Goal: Transaction & Acquisition: Purchase product/service

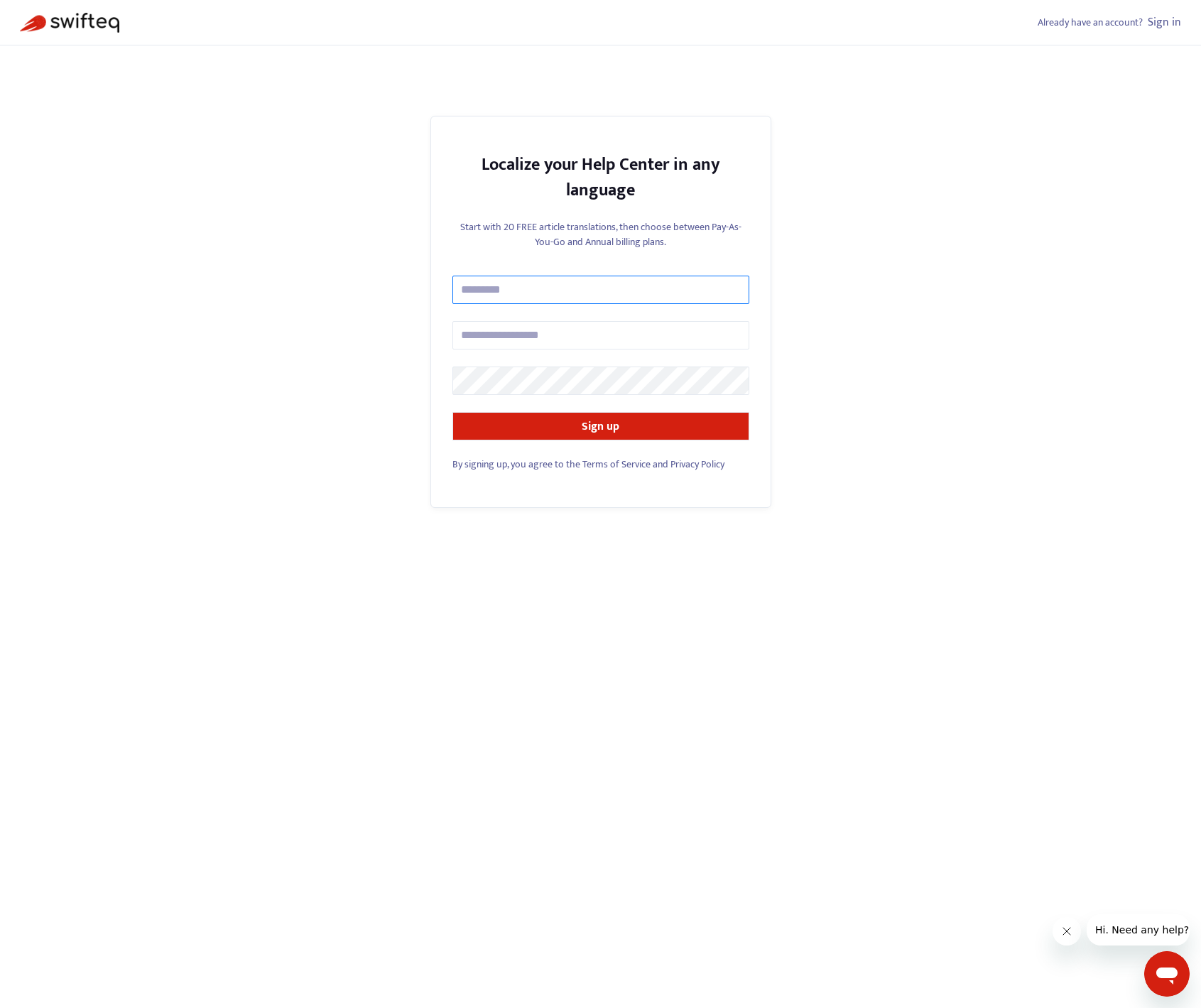
click at [556, 296] on input "text" at bounding box center [600, 290] width 297 height 28
type input "**********"
click at [575, 336] on input "text" at bounding box center [600, 335] width 297 height 28
type input "**********"
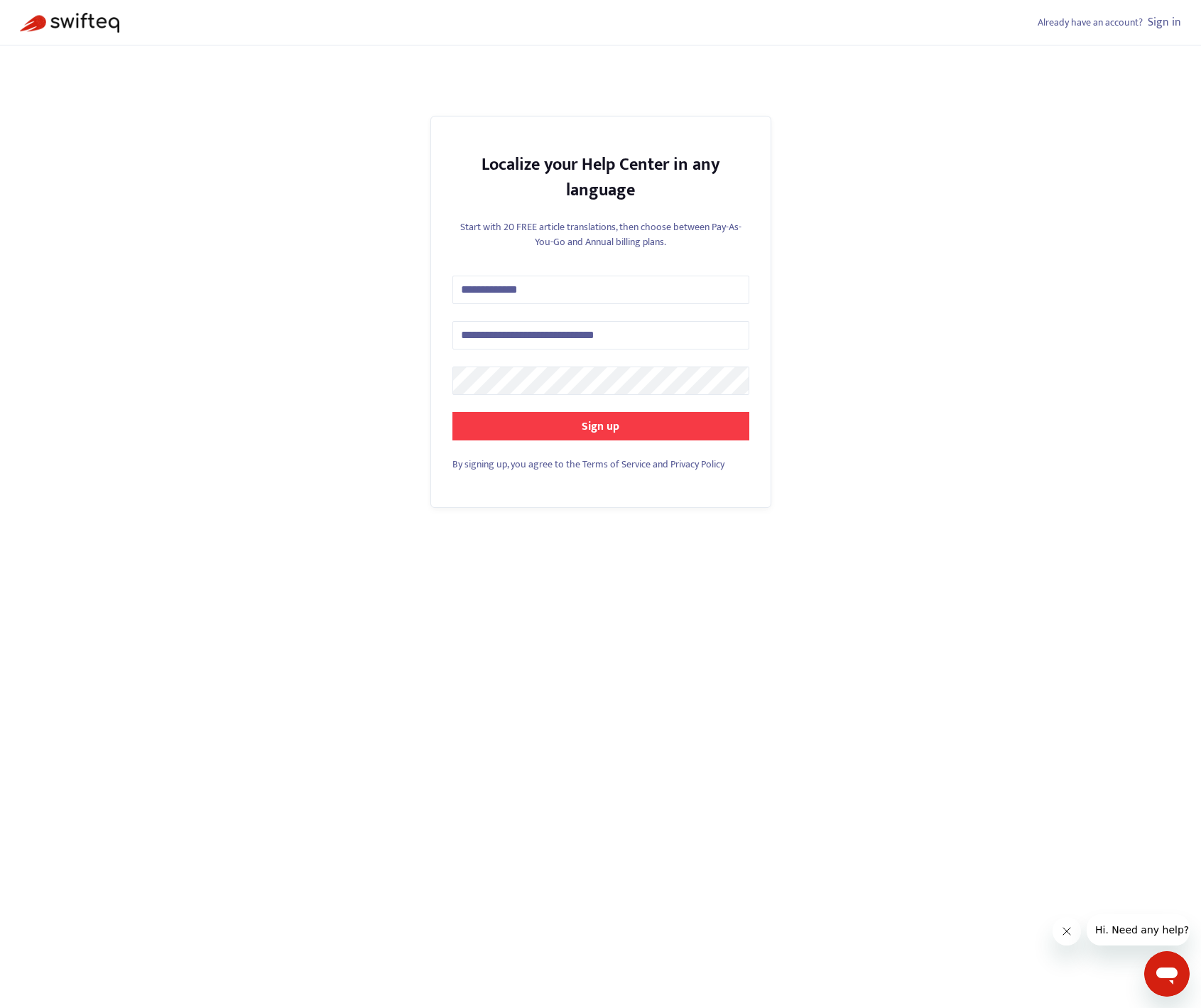
click at [640, 431] on button "Sign up" at bounding box center [600, 426] width 297 height 28
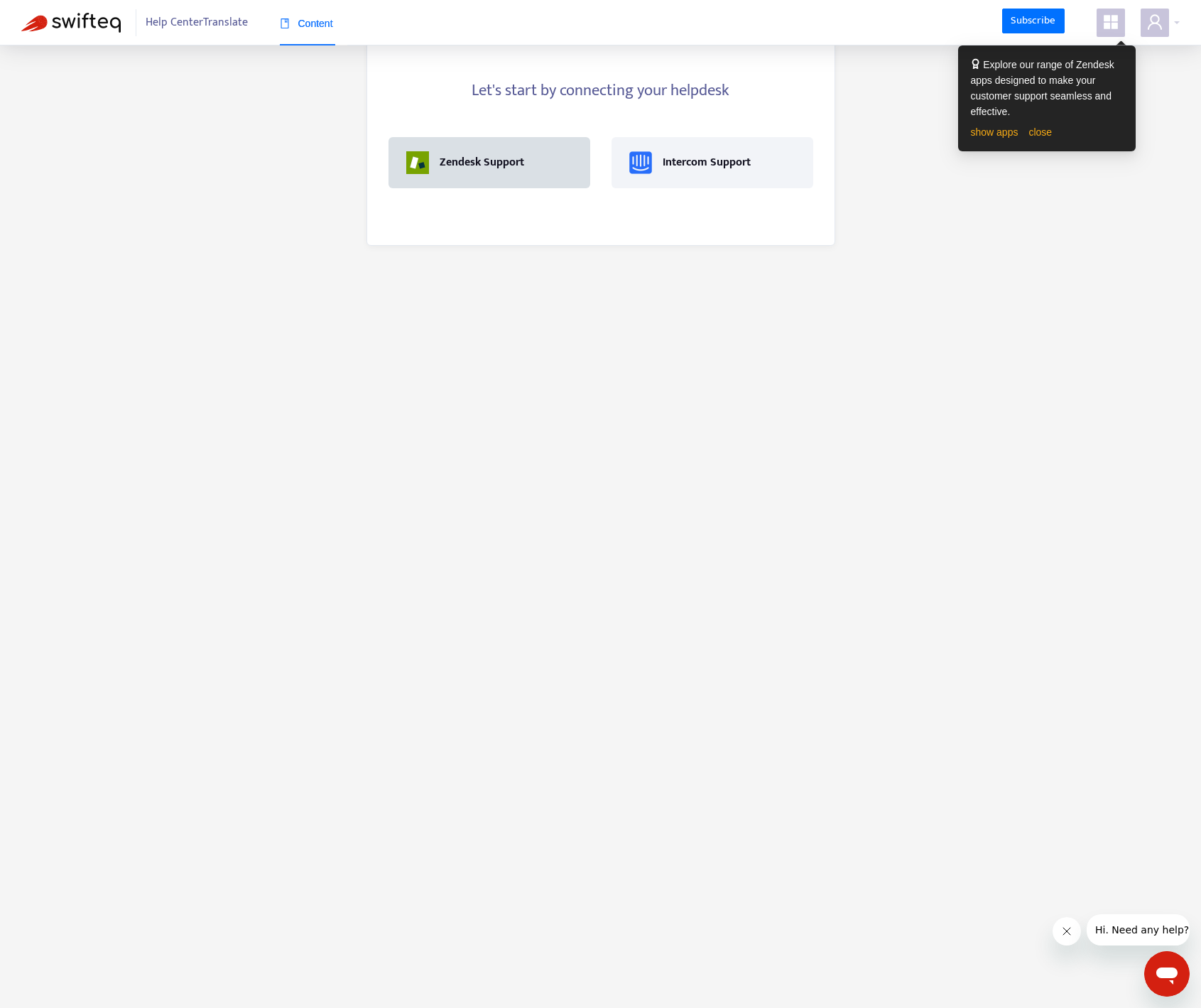
click at [488, 162] on div "Zendesk Support" at bounding box center [482, 162] width 85 height 17
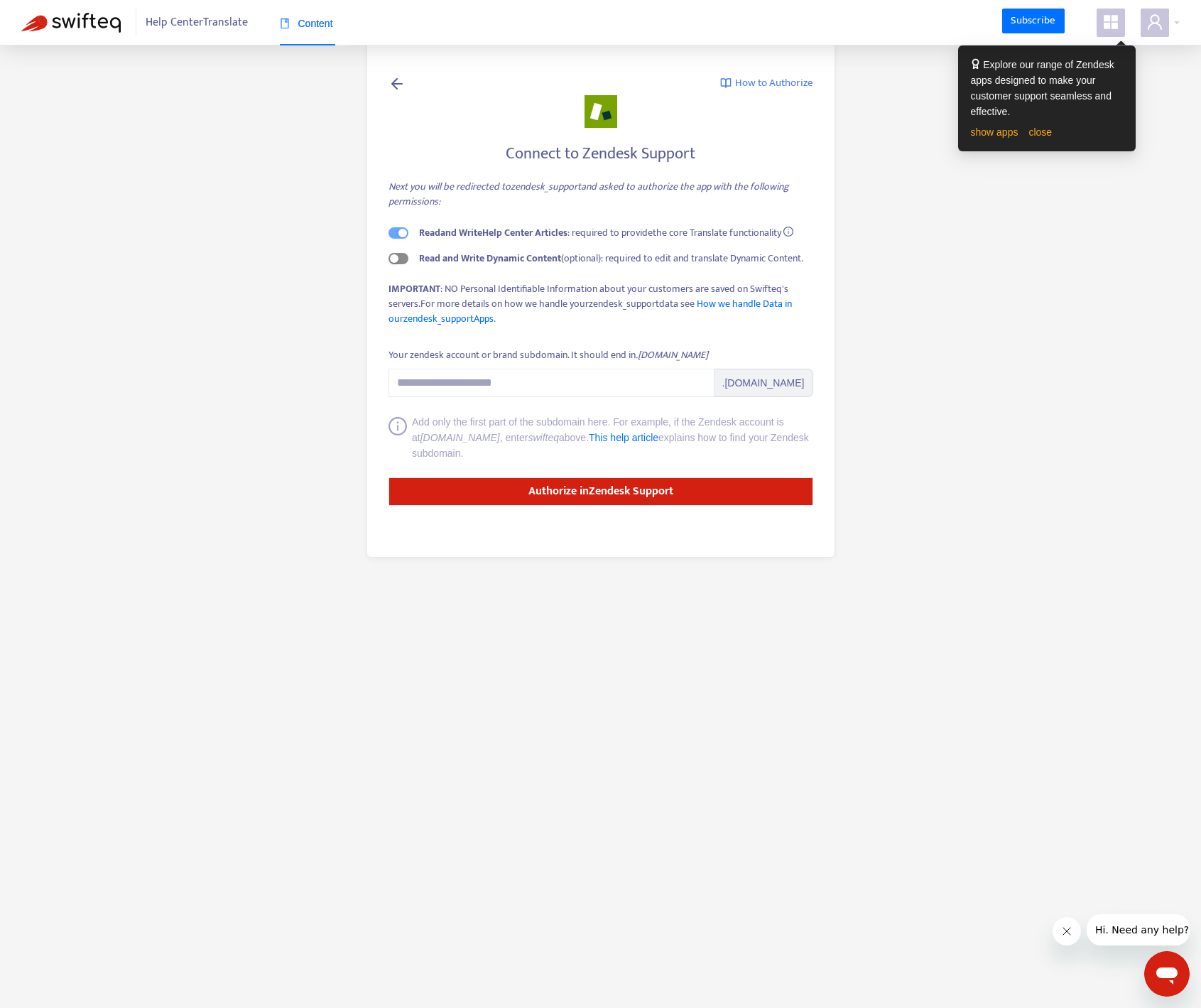
click at [404, 260] on span "button" at bounding box center [398, 258] width 20 height 11
click at [512, 380] on input "Your zendesk account or brand subdomain. It should end in .[DOMAIN_NAME]" at bounding box center [552, 382] width 326 height 28
type input "**********"
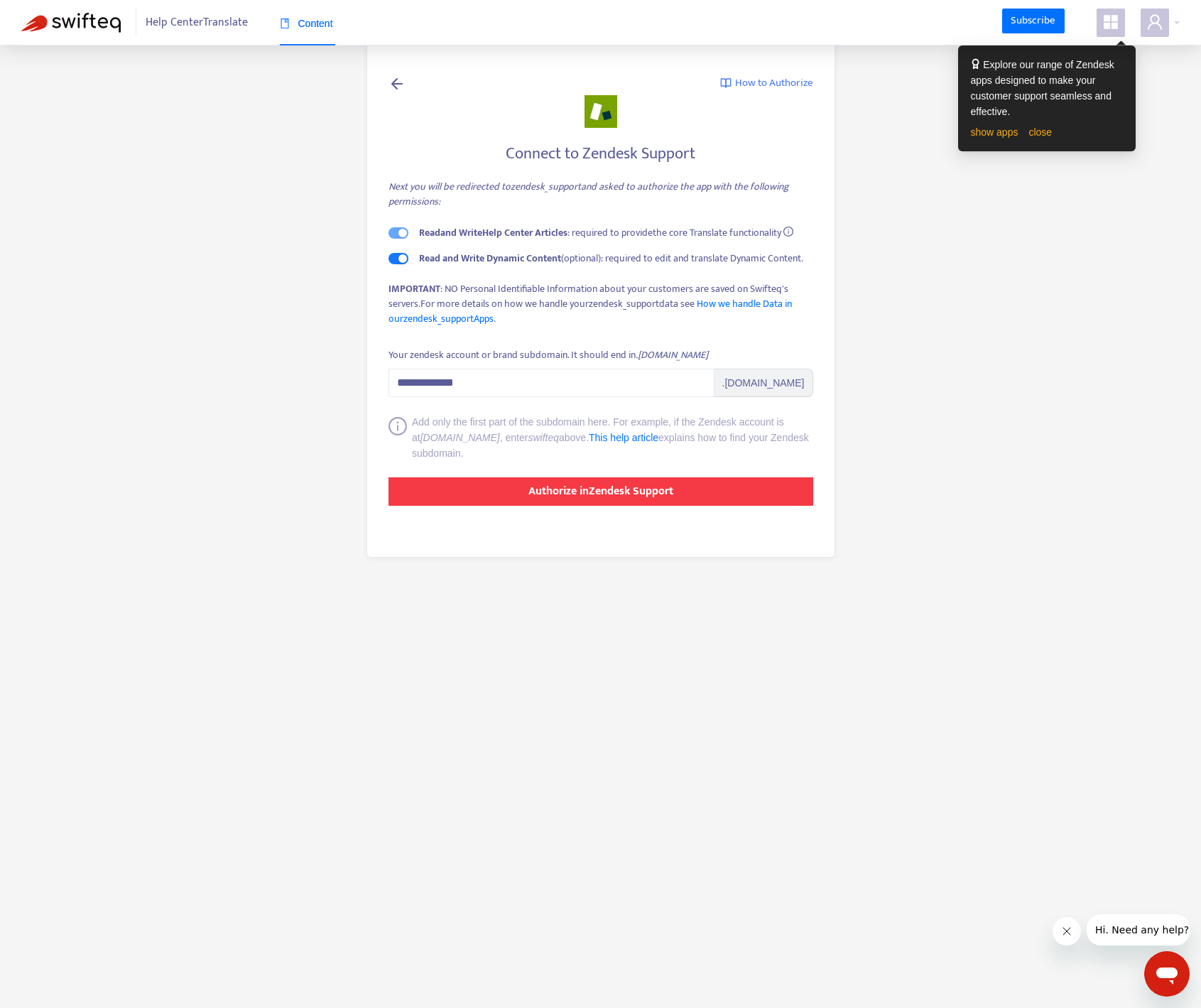
click at [647, 494] on strong "Authorize in Zendesk Support" at bounding box center [600, 491] width 145 height 19
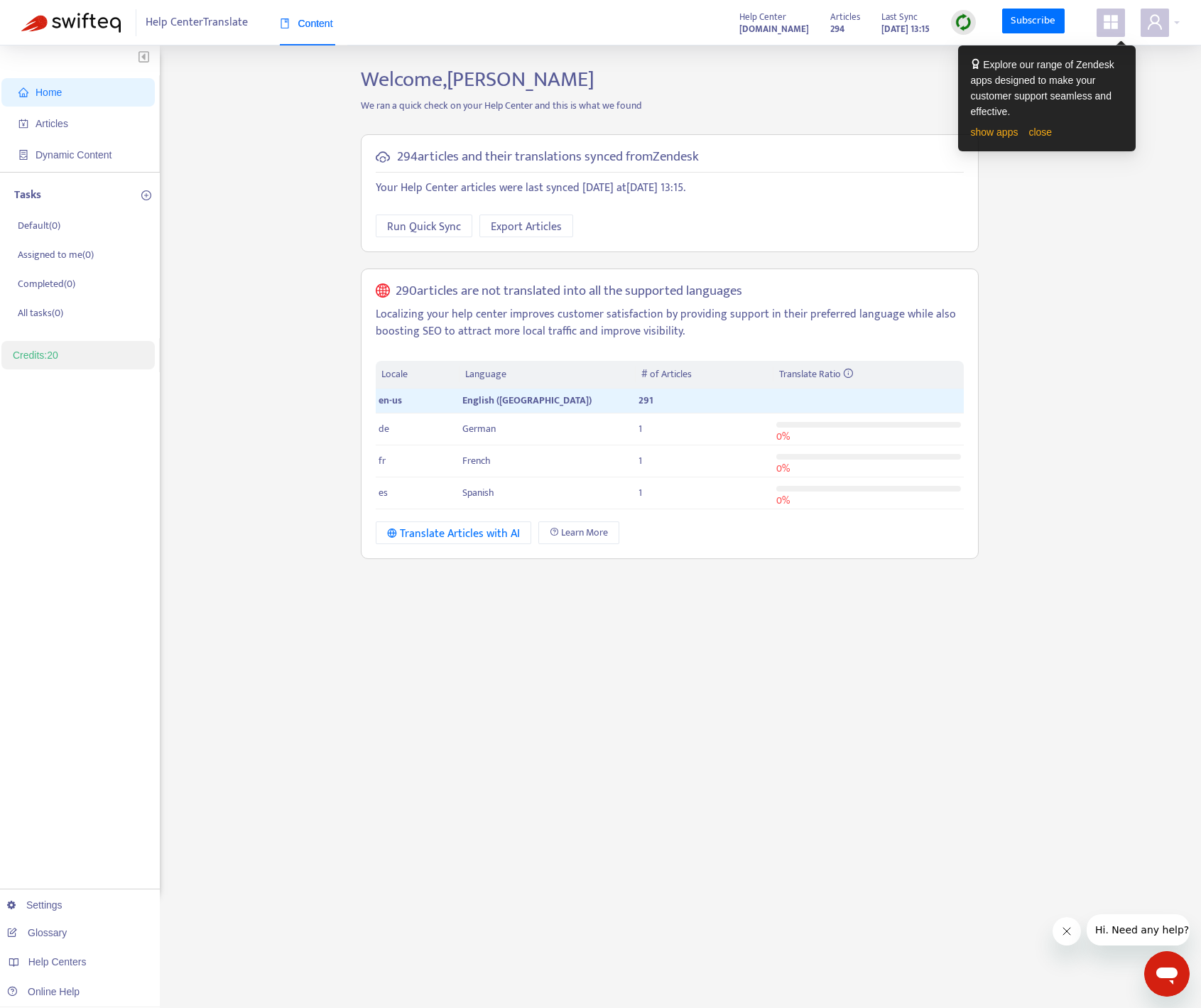
click at [400, 626] on div "Welcome, Paul Riscalla We ran a quick check on your Help Center and this is wha…" at bounding box center [669, 482] width 639 height 831
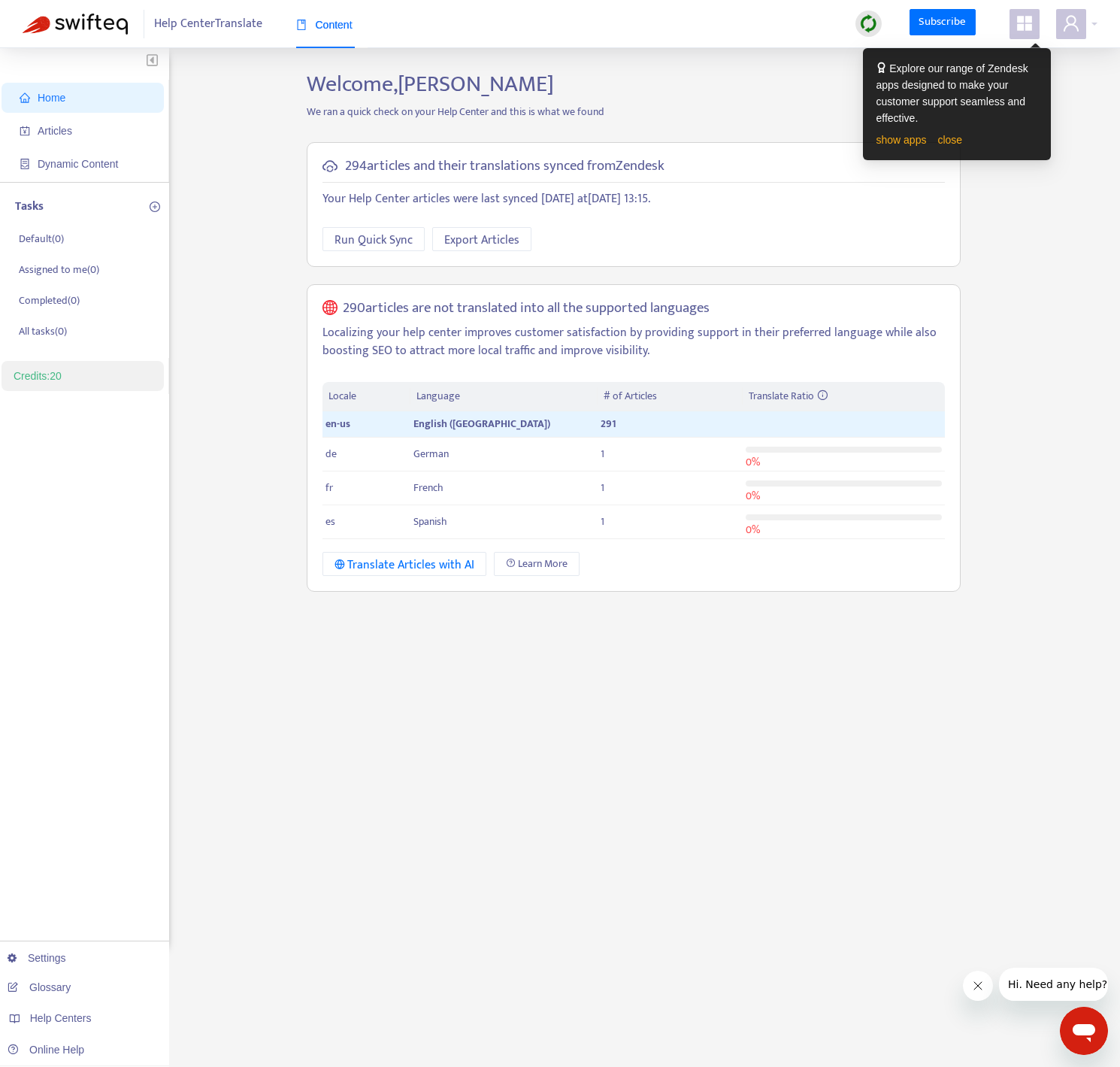
click at [631, 671] on div "Welcome, Paul Riscalla We ran a quick check on your Help Center and this is wha…" at bounding box center [634, 510] width 676 height 879
click at [1049, 181] on div "Home Articles Dynamic Content Tasks Default ( 0 ) Assigned to me ( 0 ) Complete…" at bounding box center [560, 510] width 1075 height 879
click at [1050, 180] on div "Home Articles Dynamic Content Tasks Default ( 0 ) Assigned to me ( 0 ) Complete…" at bounding box center [560, 510] width 1075 height 879
click at [91, 136] on span "Articles" at bounding box center [85, 131] width 133 height 30
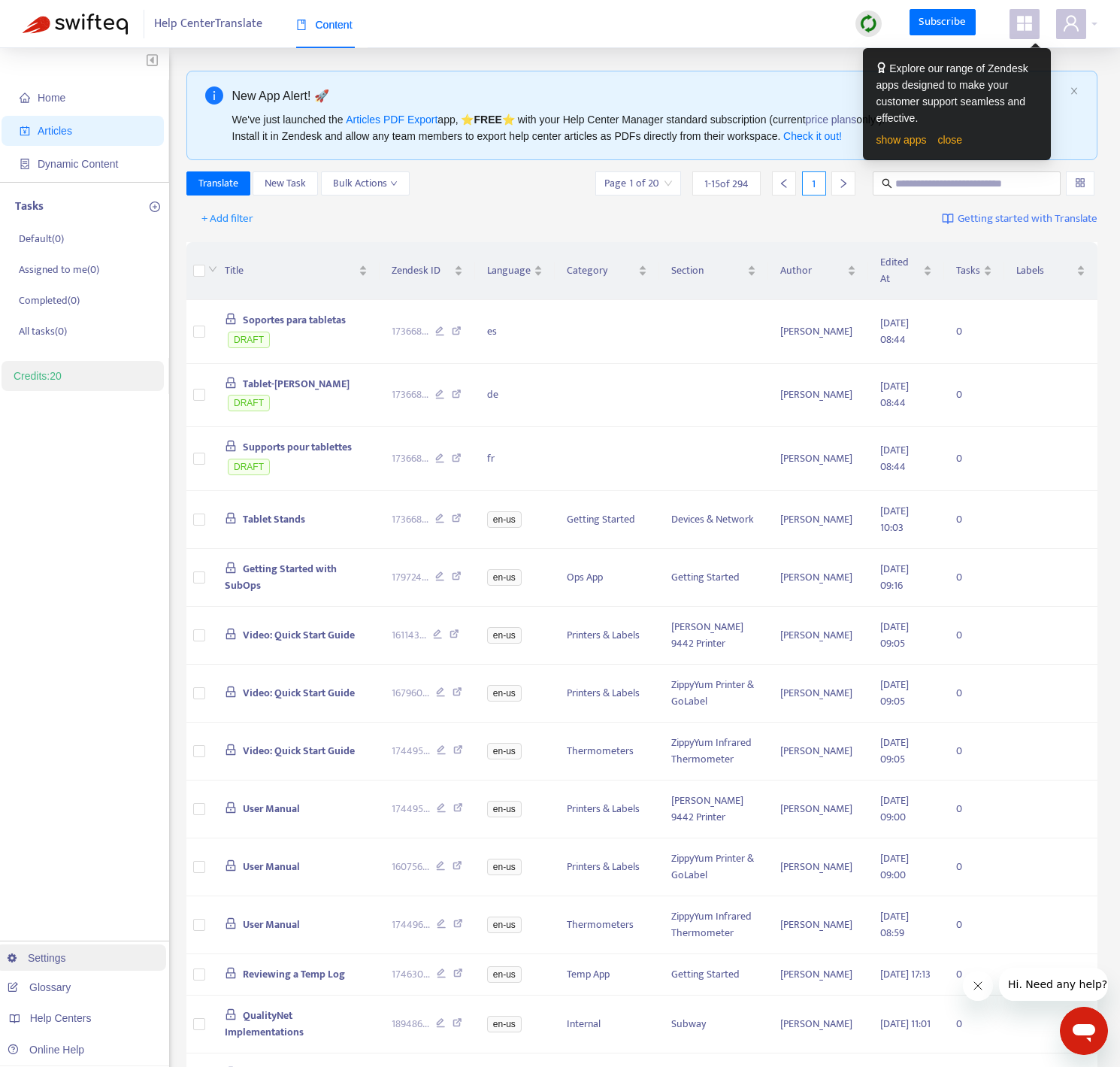
click at [66, 960] on link "Settings" at bounding box center [37, 957] width 59 height 12
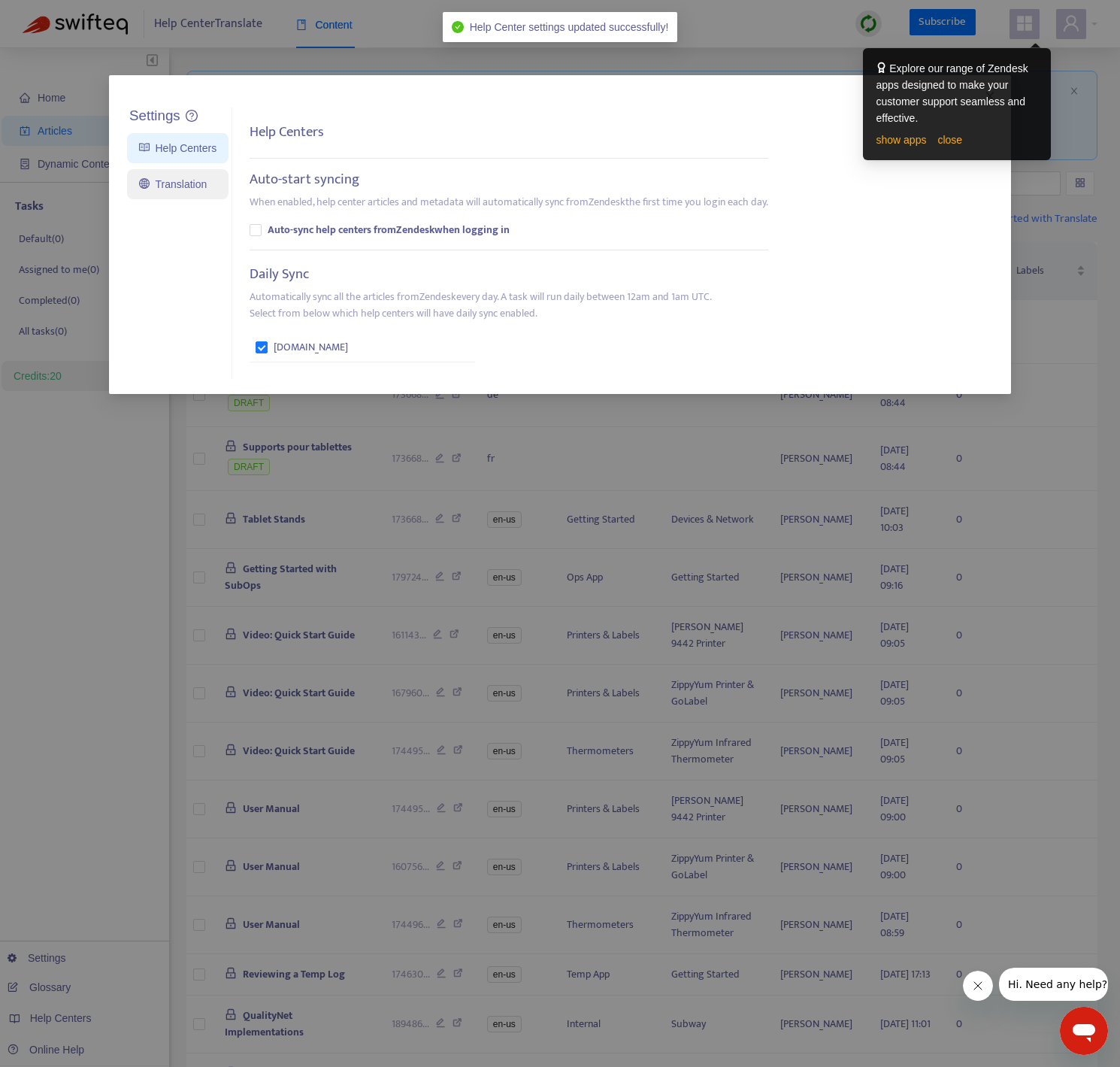
click at [196, 189] on link "Translation" at bounding box center [173, 184] width 67 height 12
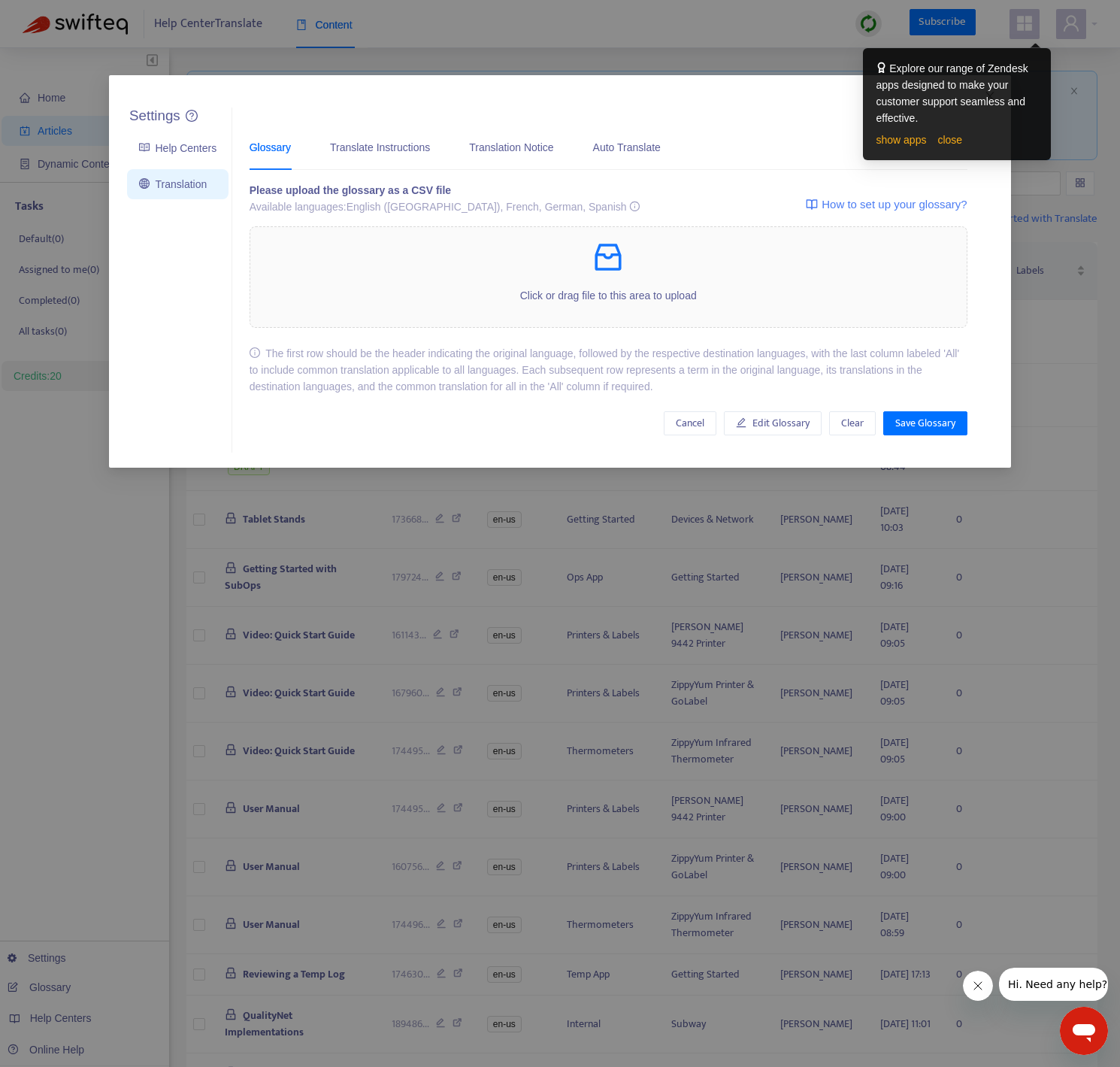
click at [1056, 402] on div "Settings Help Centers Translation Settings Glossary Translate Instructions Tran…" at bounding box center [560, 534] width 1120 height 1067
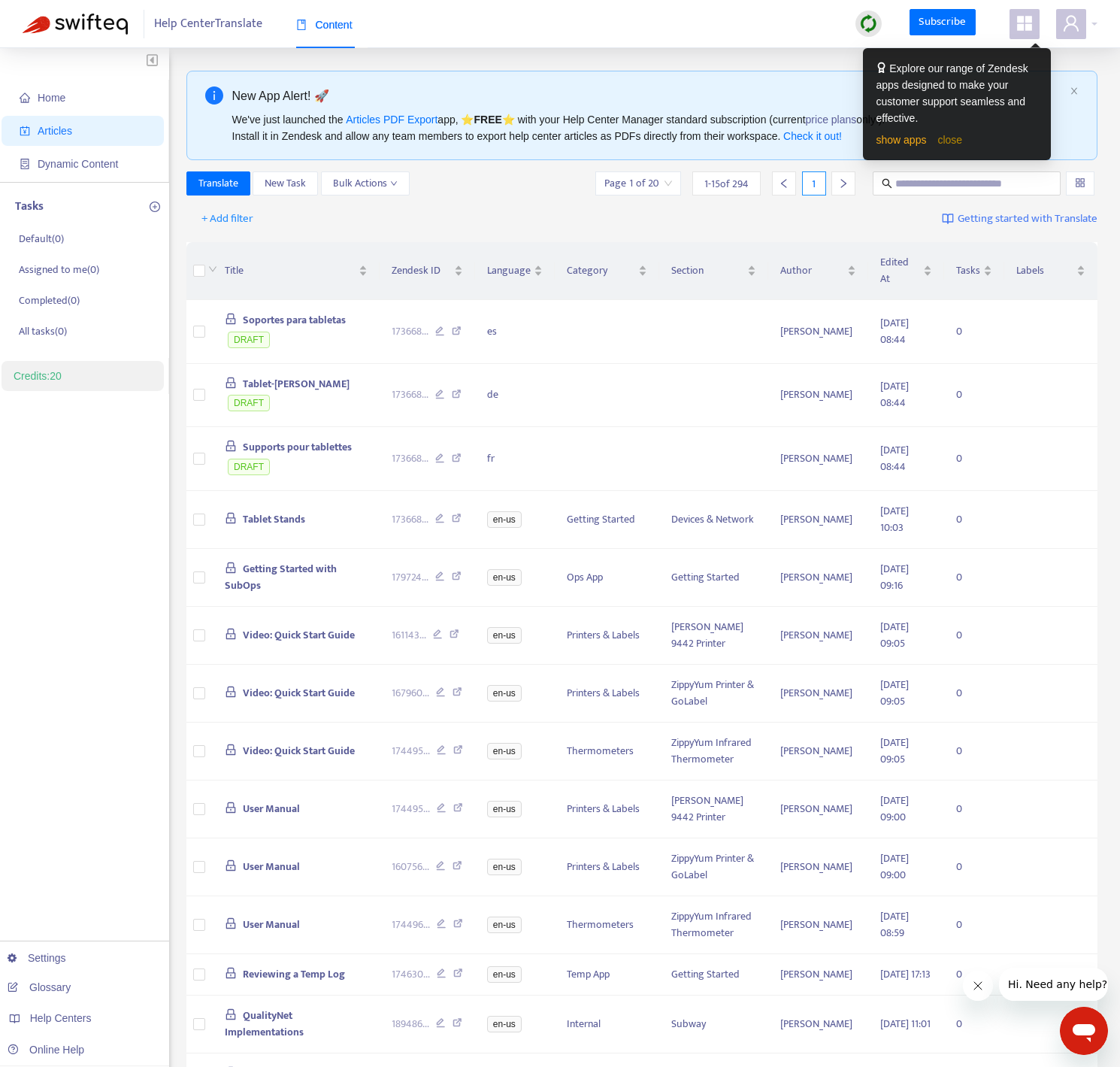
click at [951, 142] on link "close" at bounding box center [950, 140] width 25 height 12
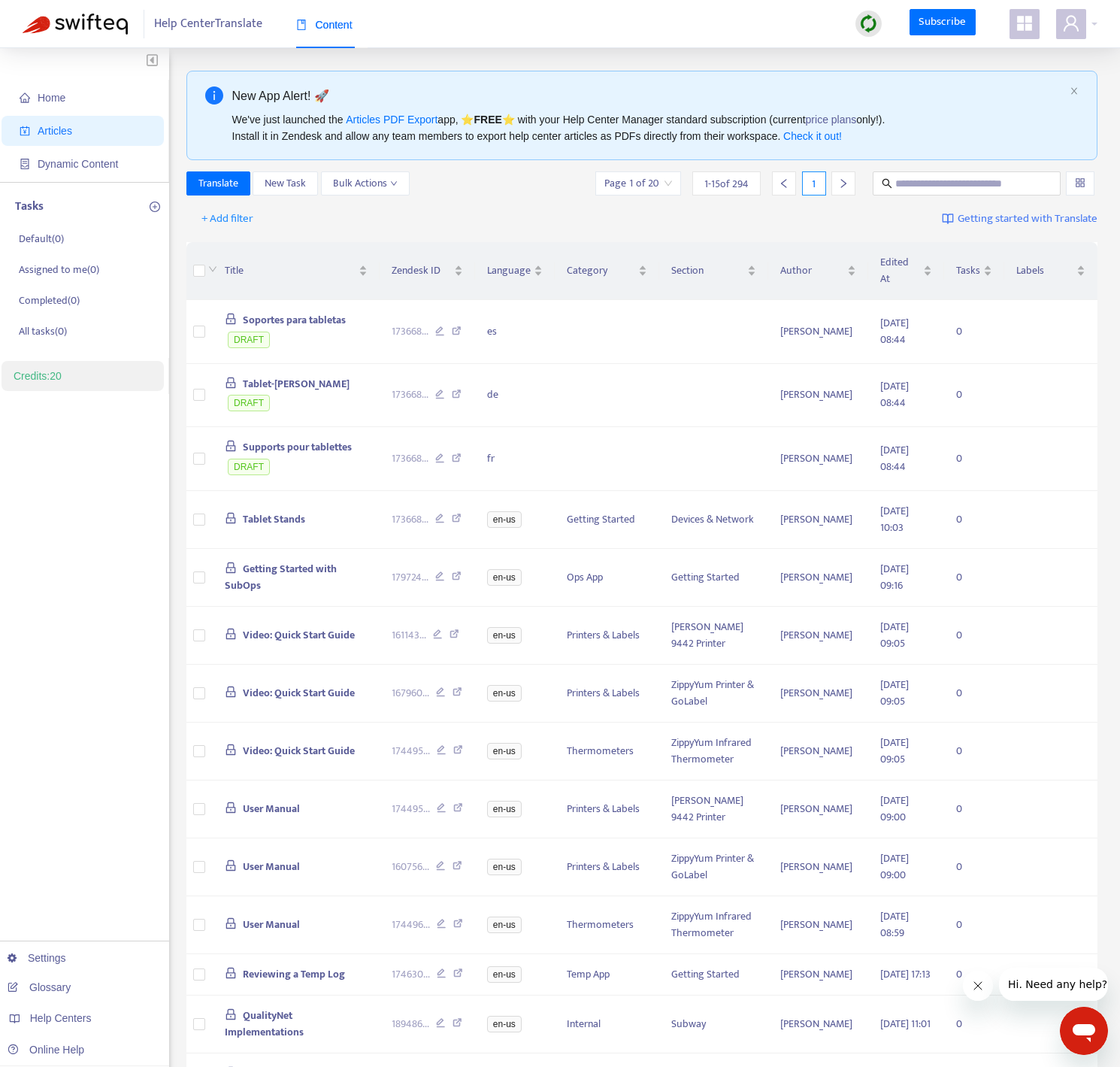
click at [874, 24] on img at bounding box center [868, 24] width 19 height 19
click at [882, 56] on link "Quick Sync" at bounding box center [900, 54] width 64 height 17
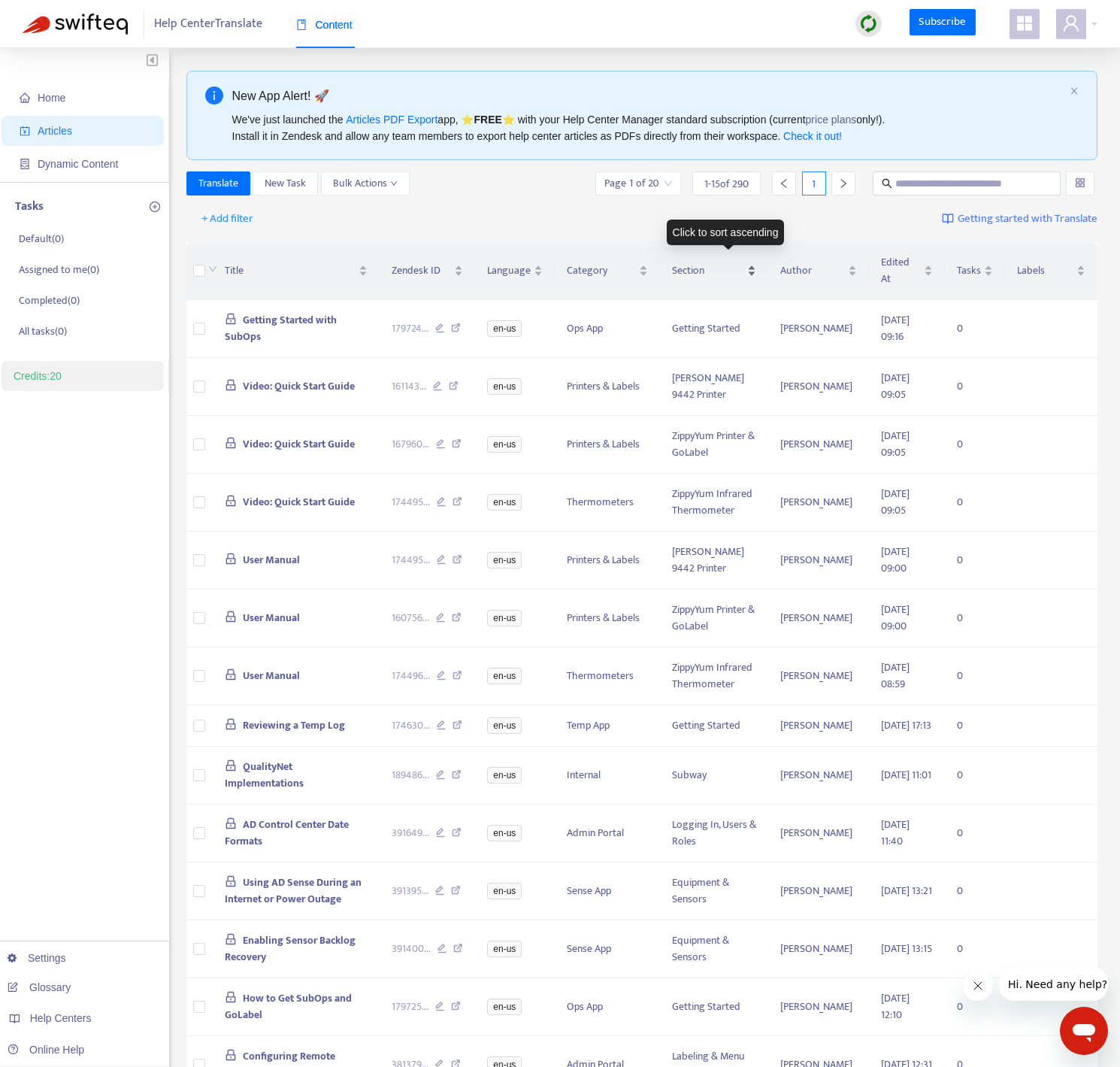
click at [707, 267] on span "Section" at bounding box center [708, 270] width 73 height 16
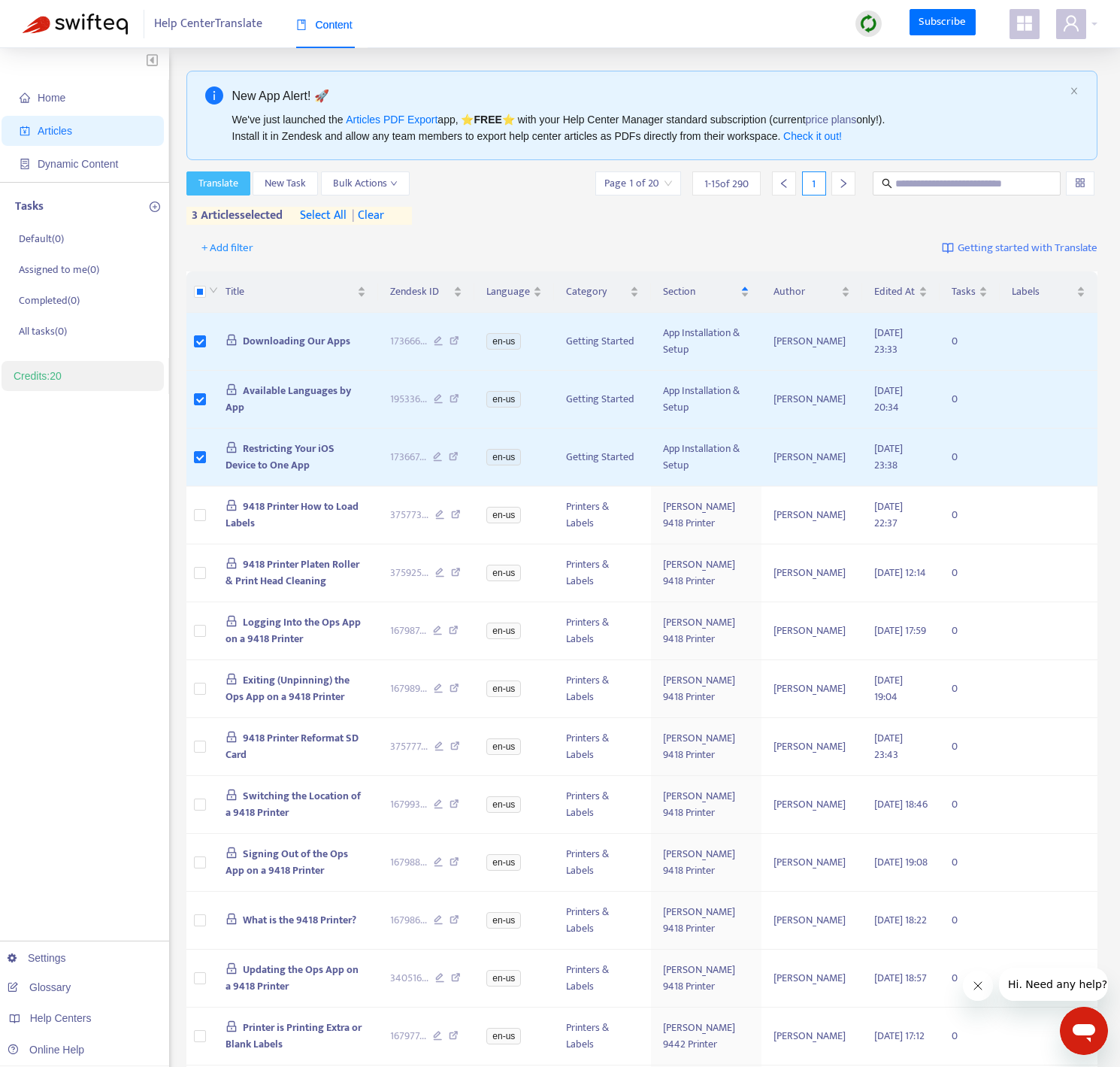
click at [242, 188] on button "Translate" at bounding box center [218, 183] width 64 height 24
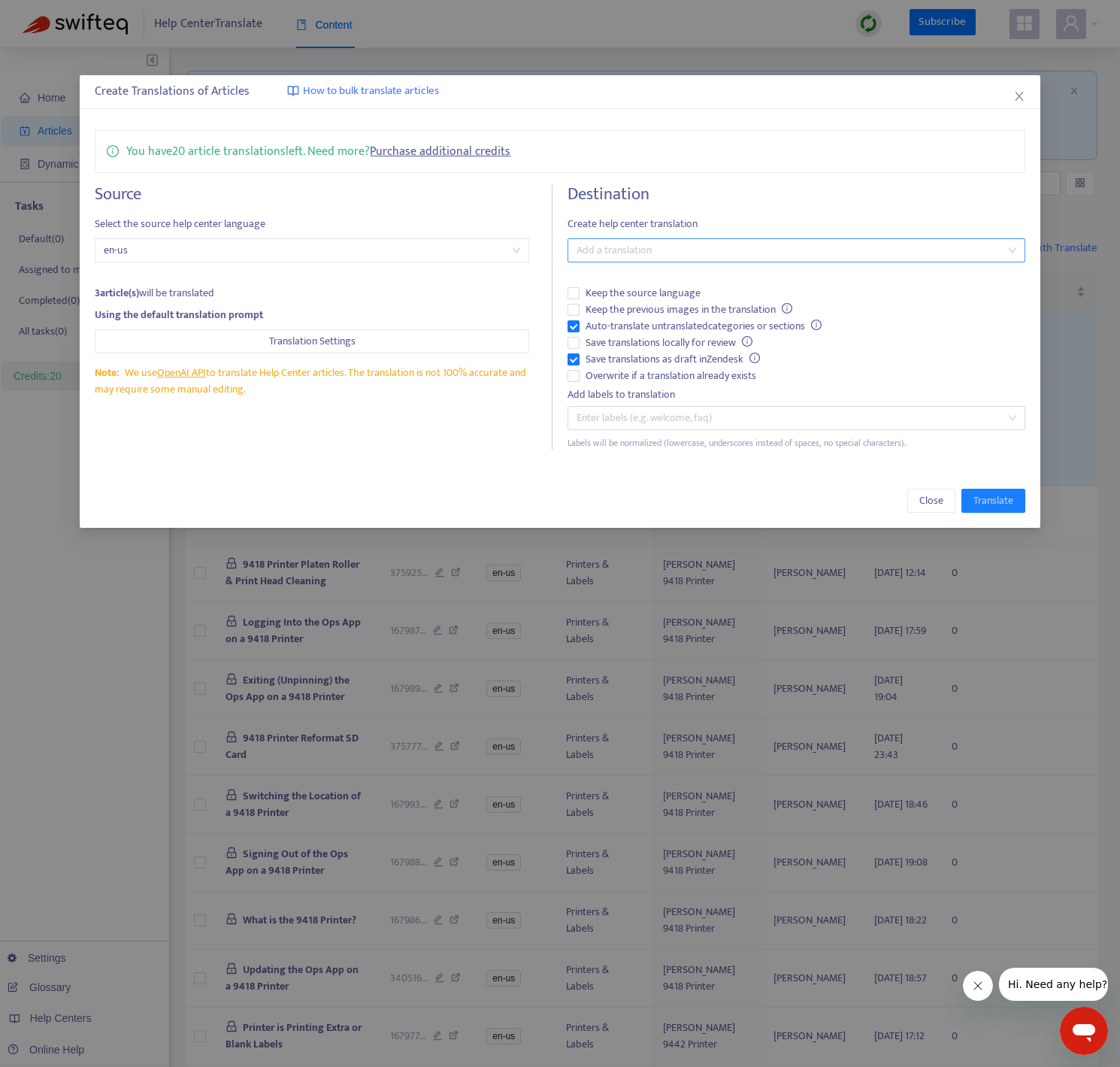
click at [700, 254] on div at bounding box center [788, 250] width 435 height 18
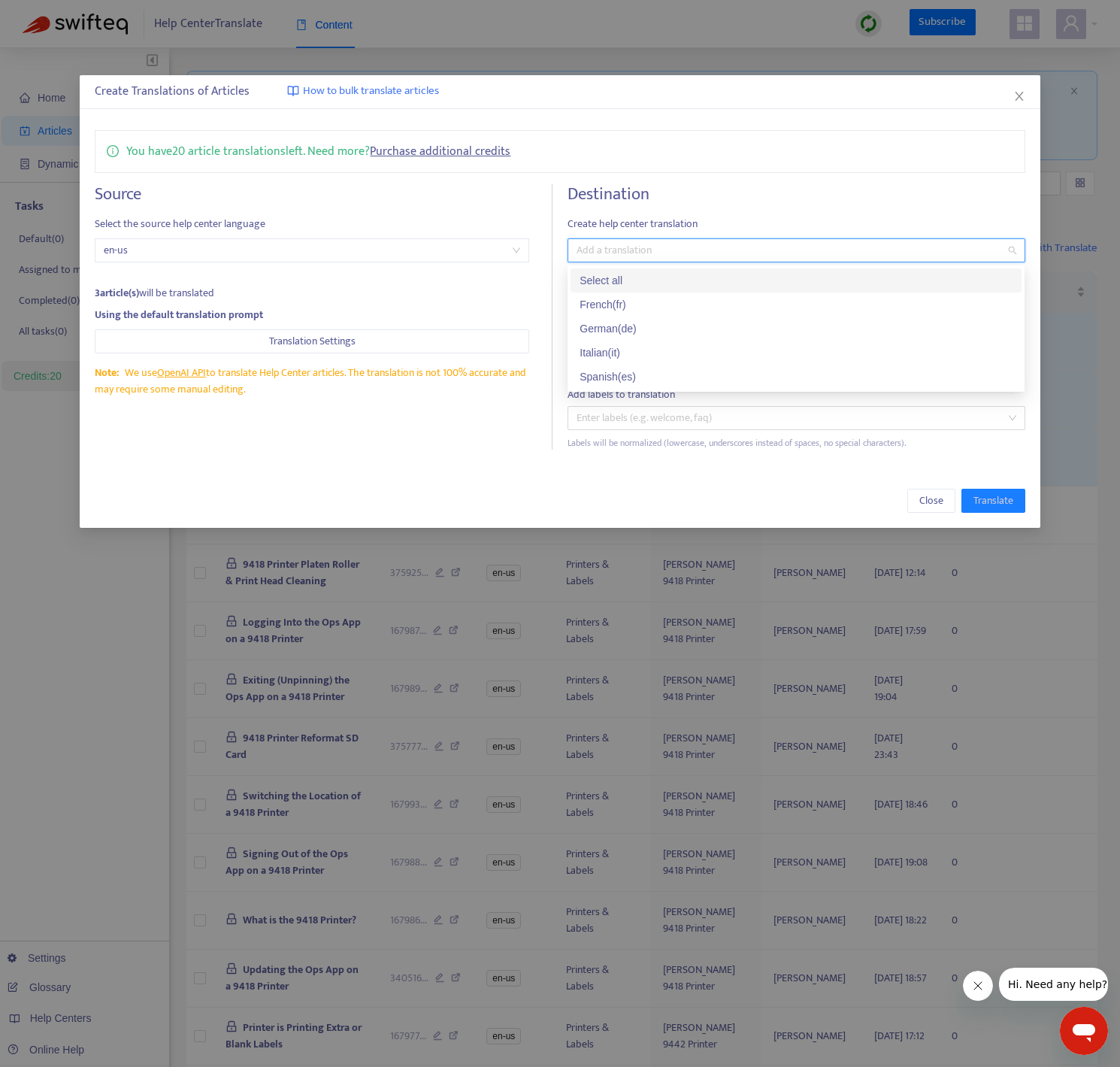
click at [609, 279] on div "Select all" at bounding box center [796, 280] width 433 height 16
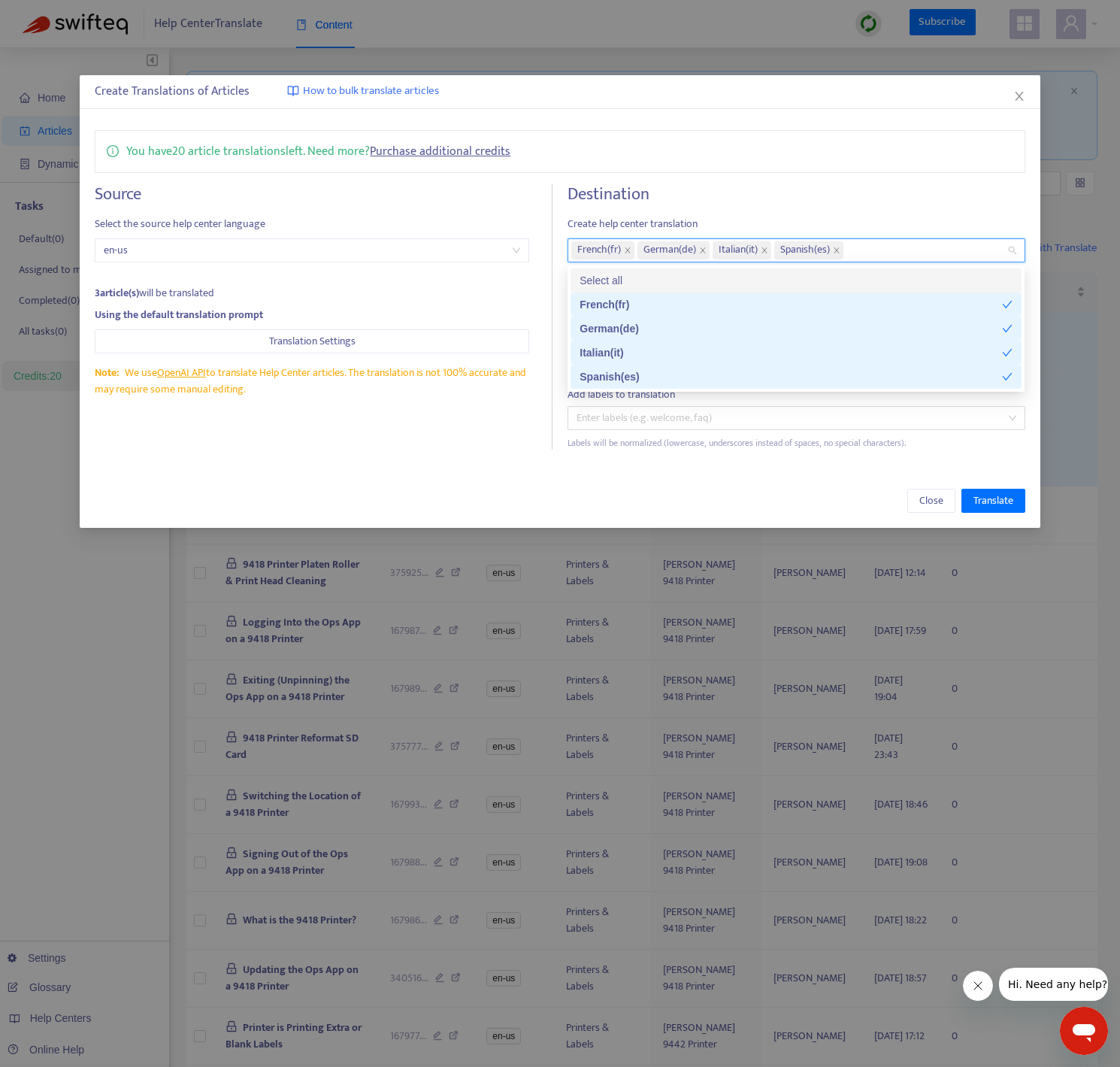
click at [919, 180] on div "You have 20 article translations left. Need more? Purchase additional credits S…" at bounding box center [560, 290] width 960 height 350
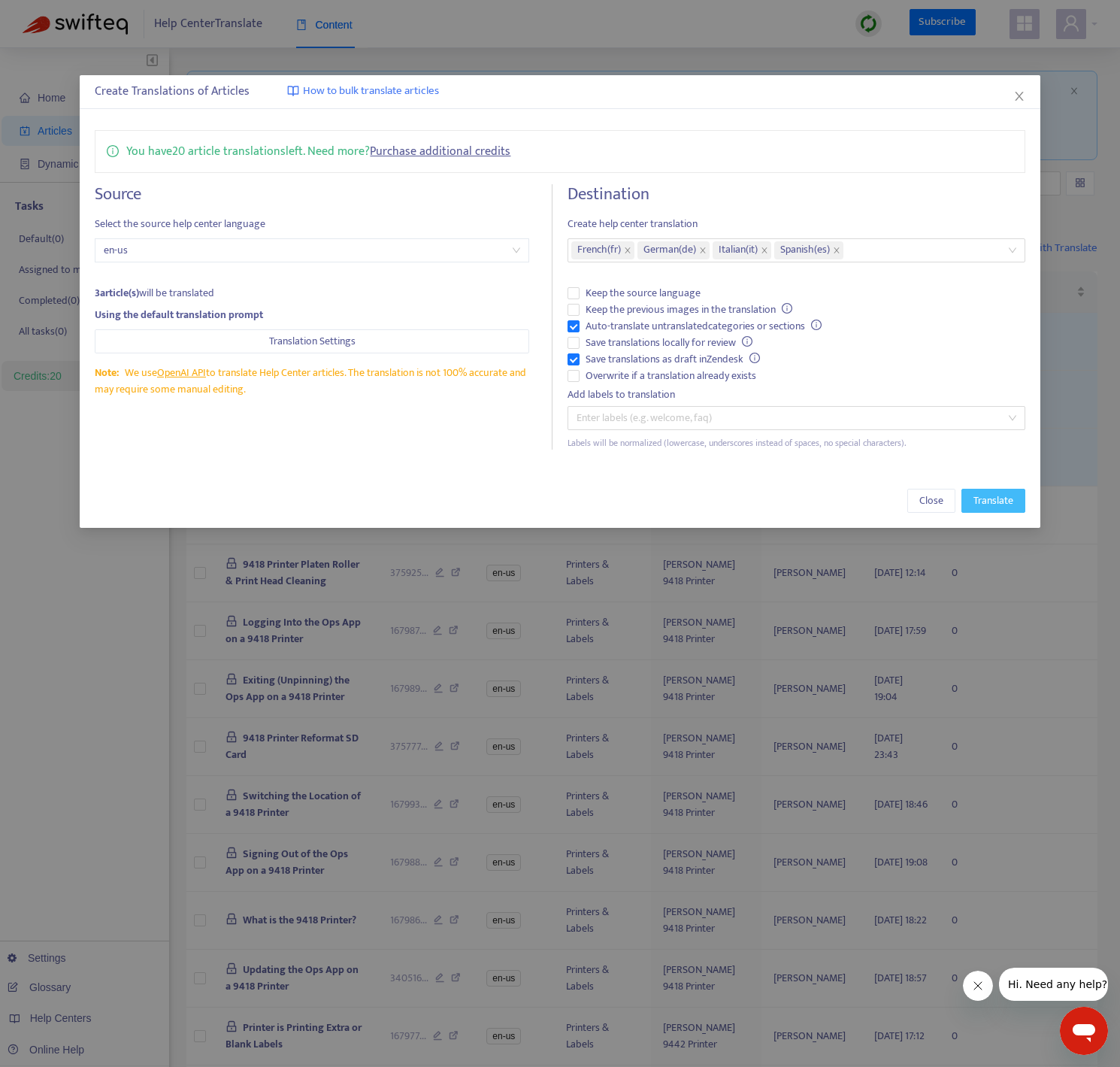
click at [994, 510] on button "Translate" at bounding box center [992, 501] width 64 height 24
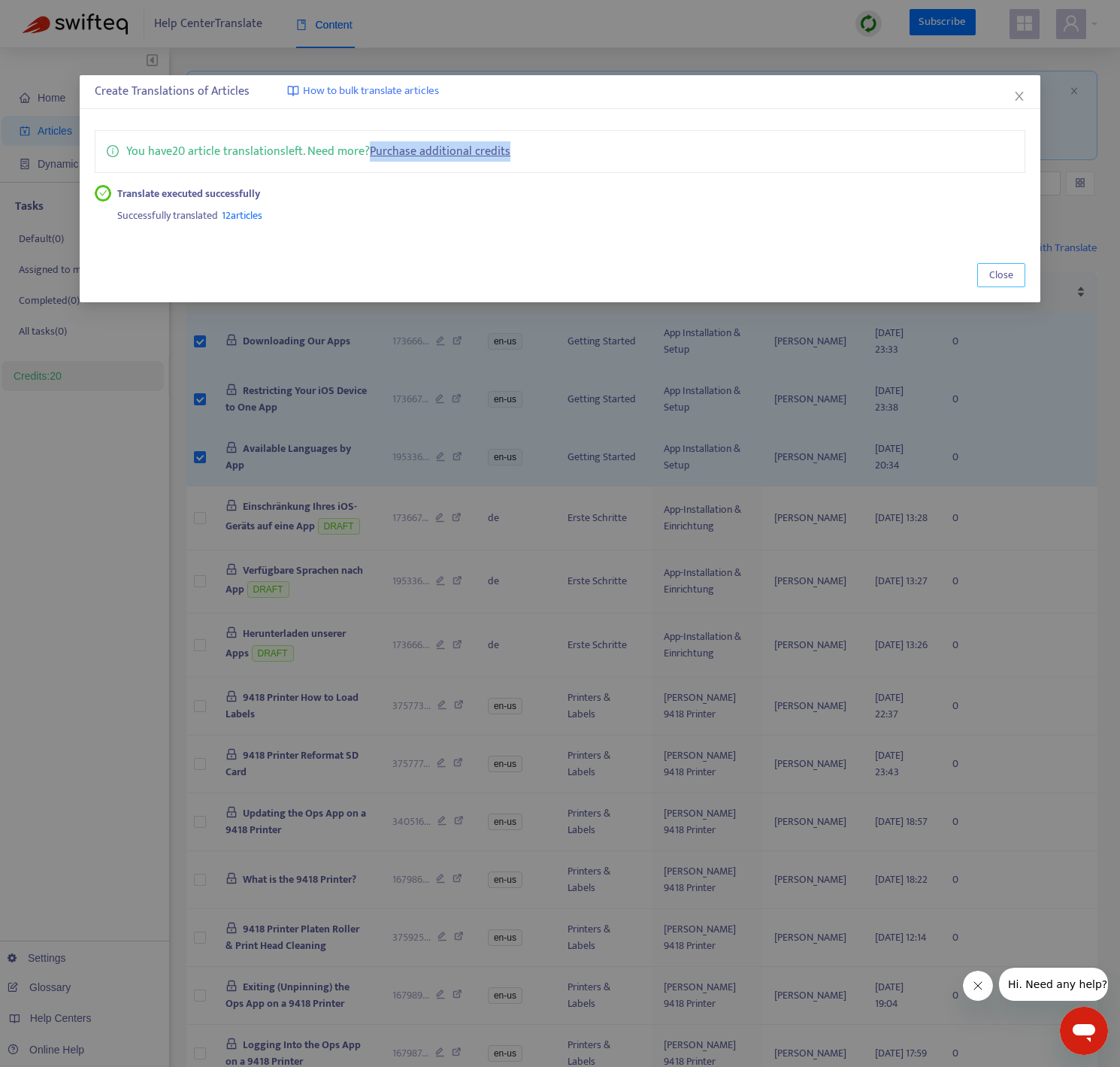
click at [1013, 273] on button "Close" at bounding box center [1001, 275] width 48 height 24
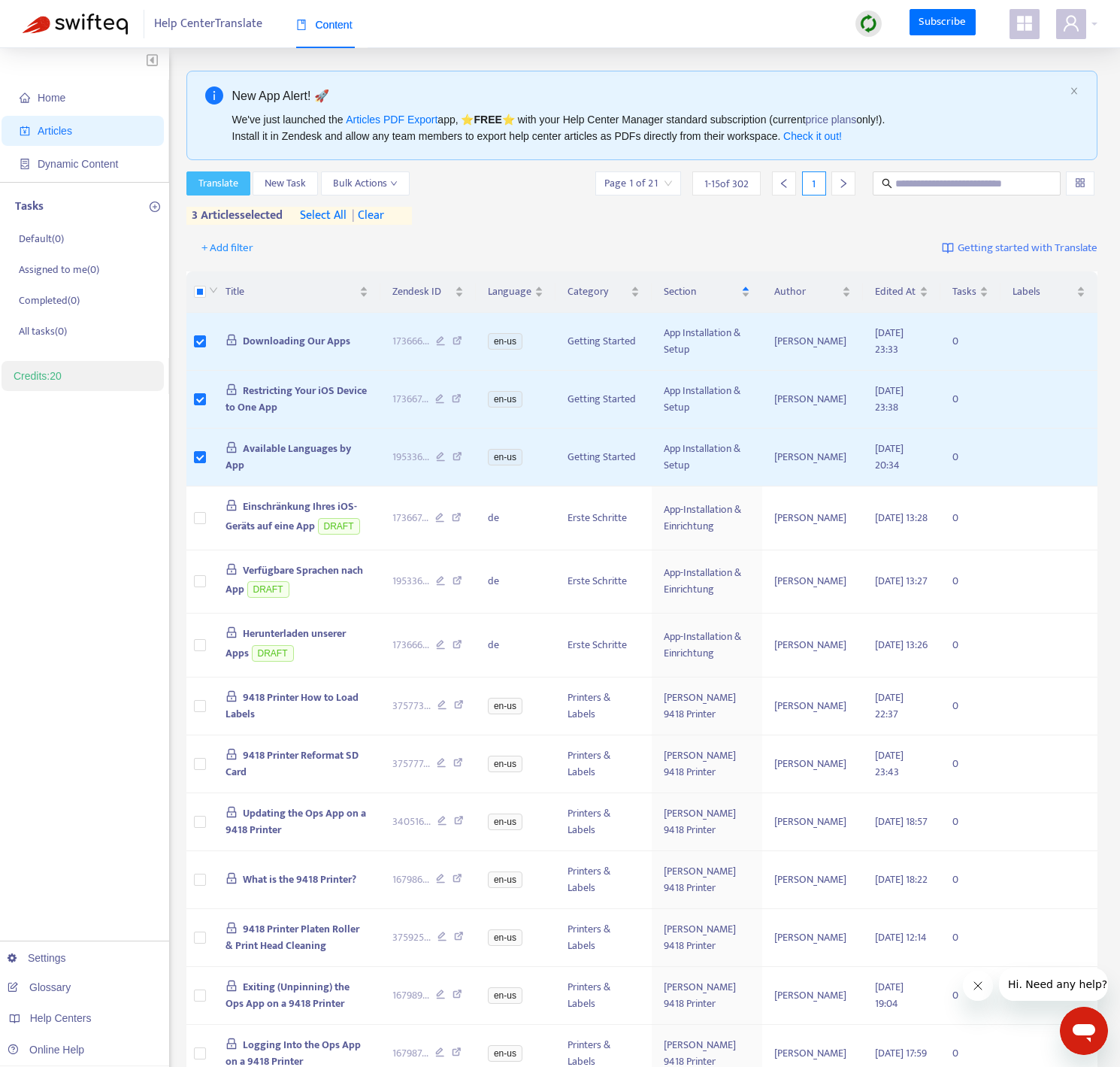
click at [229, 190] on span "Translate" at bounding box center [218, 183] width 40 height 16
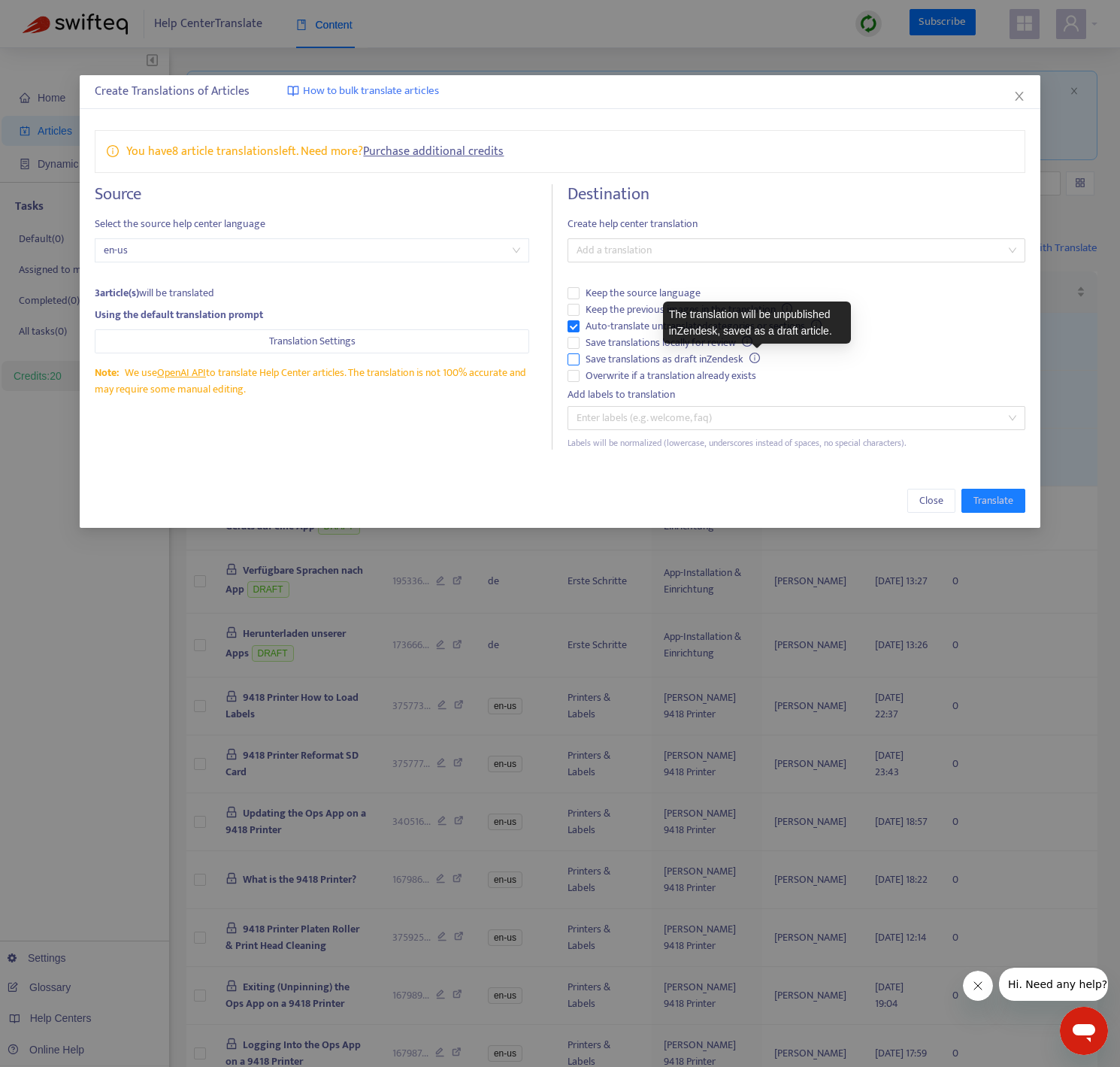
click at [755, 361] on icon "info-circle" at bounding box center [754, 357] width 10 height 10
click at [924, 504] on span "Close" at bounding box center [931, 501] width 24 height 16
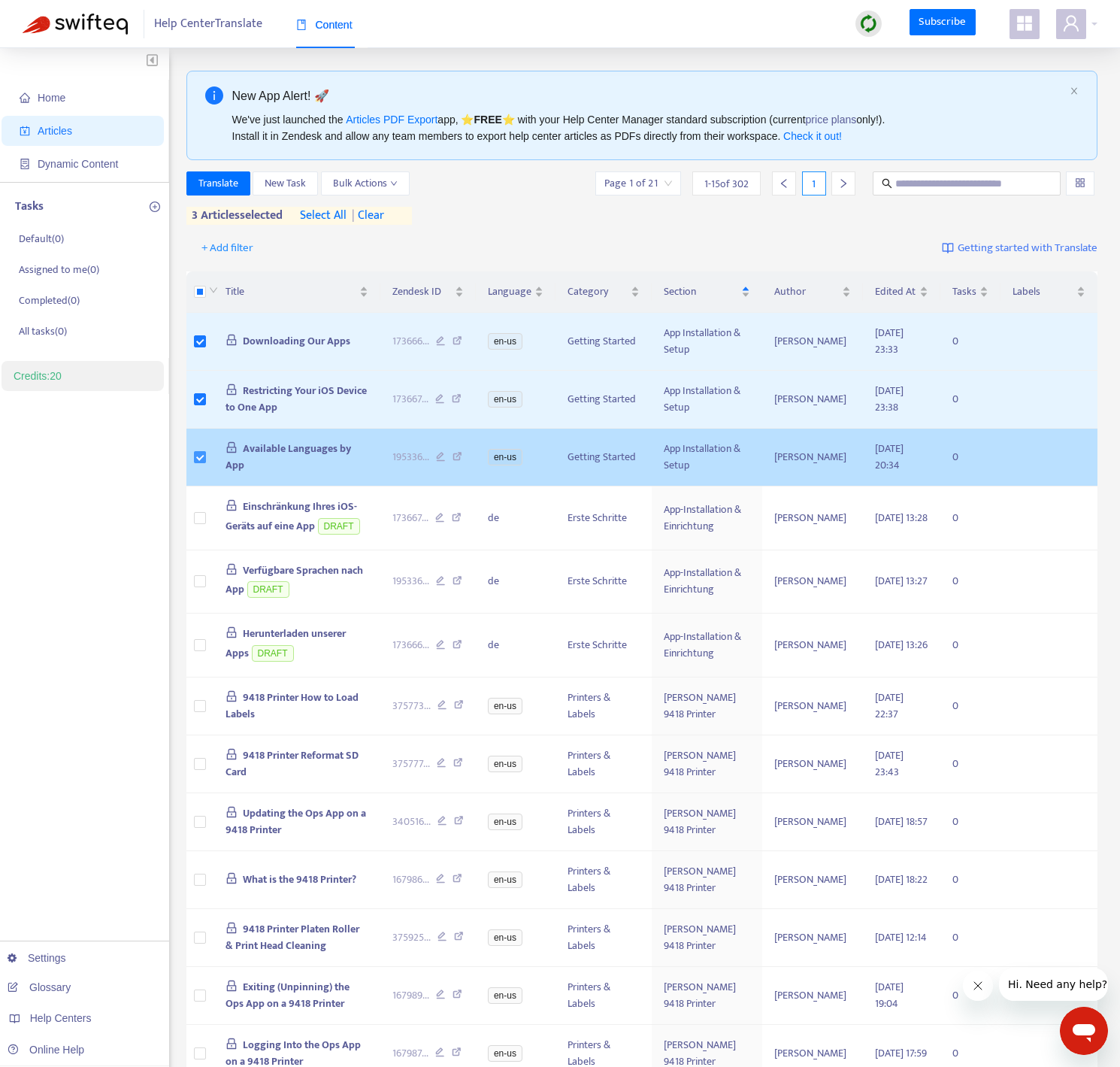
click at [201, 464] on label at bounding box center [199, 457] width 12 height 16
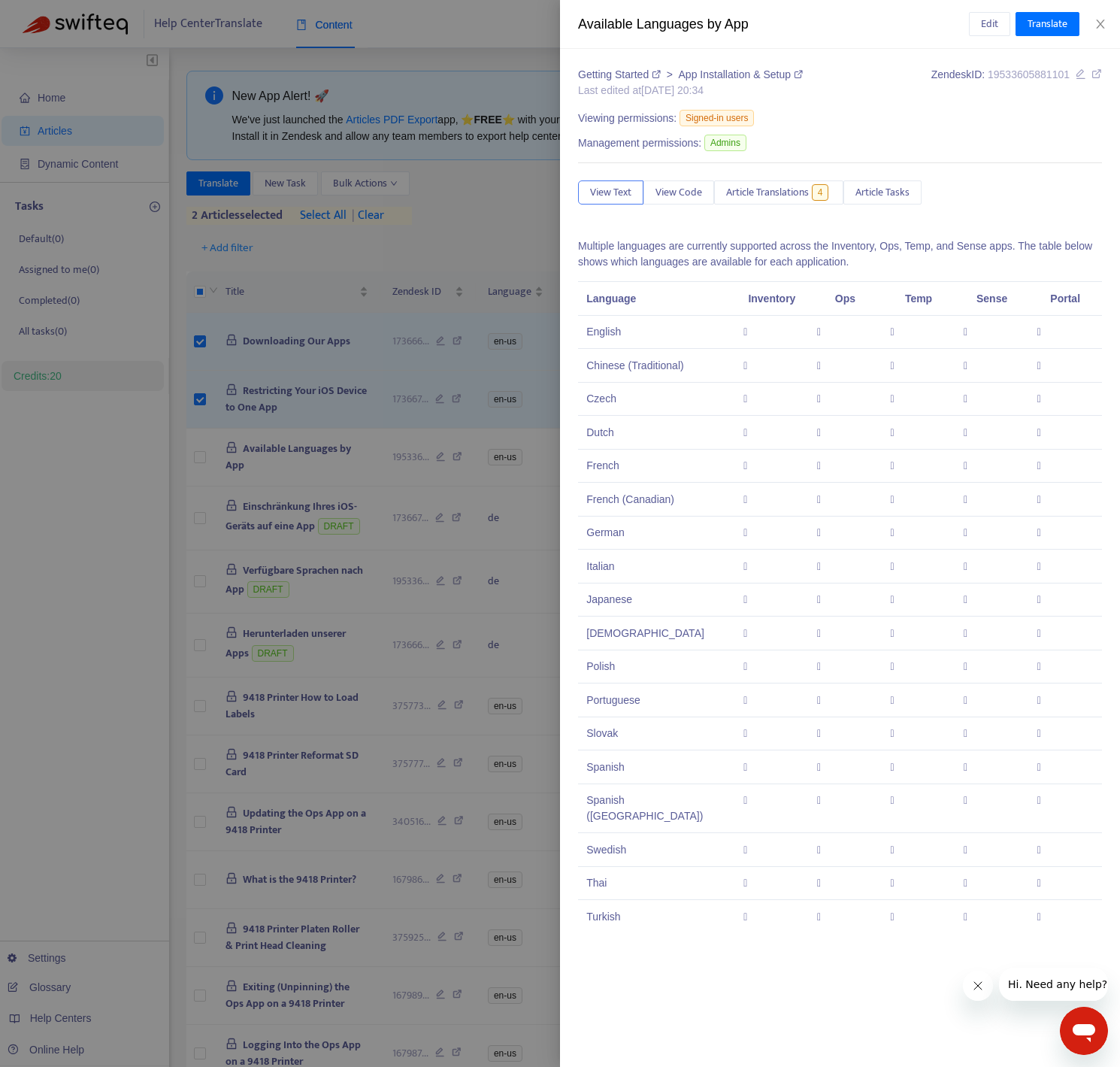
click at [200, 397] on div at bounding box center [560, 534] width 1120 height 1067
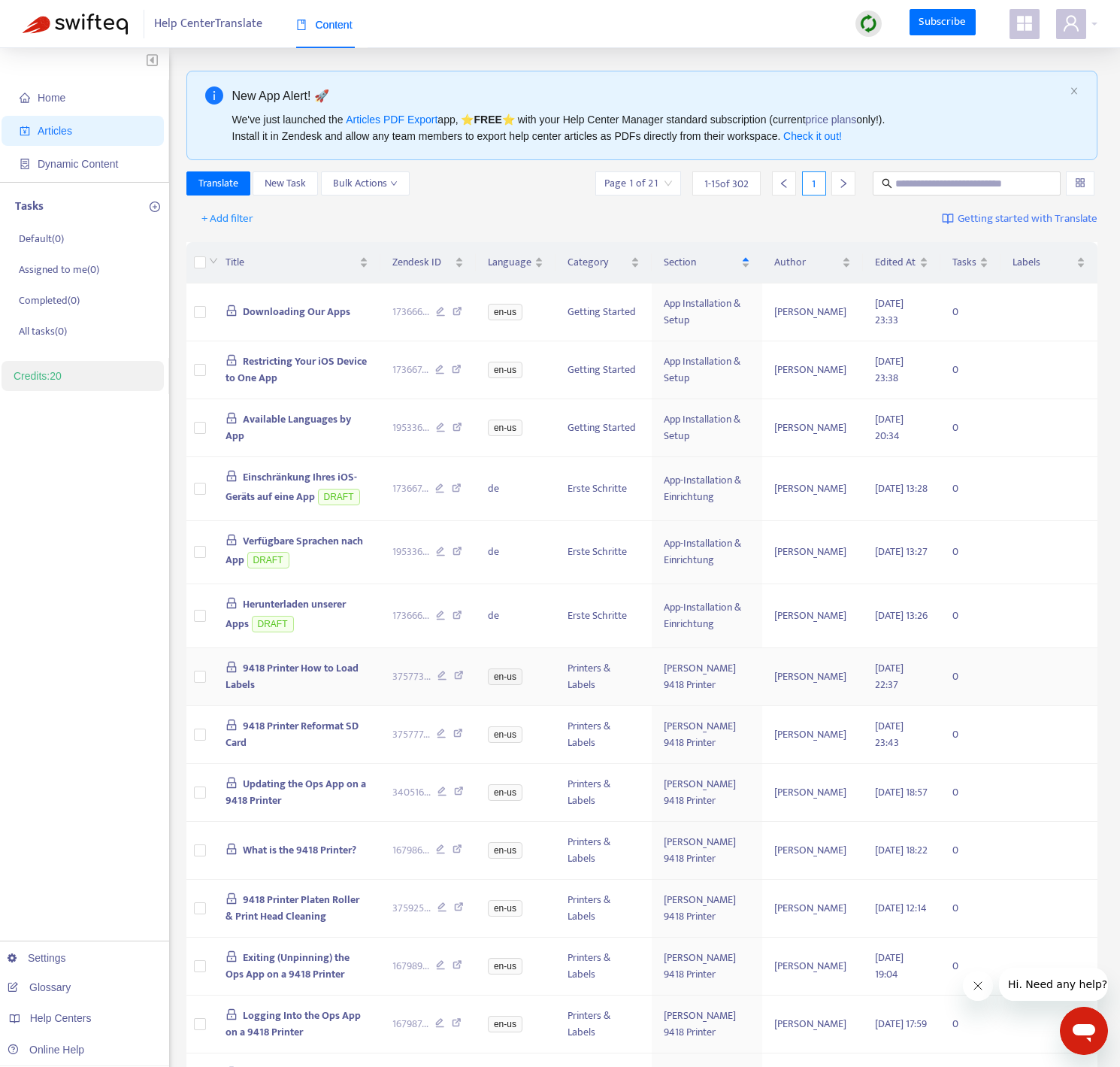
click at [267, 665] on span "9418 Printer How to Load Labels" at bounding box center [292, 676] width 134 height 34
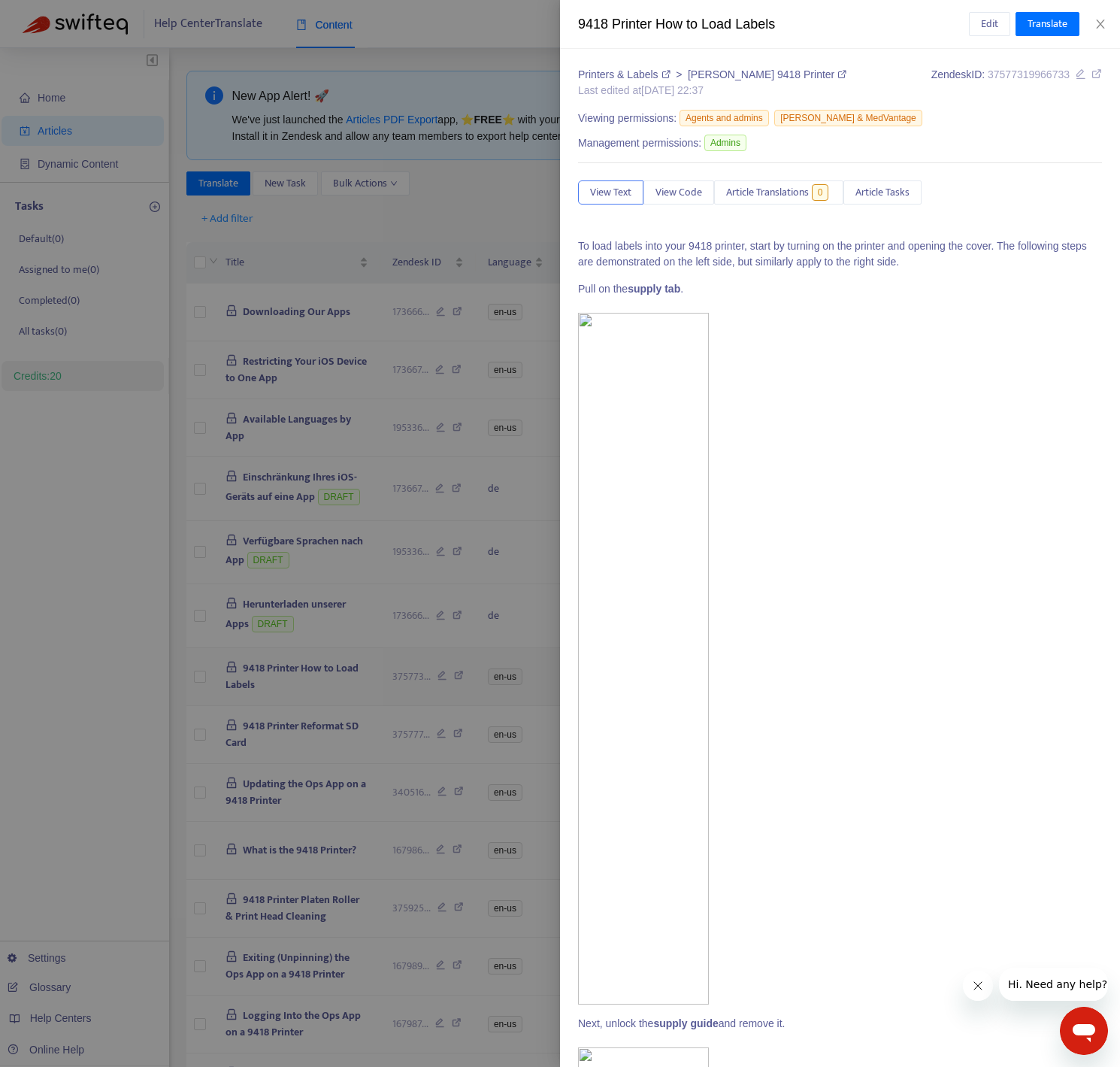
click at [267, 665] on div at bounding box center [560, 534] width 1120 height 1067
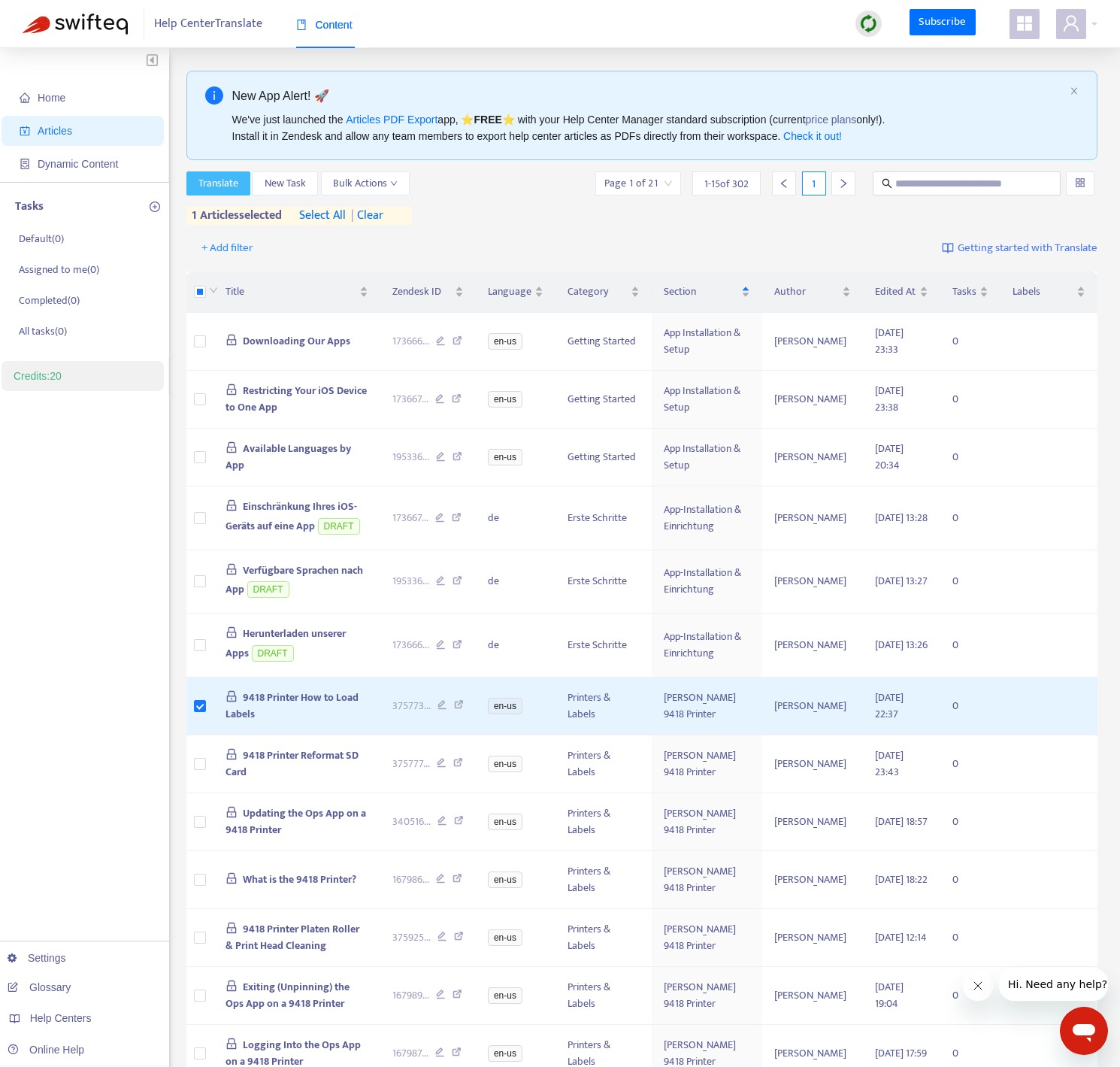
click at [235, 188] on span "Translate" at bounding box center [218, 183] width 40 height 16
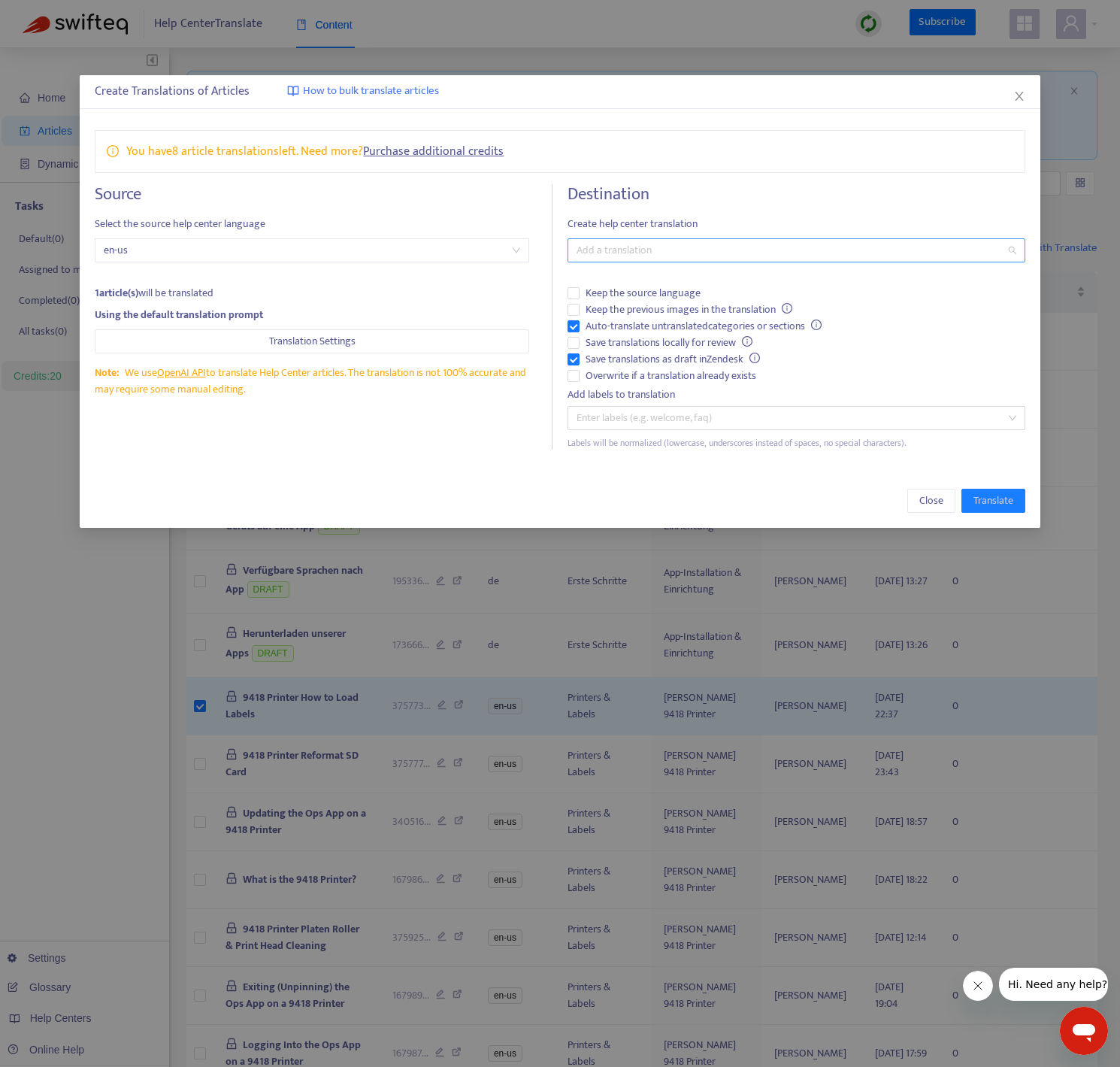
click at [610, 249] on div at bounding box center [788, 250] width 435 height 18
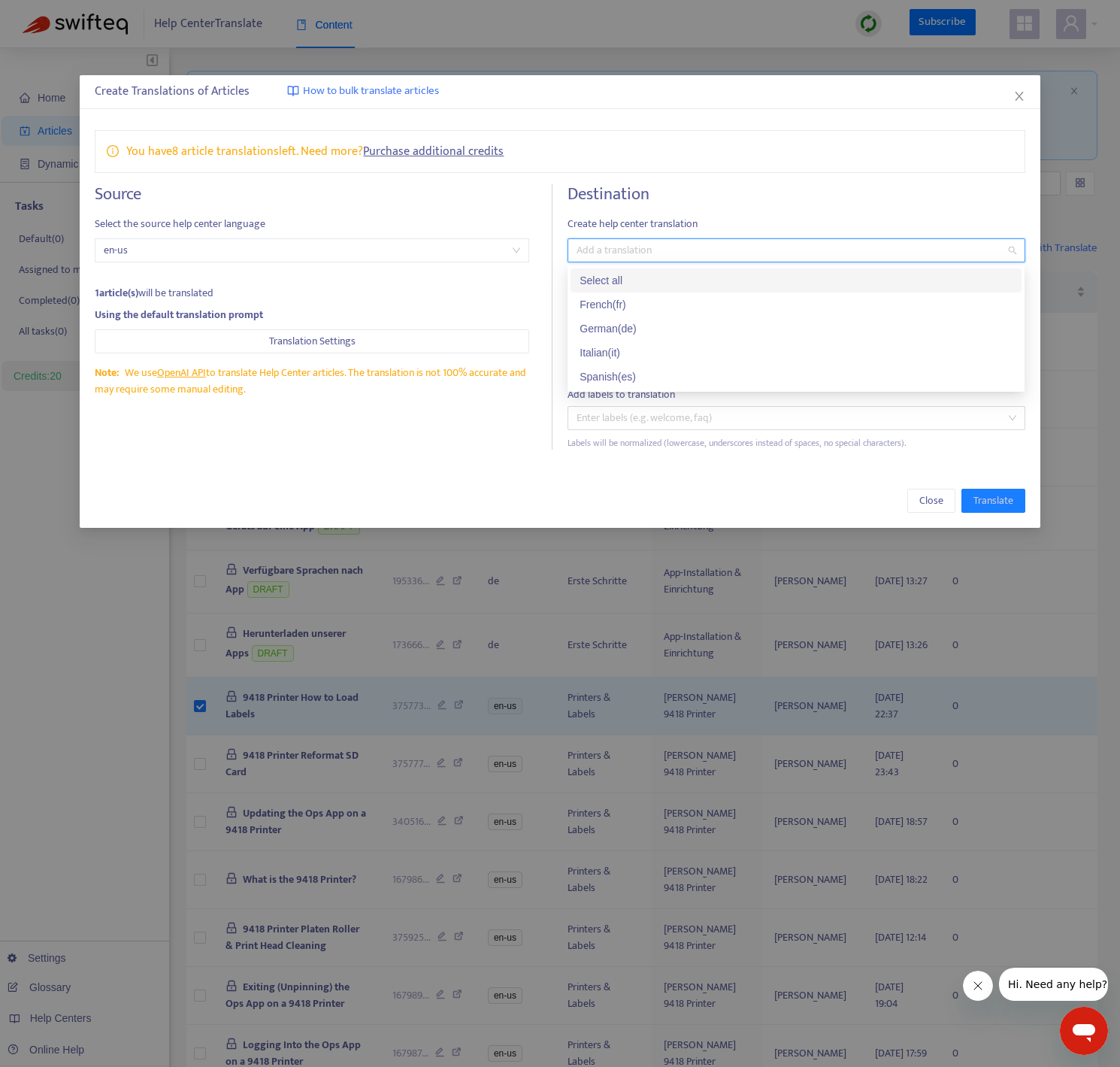
click at [610, 277] on div "Select all" at bounding box center [796, 280] width 433 height 16
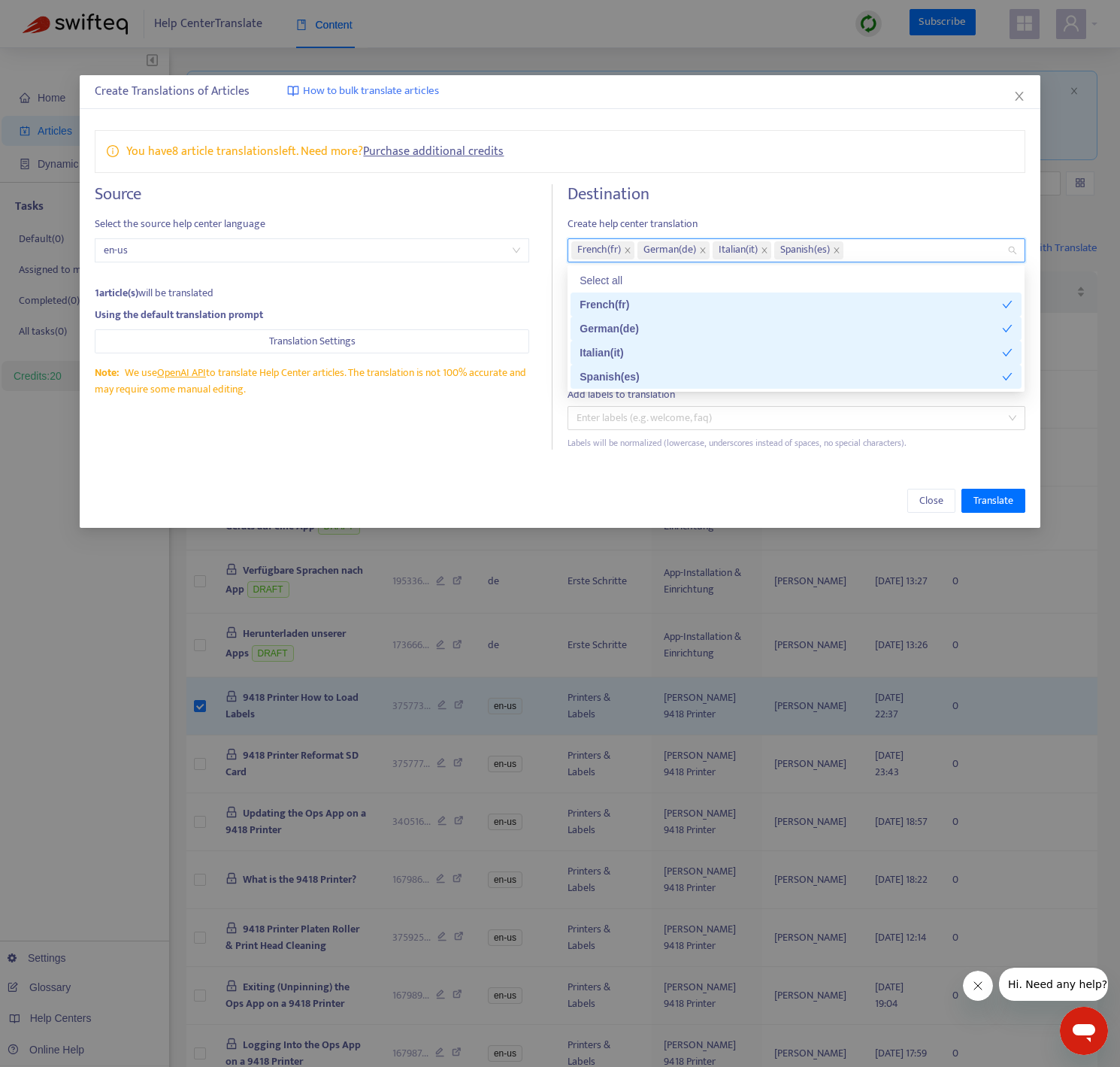
click at [557, 333] on div "Source Select the source help center language en-us 1 article(s) will be transl…" at bounding box center [559, 317] width 929 height 265
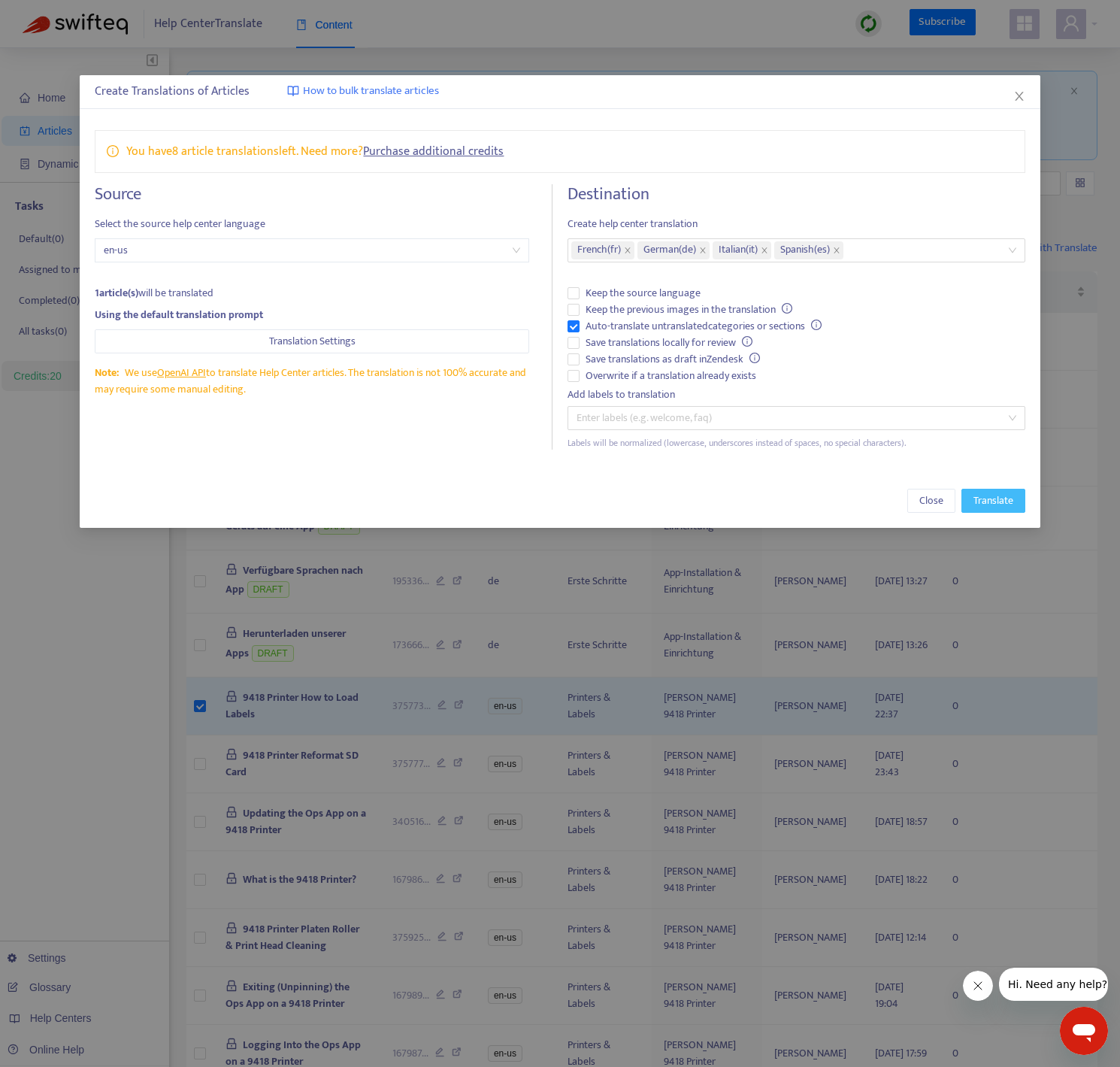
click at [1003, 507] on span "Translate" at bounding box center [993, 501] width 40 height 16
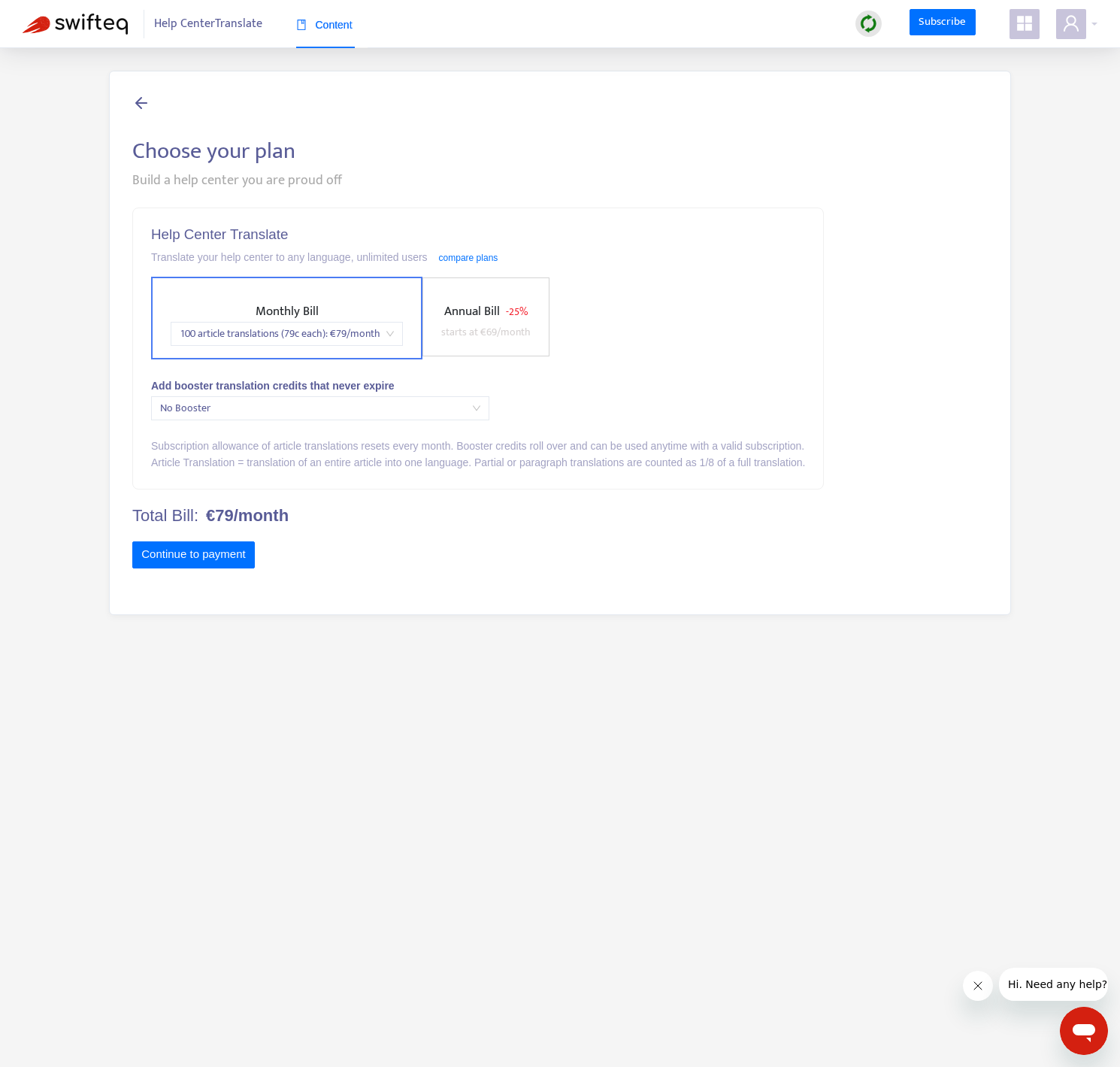
click at [372, 337] on span "100 article translations (79c each) : € 79 /month" at bounding box center [286, 333] width 214 height 23
click at [441, 341] on span "Annual Bill - 25% starts at € 69 /month" at bounding box center [485, 321] width 101 height 40
click at [186, 306] on span "Monthly Bill" at bounding box center [215, 311] width 63 height 21
click at [471, 337] on span "starts at € 69 /month" at bounding box center [485, 332] width 89 height 17
click at [231, 355] on label "Monthly Bill starts at € 79 /month" at bounding box center [215, 317] width 127 height 79
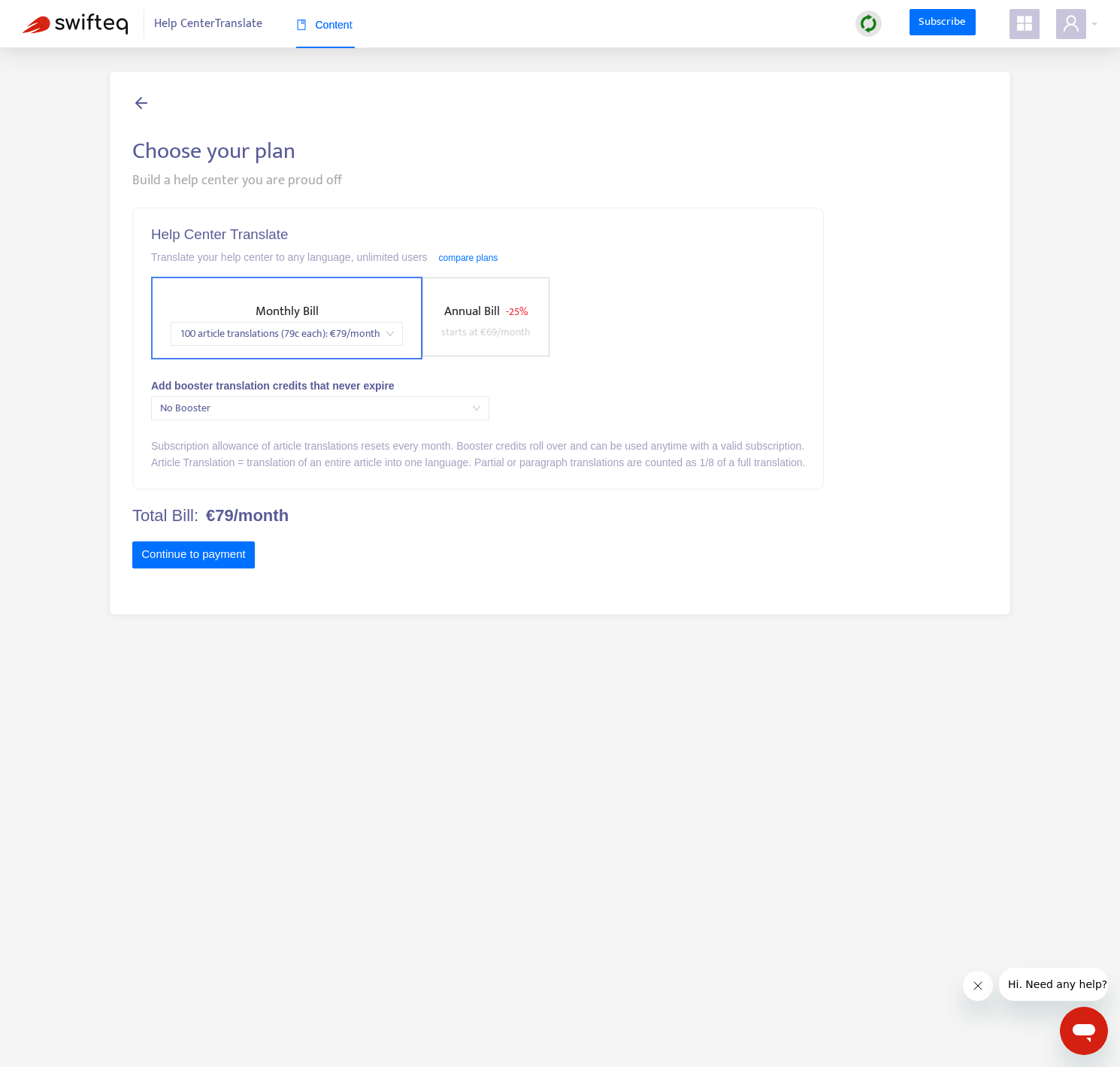
click at [411, 409] on span "No Booster" at bounding box center [320, 408] width 320 height 23
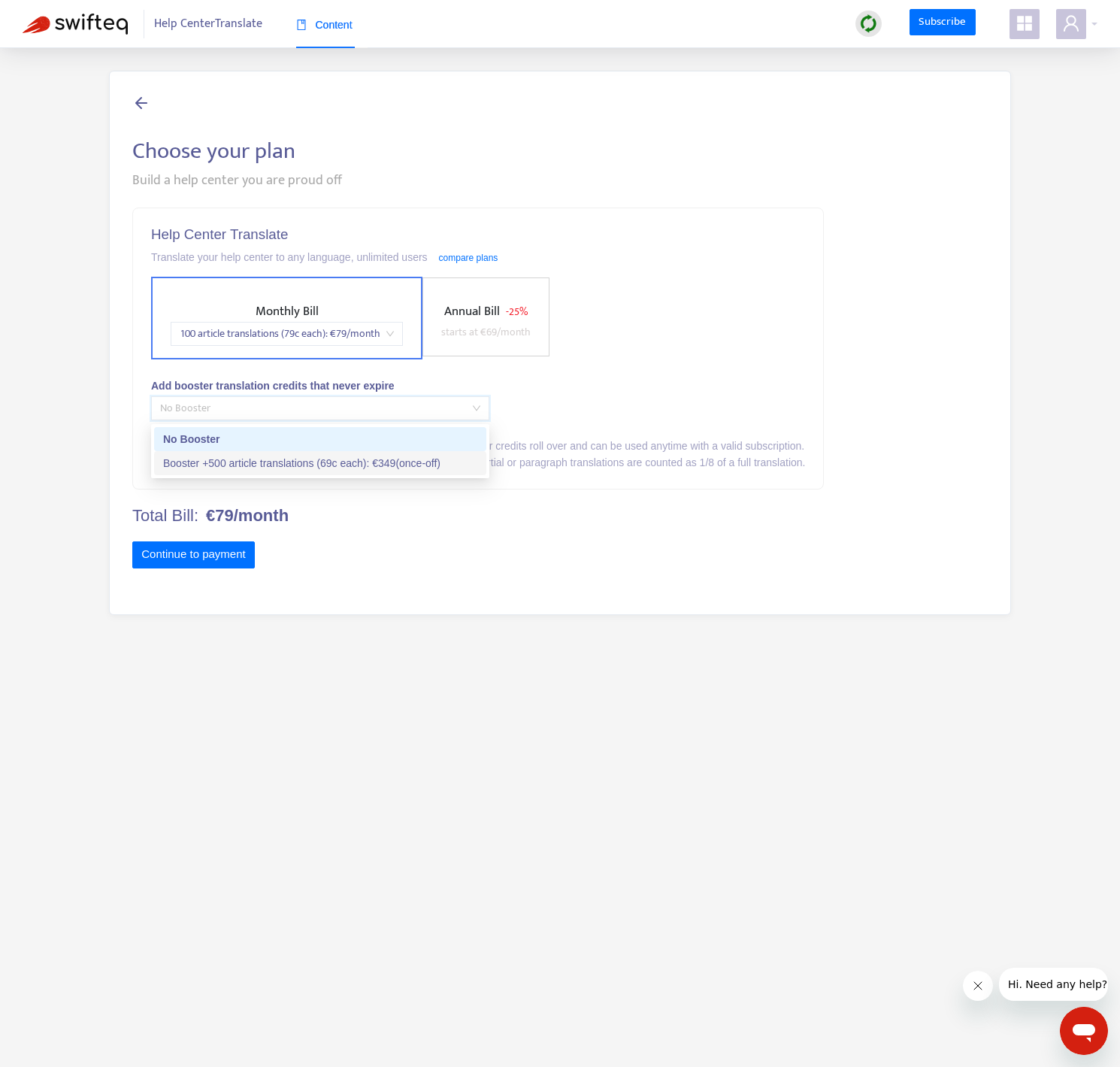
click at [427, 468] on div "Booster +500 article translations (69c each) : € 349 (once-off)" at bounding box center [320, 463] width 314 height 16
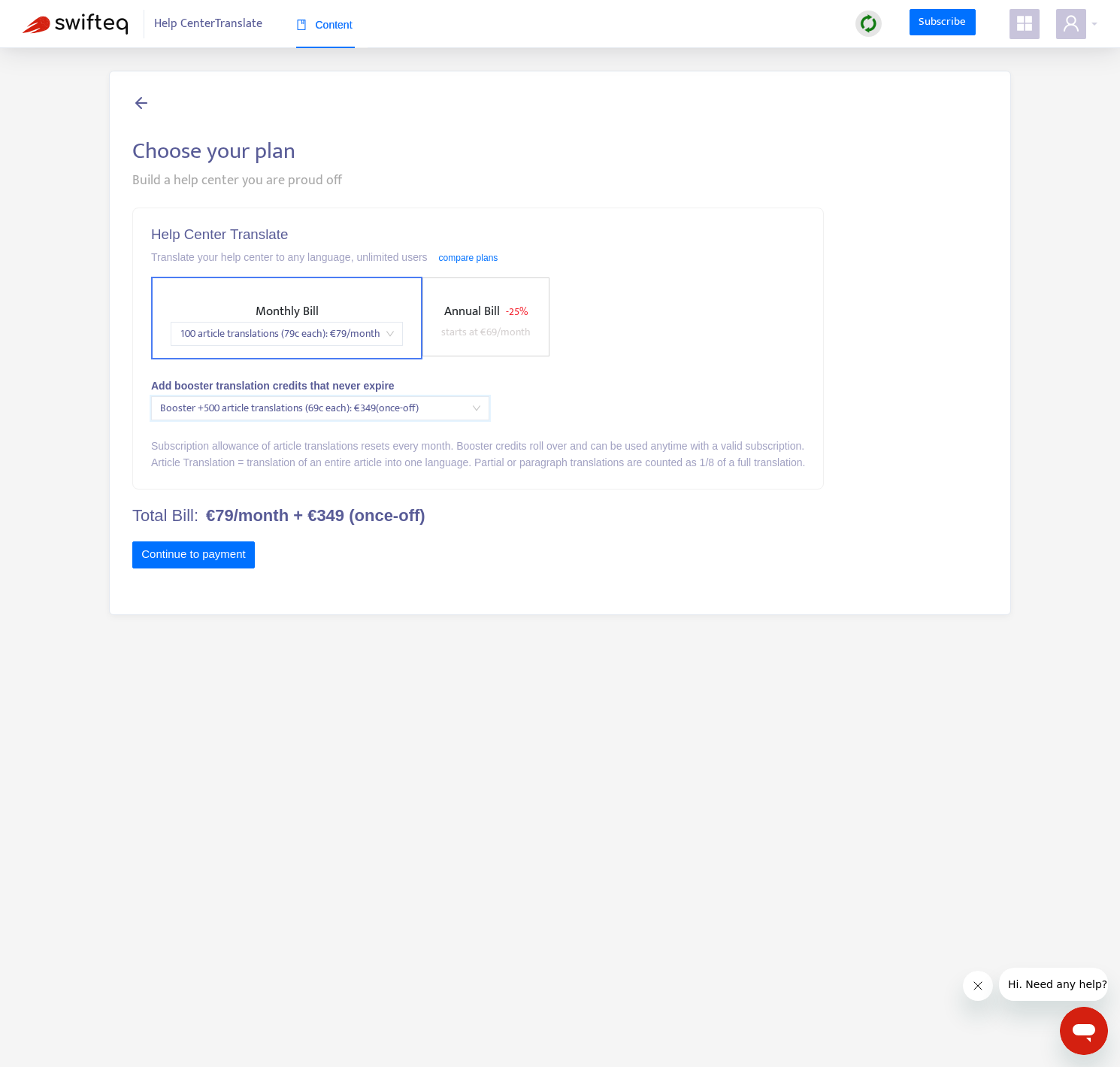
click at [404, 404] on span "Booster +500 article translations (69c each) : € 349 (once-off)" at bounding box center [320, 408] width 320 height 23
click at [602, 550] on div "Continue to payment" at bounding box center [478, 557] width 691 height 32
click at [496, 257] on link "compare plans" at bounding box center [469, 257] width 60 height 10
click at [273, 414] on span "Booster +500 article translations (69c each) : € 349 (once-off)" at bounding box center [320, 408] width 320 height 23
click at [253, 468] on div "Booster +500 article translations (69c each) : € 349 (once-off)" at bounding box center [320, 463] width 314 height 16
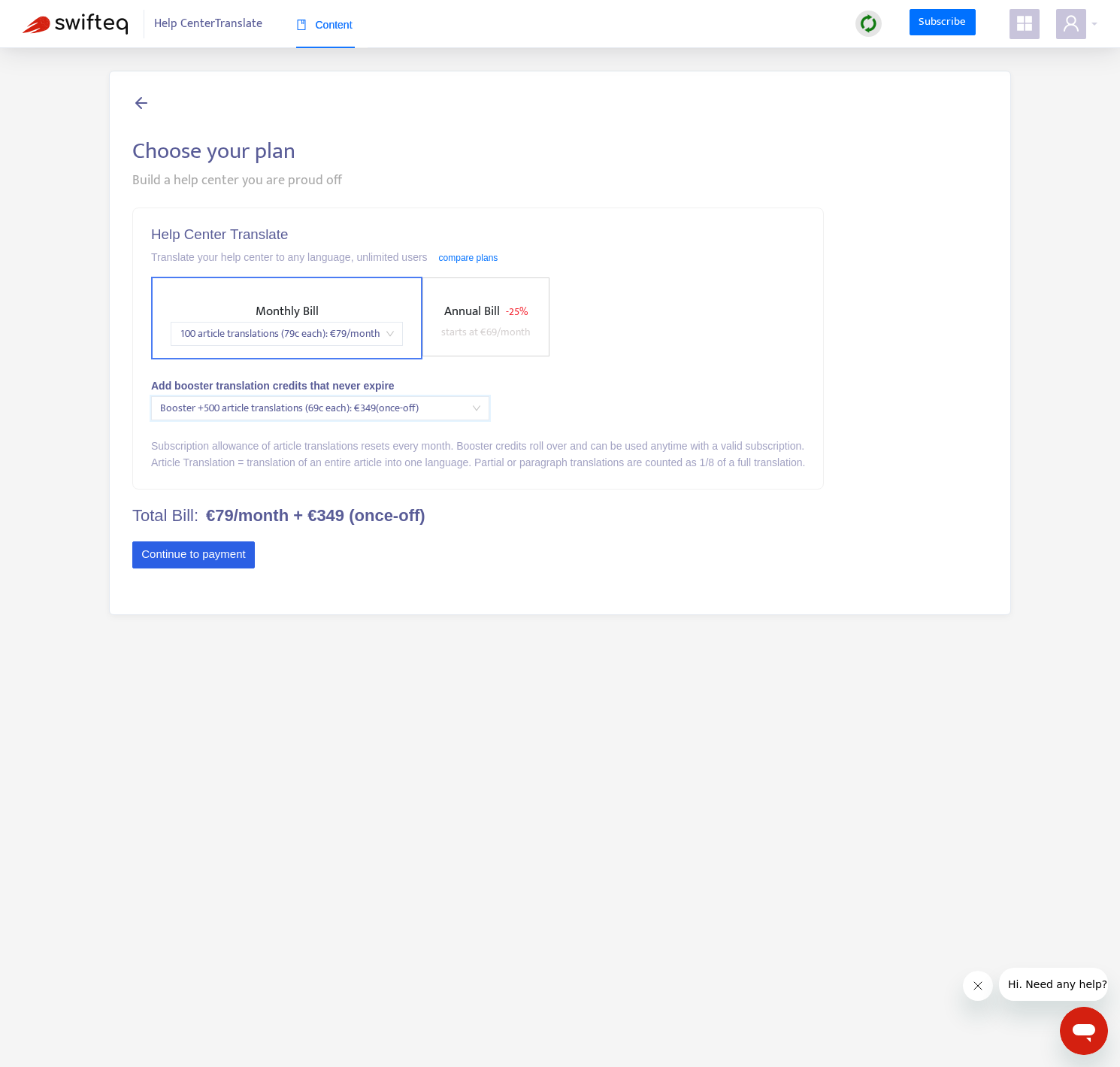
click at [211, 558] on button "Continue to payment" at bounding box center [194, 555] width 122 height 27
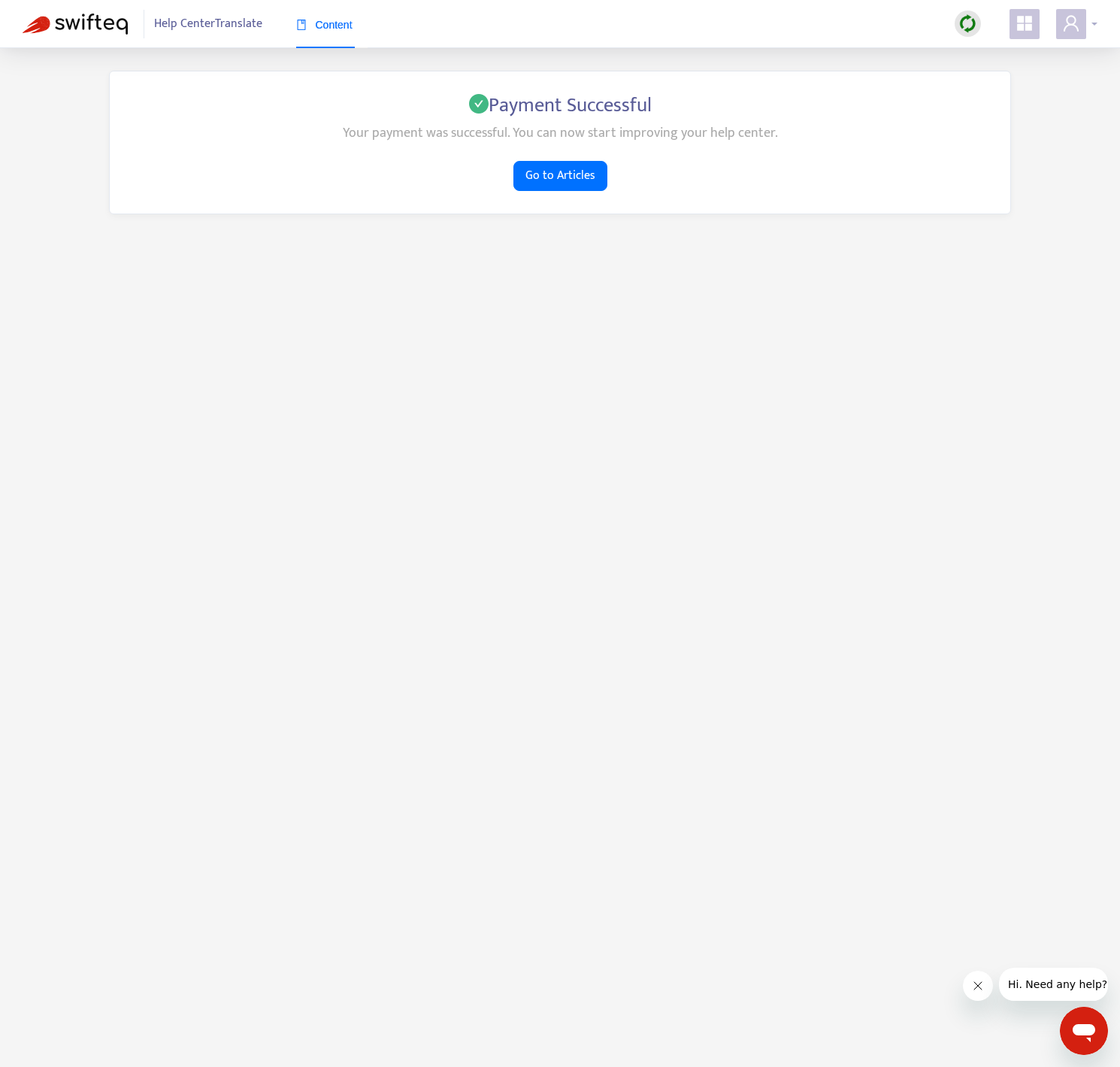
click at [1078, 30] on icon "user" at bounding box center [1071, 23] width 15 height 16
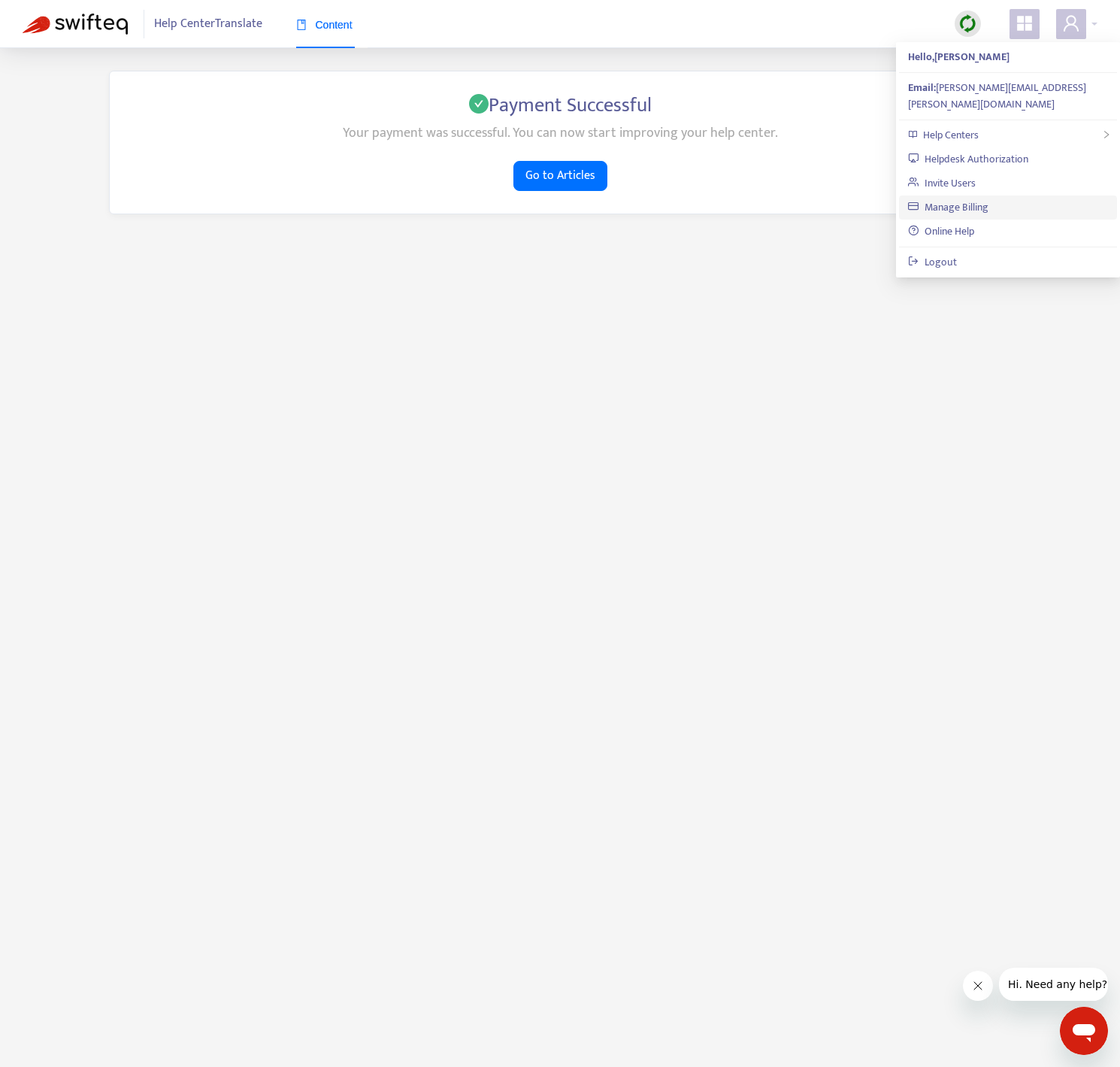
click at [988, 198] on link "Manage Billing" at bounding box center [947, 207] width 81 height 17
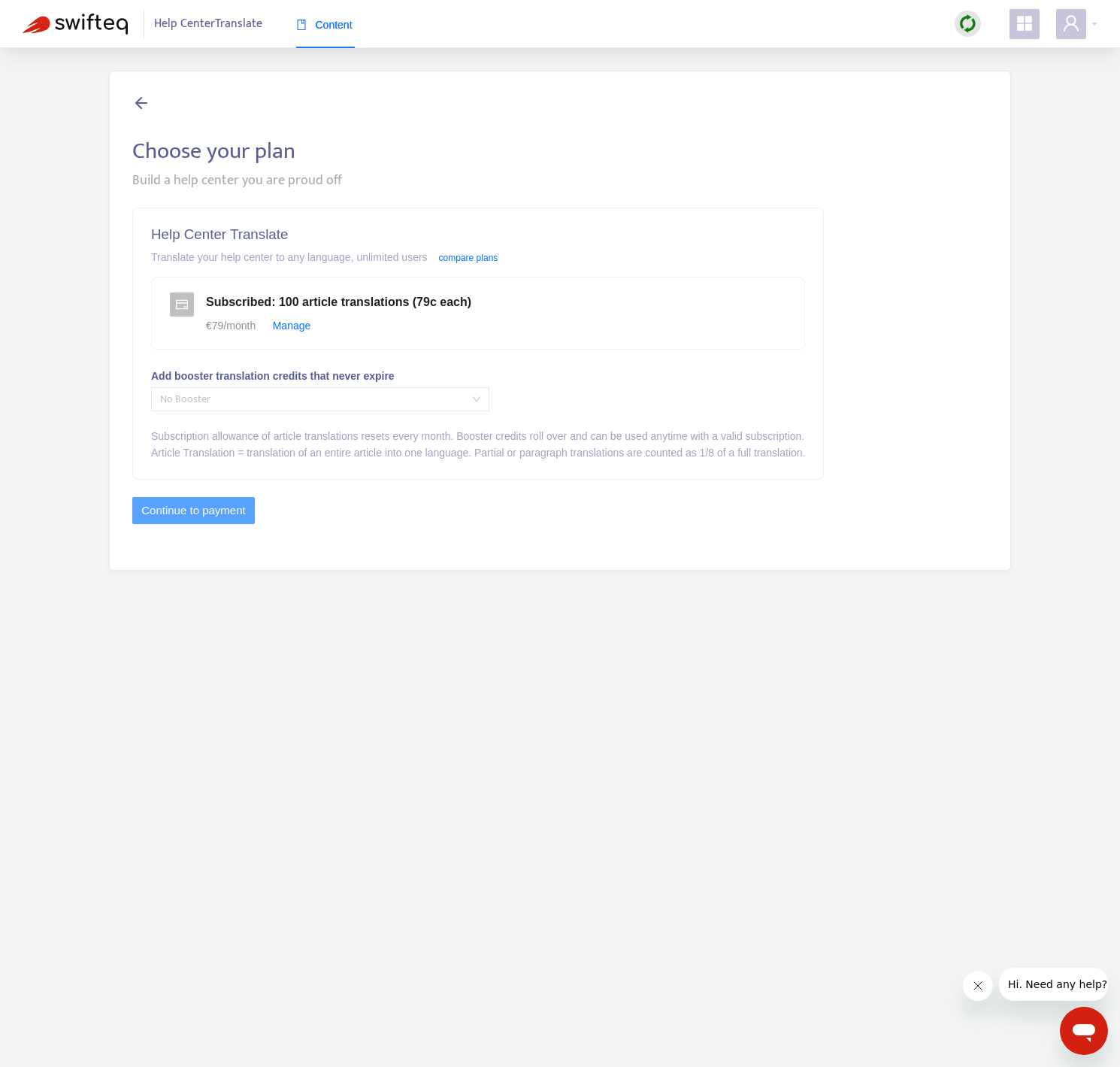
click at [349, 397] on span "No Booster" at bounding box center [320, 399] width 320 height 23
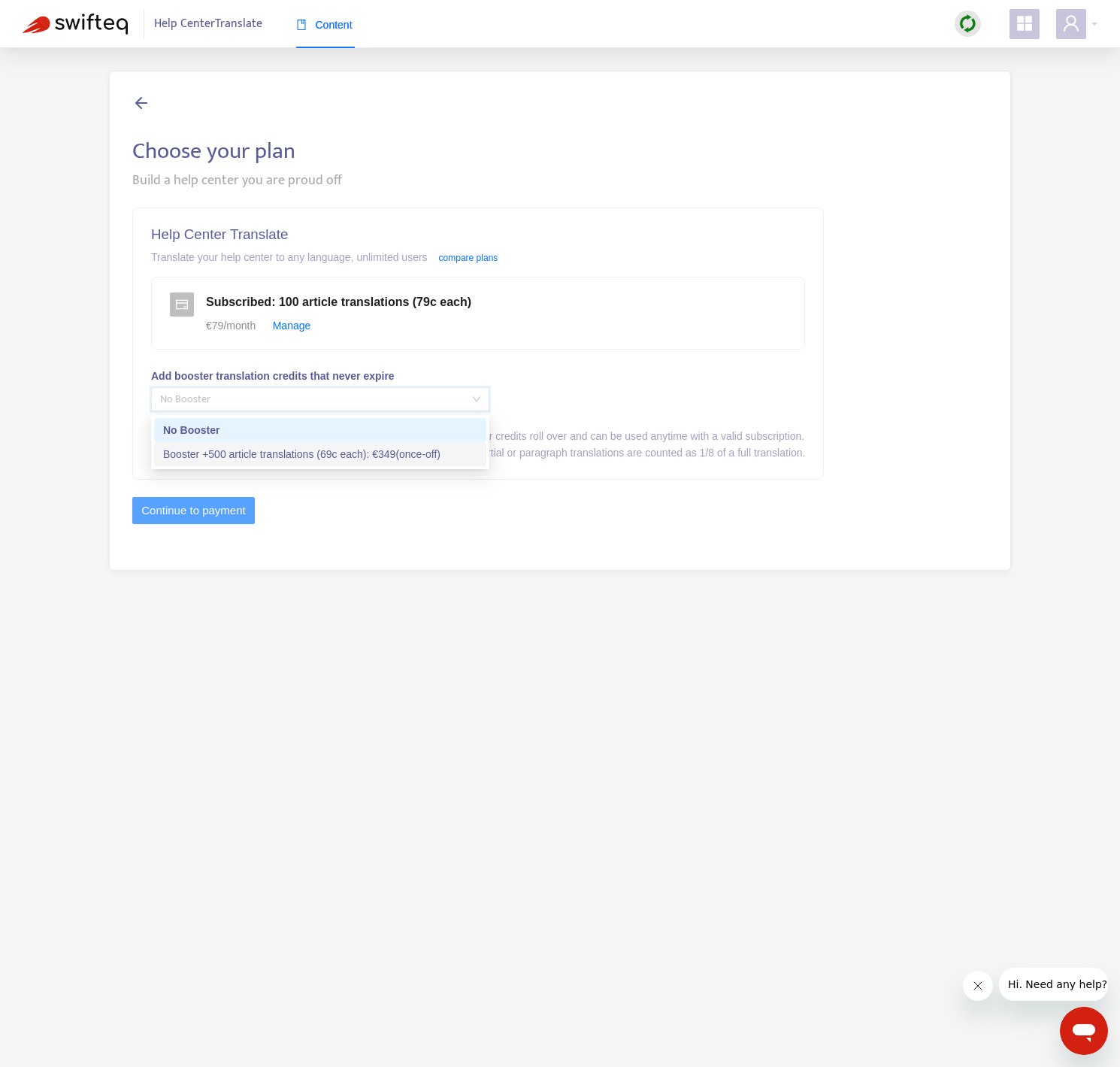
click at [326, 448] on div "Booster +500 article translations (69c each) : € 349 (once-off)" at bounding box center [320, 453] width 314 height 16
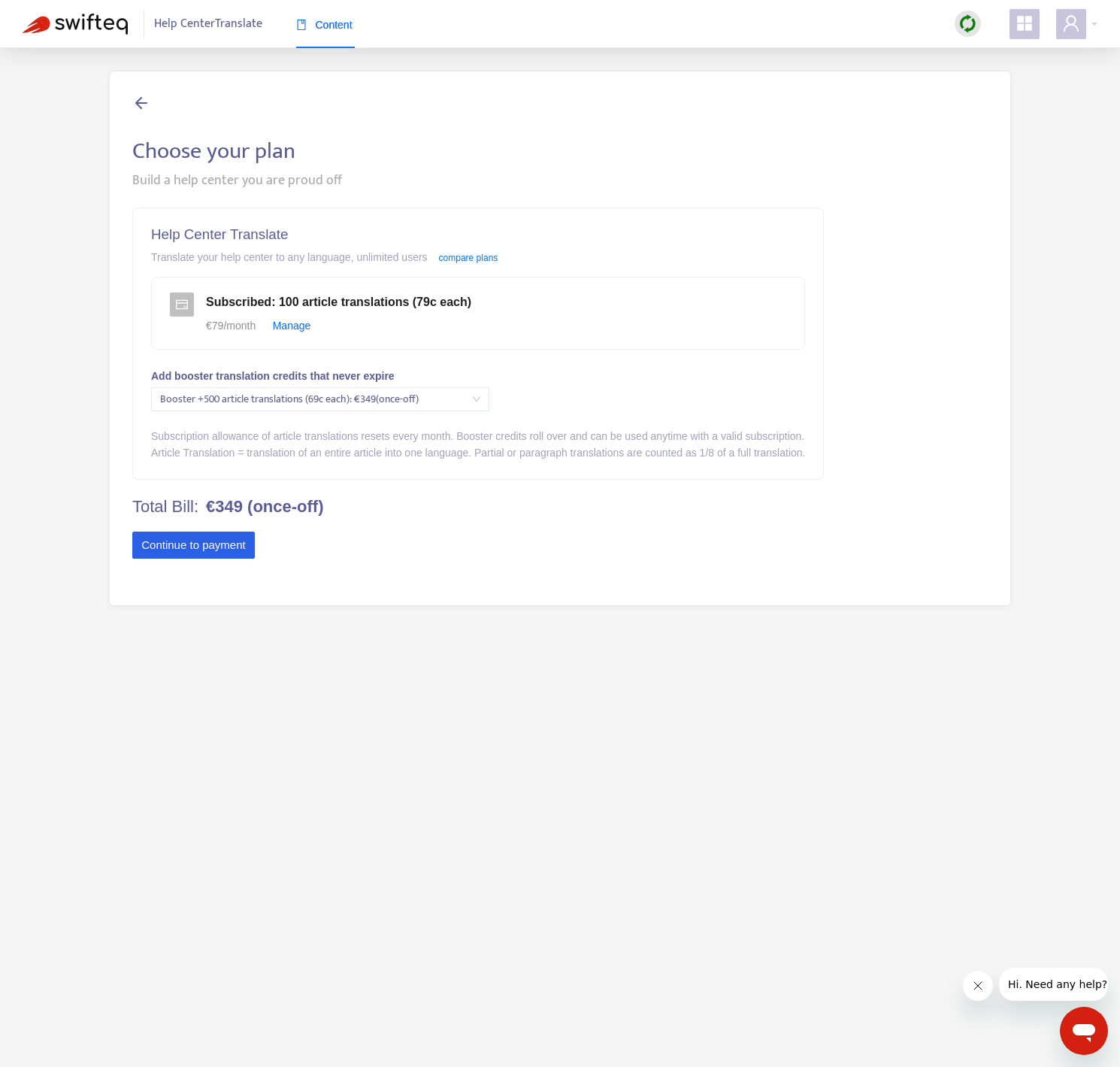
click at [203, 548] on button "Continue to payment" at bounding box center [194, 544] width 122 height 27
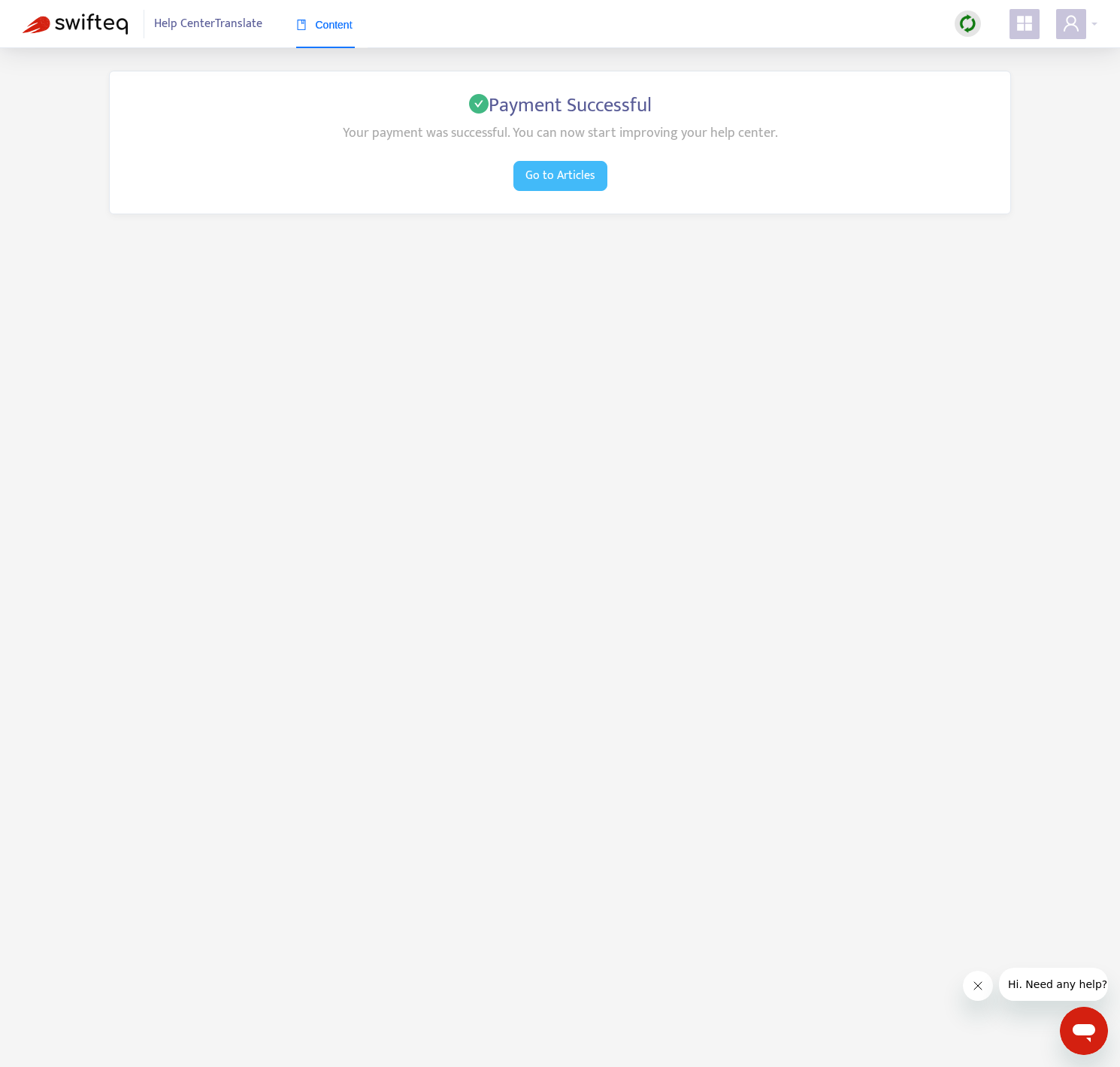
click at [569, 167] on span "Go to Articles" at bounding box center [560, 176] width 70 height 19
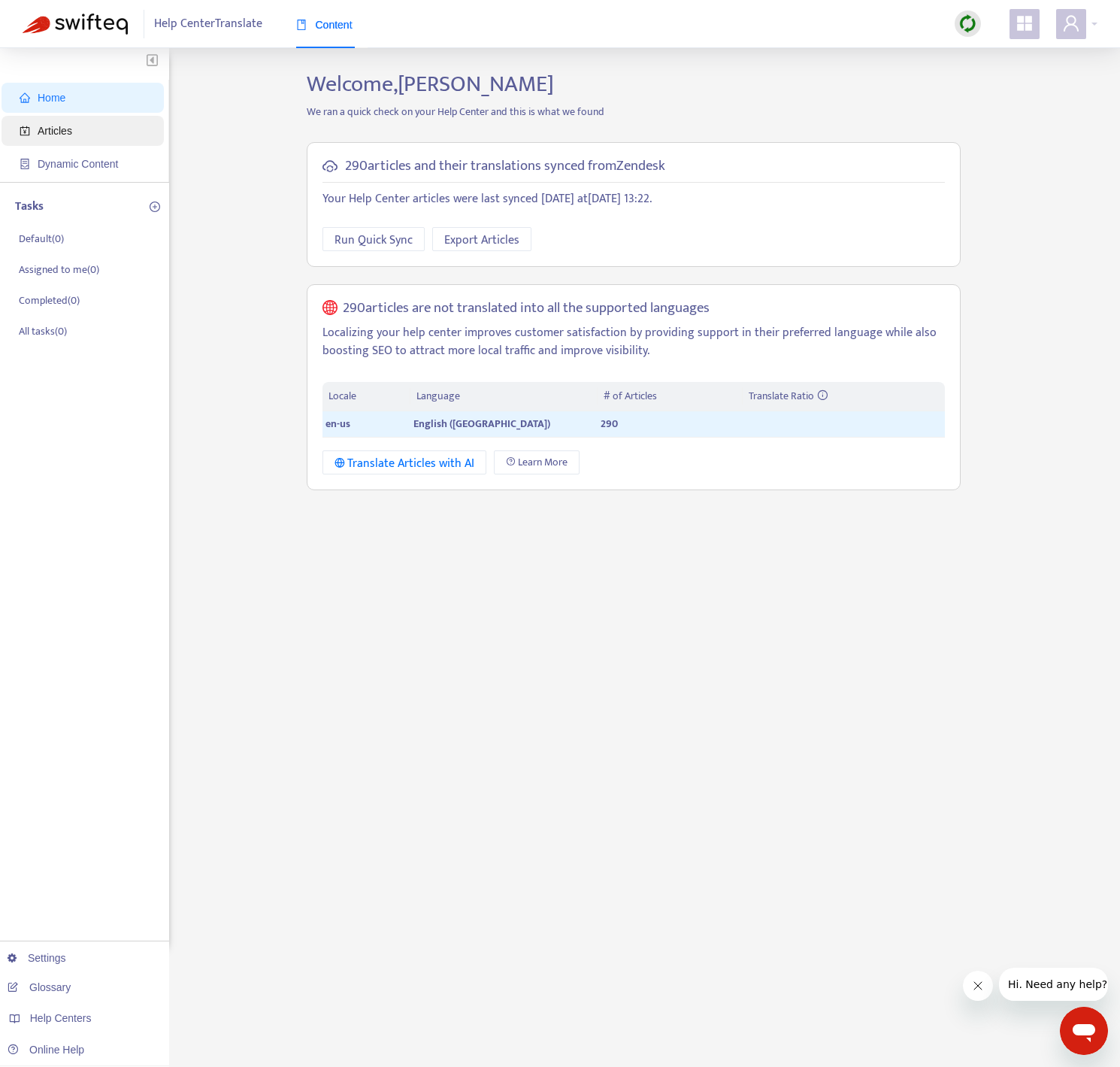
click at [92, 129] on span "Articles" at bounding box center [85, 131] width 133 height 30
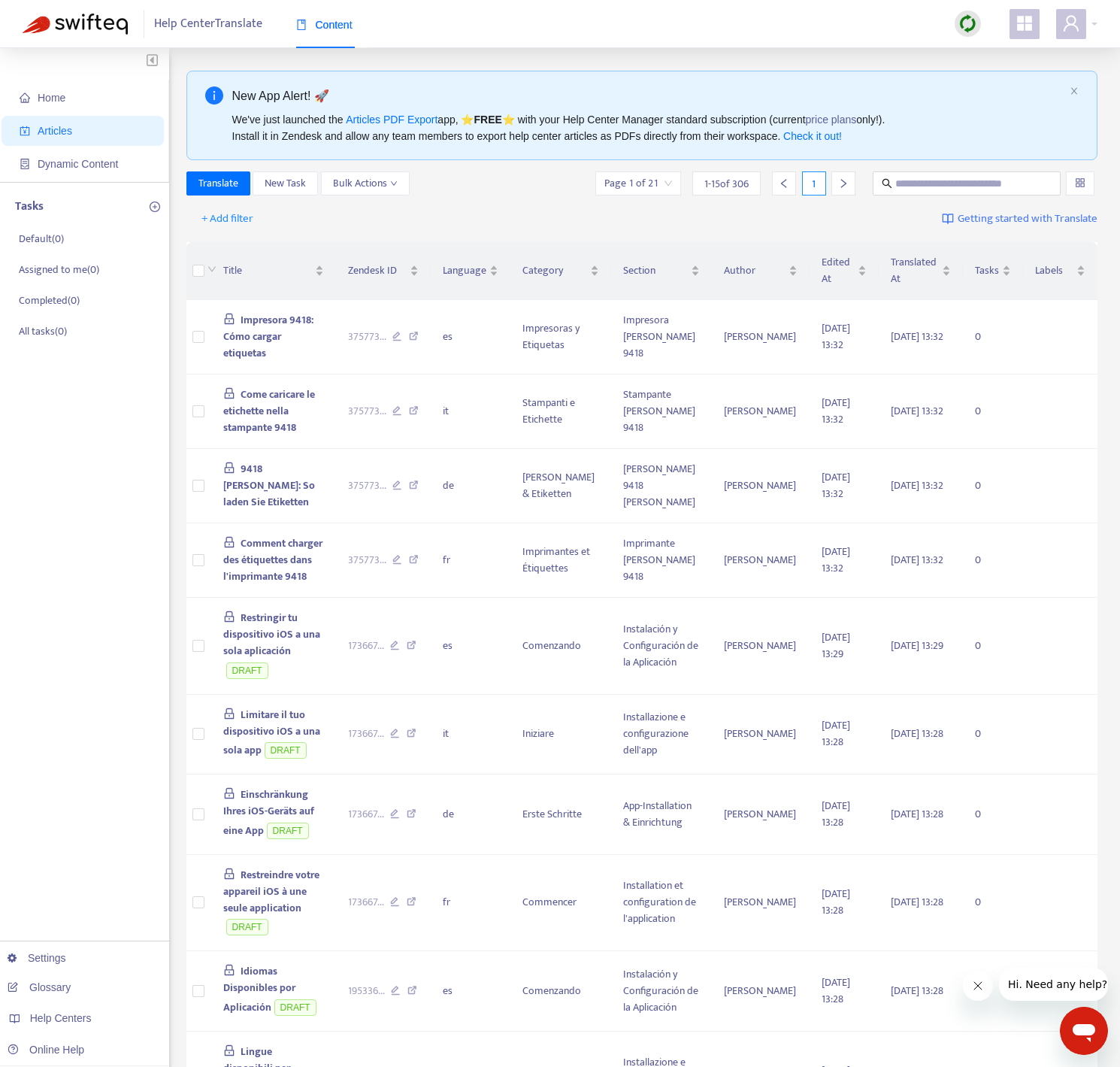
click at [633, 184] on input "search" at bounding box center [638, 183] width 67 height 23
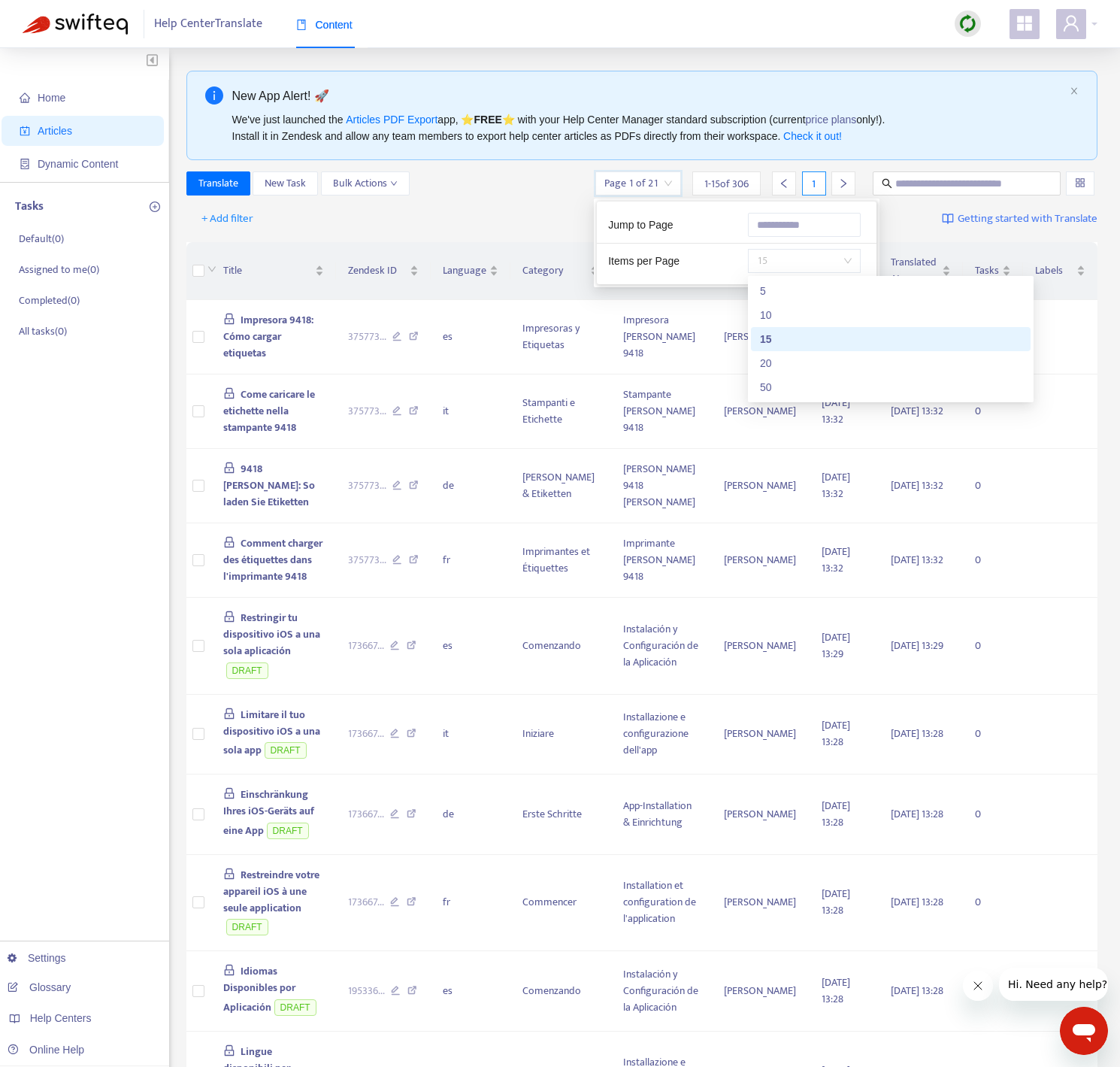
click at [773, 258] on span "15" at bounding box center [804, 260] width 95 height 23
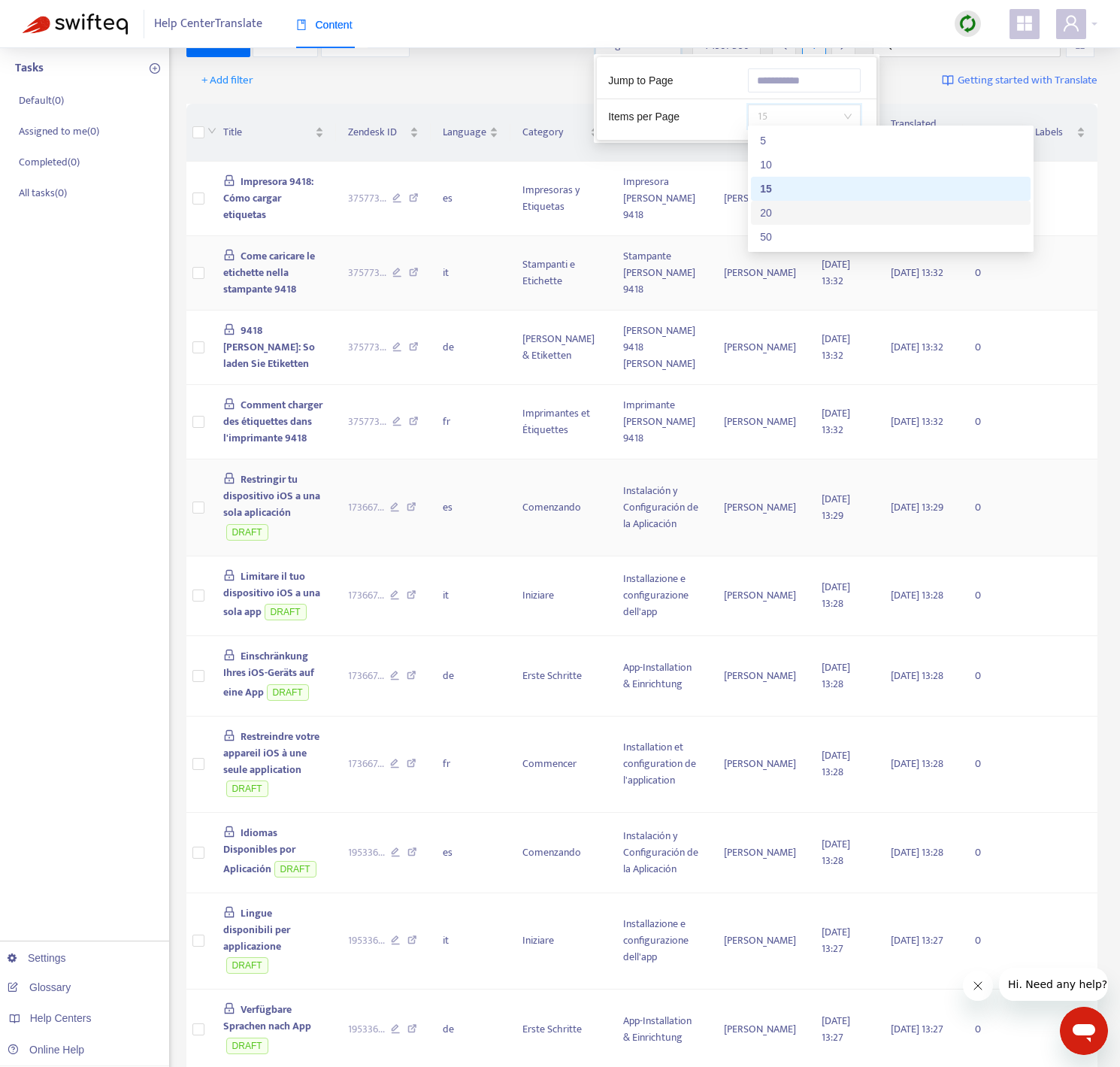
scroll to position [107, 0]
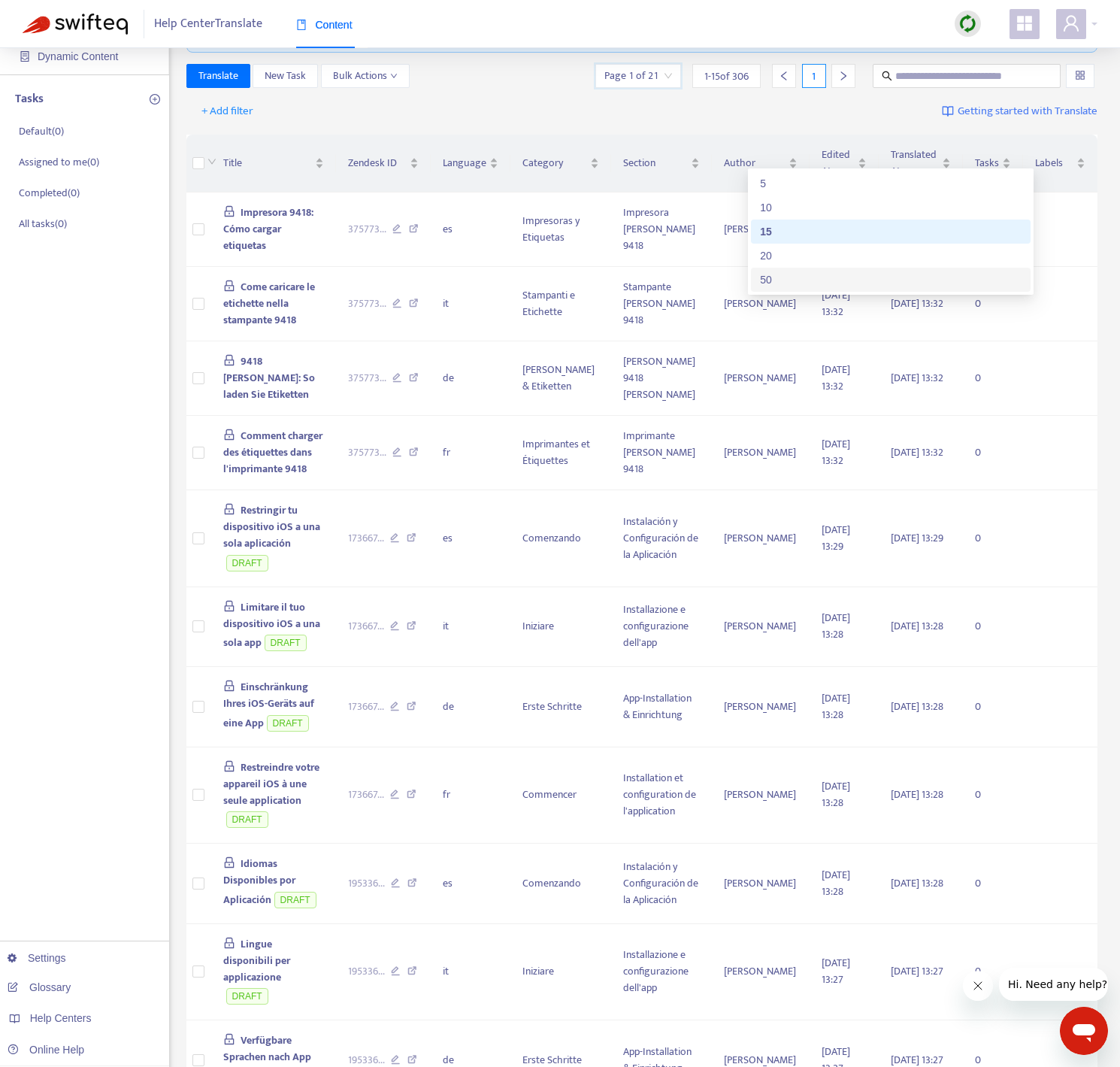
click at [793, 282] on div "50" at bounding box center [890, 279] width 261 height 16
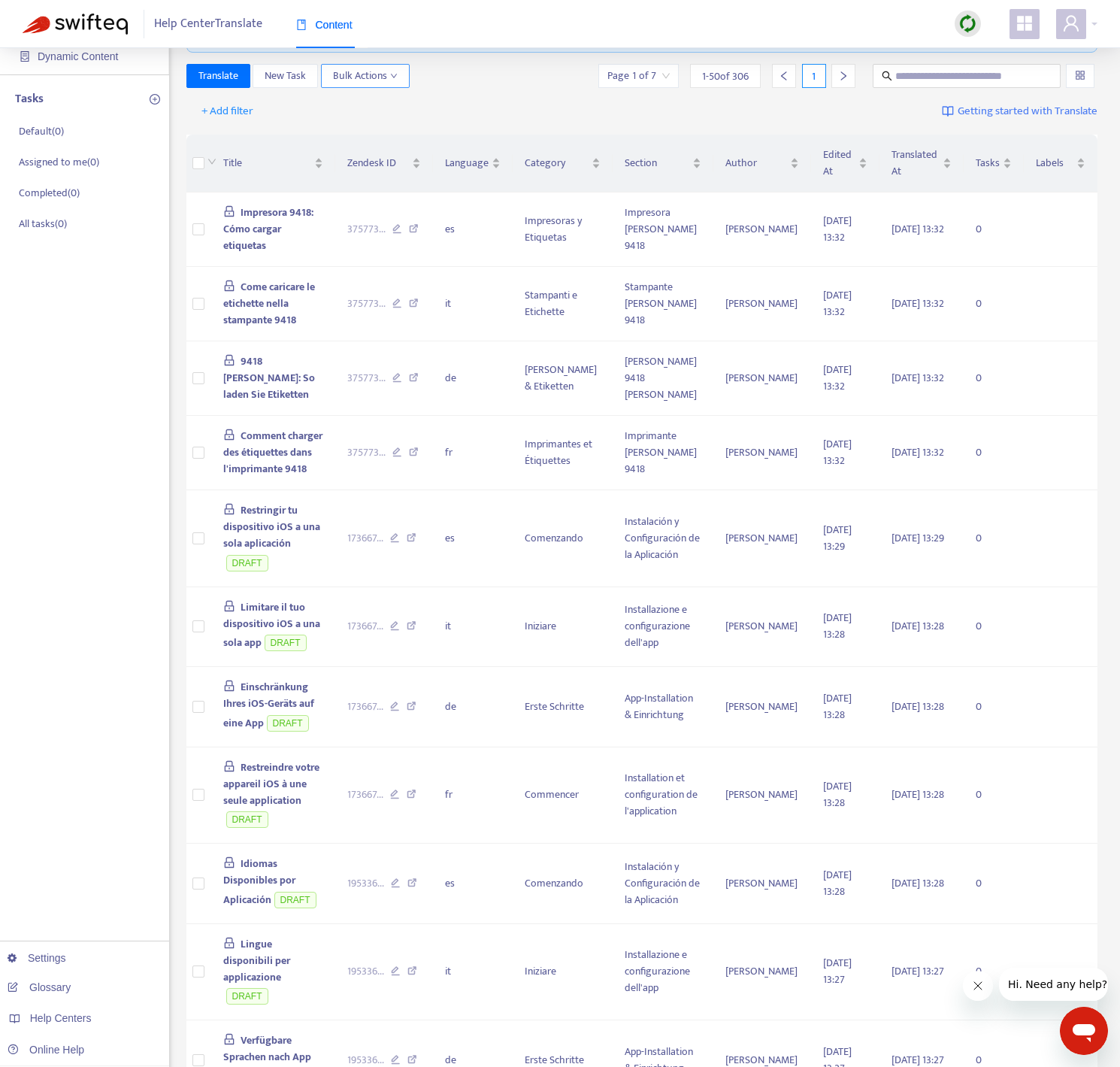
click at [351, 73] on span "Bulk Actions" at bounding box center [365, 75] width 64 height 16
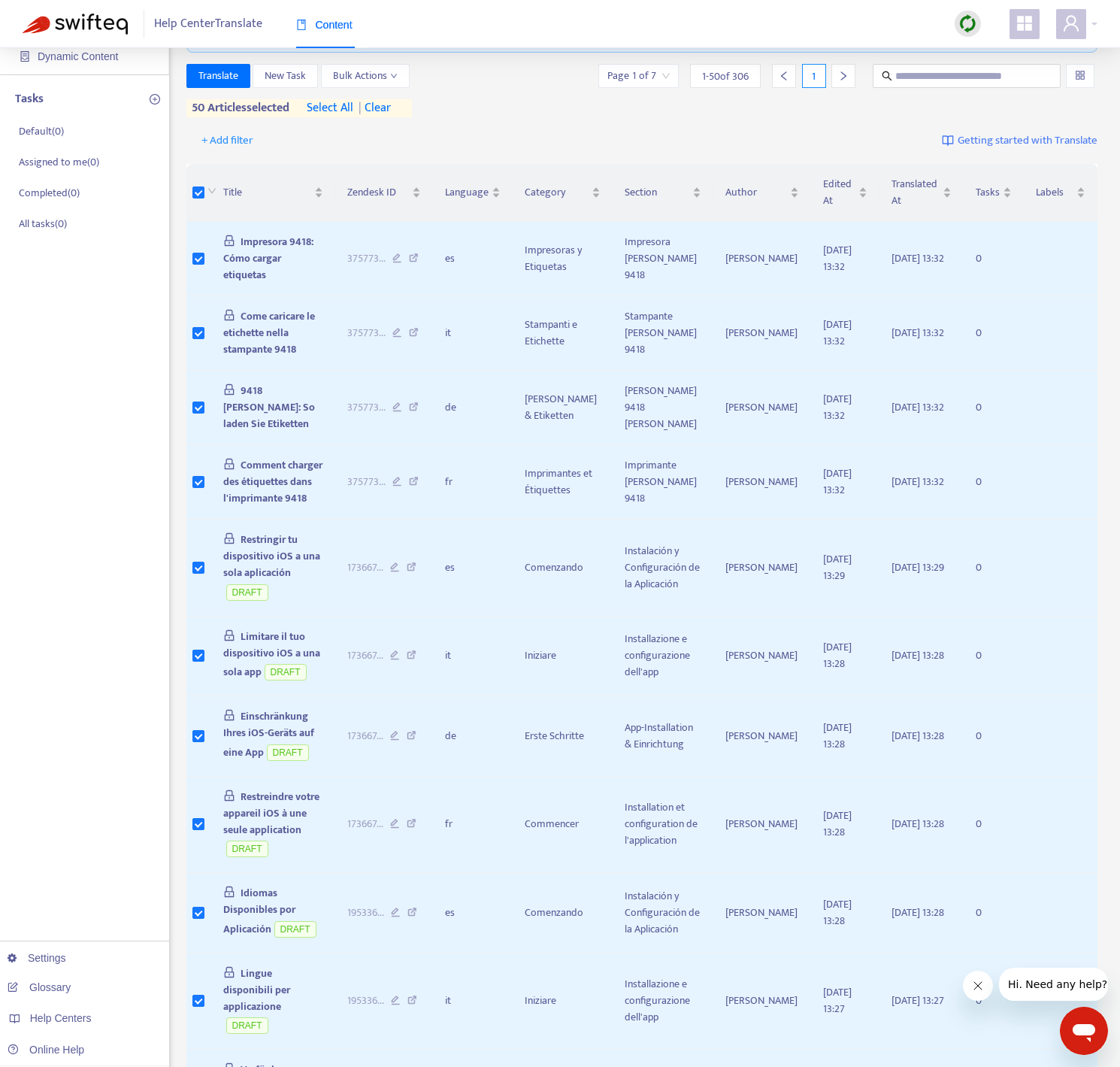
click at [841, 79] on icon "right" at bounding box center [843, 75] width 5 height 9
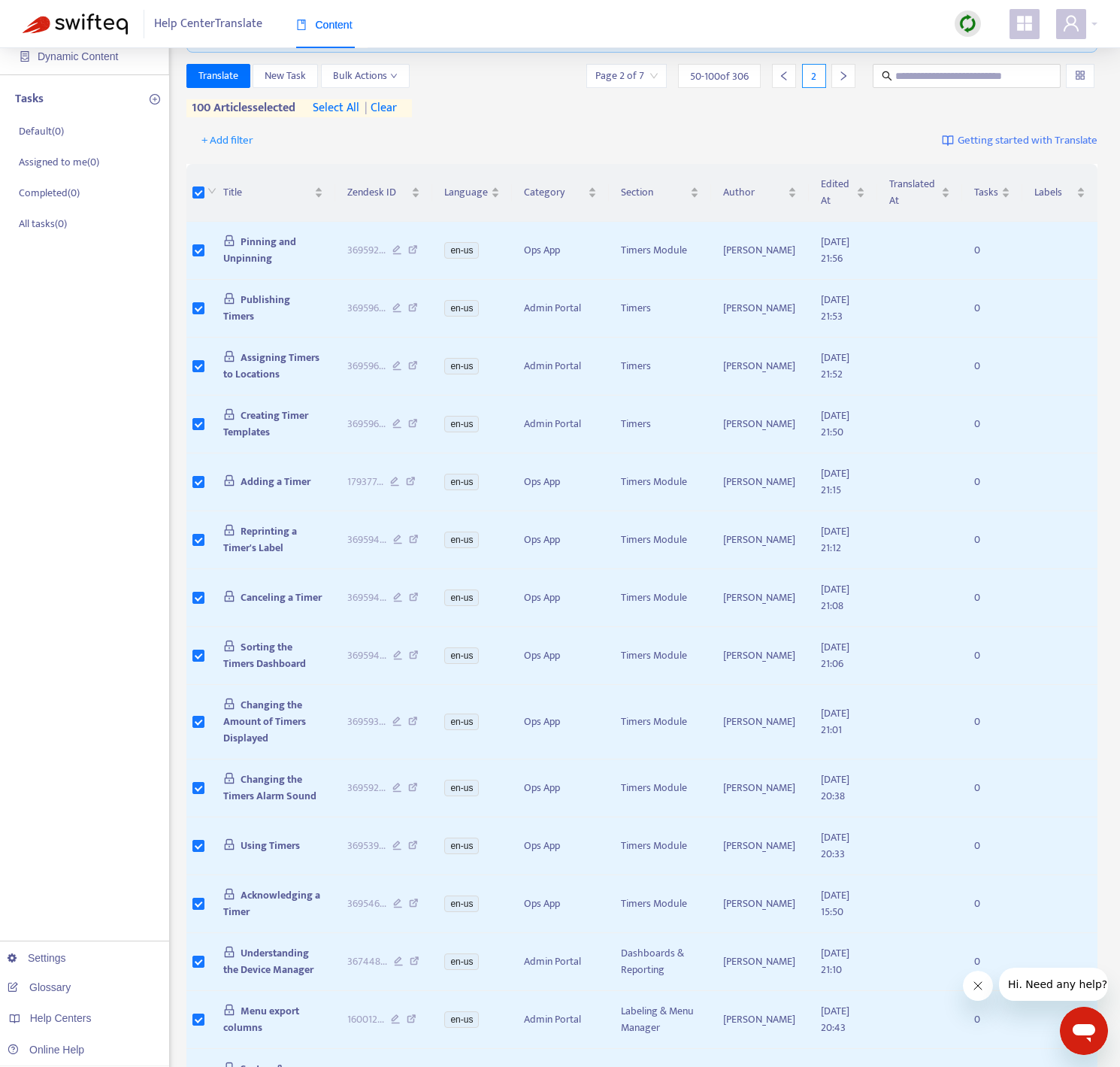
click at [838, 76] on icon "right" at bounding box center [842, 75] width 10 height 10
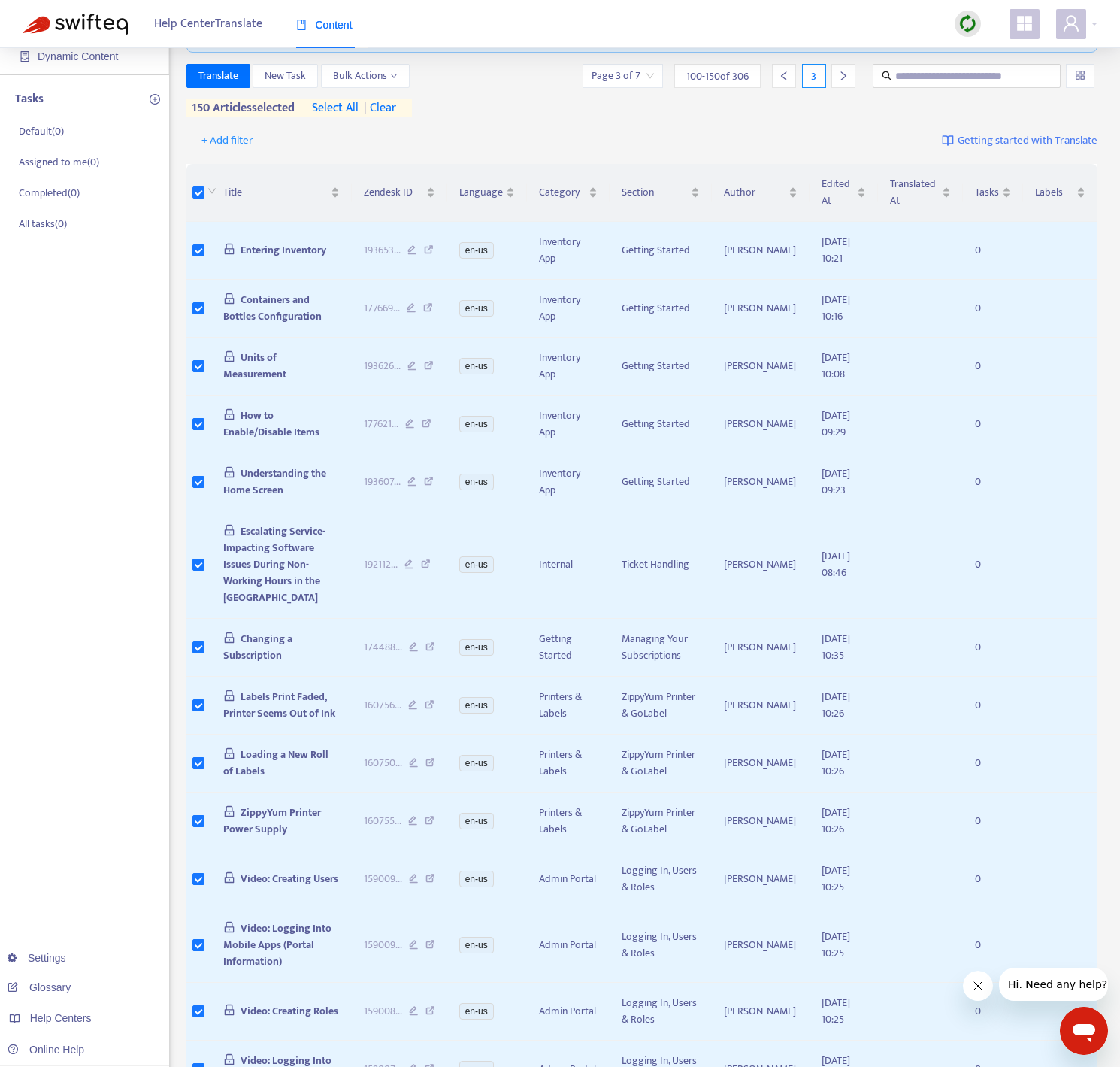
click at [843, 78] on icon "right" at bounding box center [842, 75] width 10 height 10
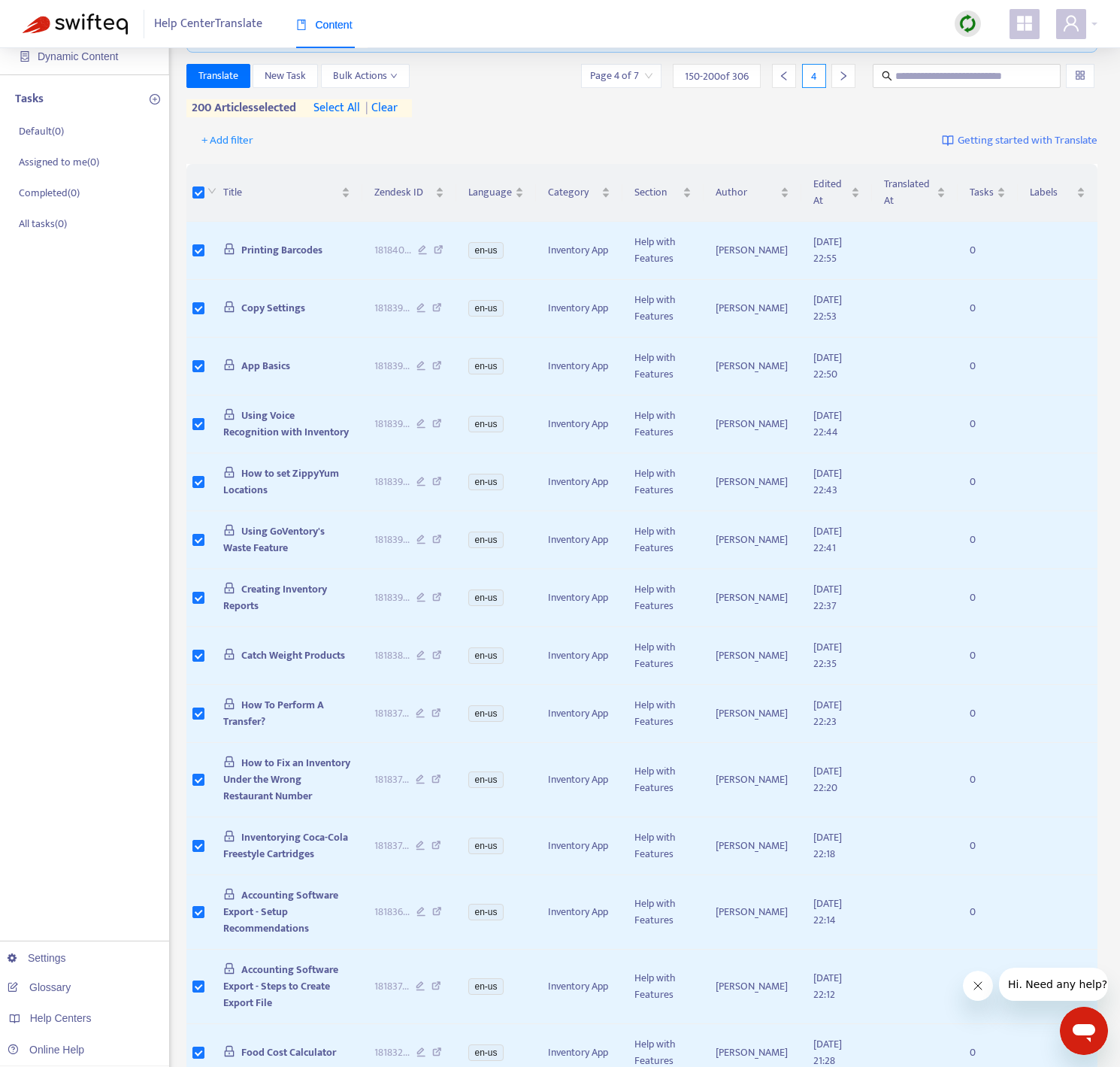
drag, startPoint x: 841, startPoint y: 75, endPoint x: 779, endPoint y: 90, distance: 63.8
click at [841, 75] on icon "right" at bounding box center [842, 75] width 10 height 10
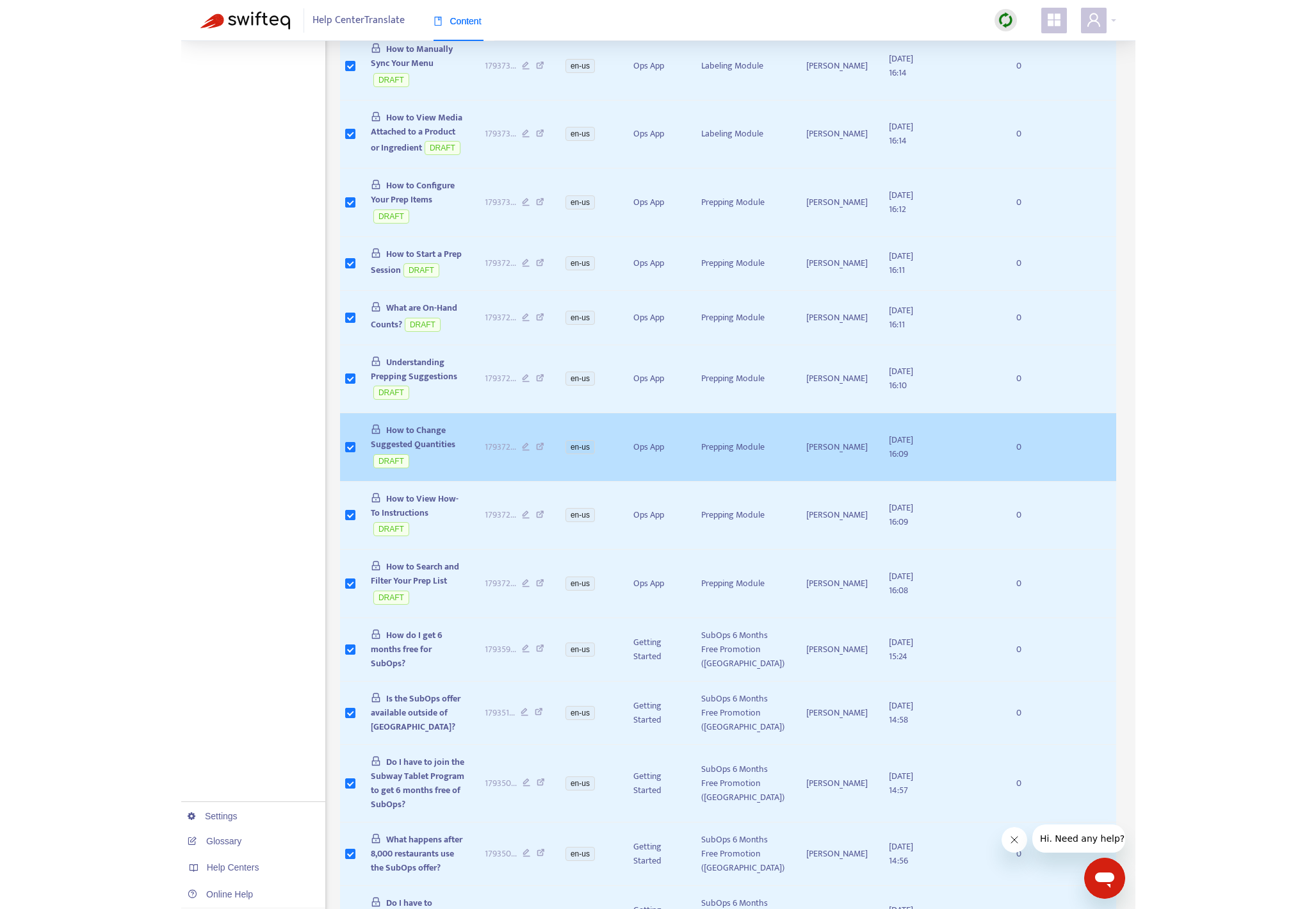
scroll to position [0, 0]
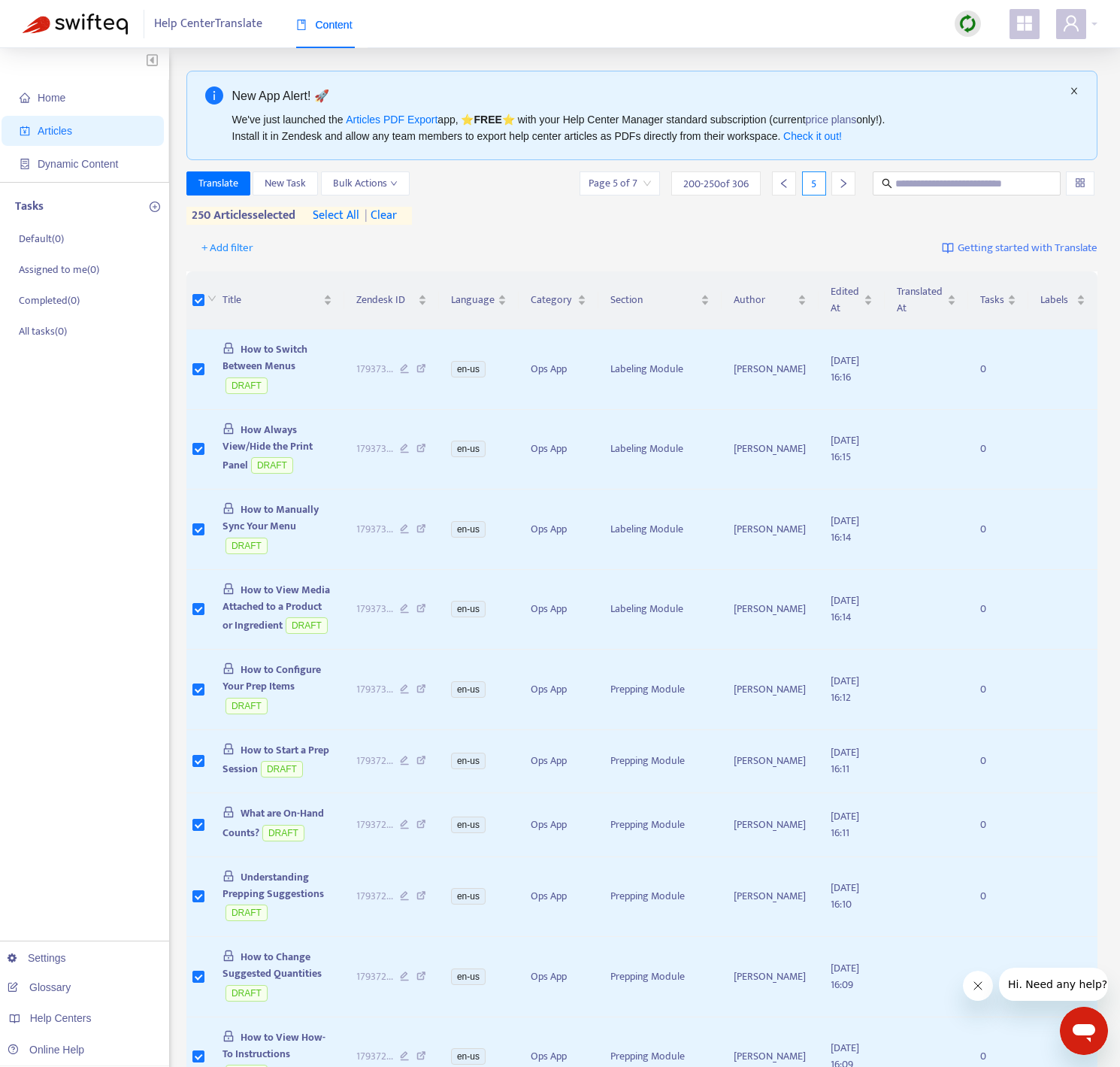
click at [1070, 89] on icon "close" at bounding box center [1073, 90] width 9 height 9
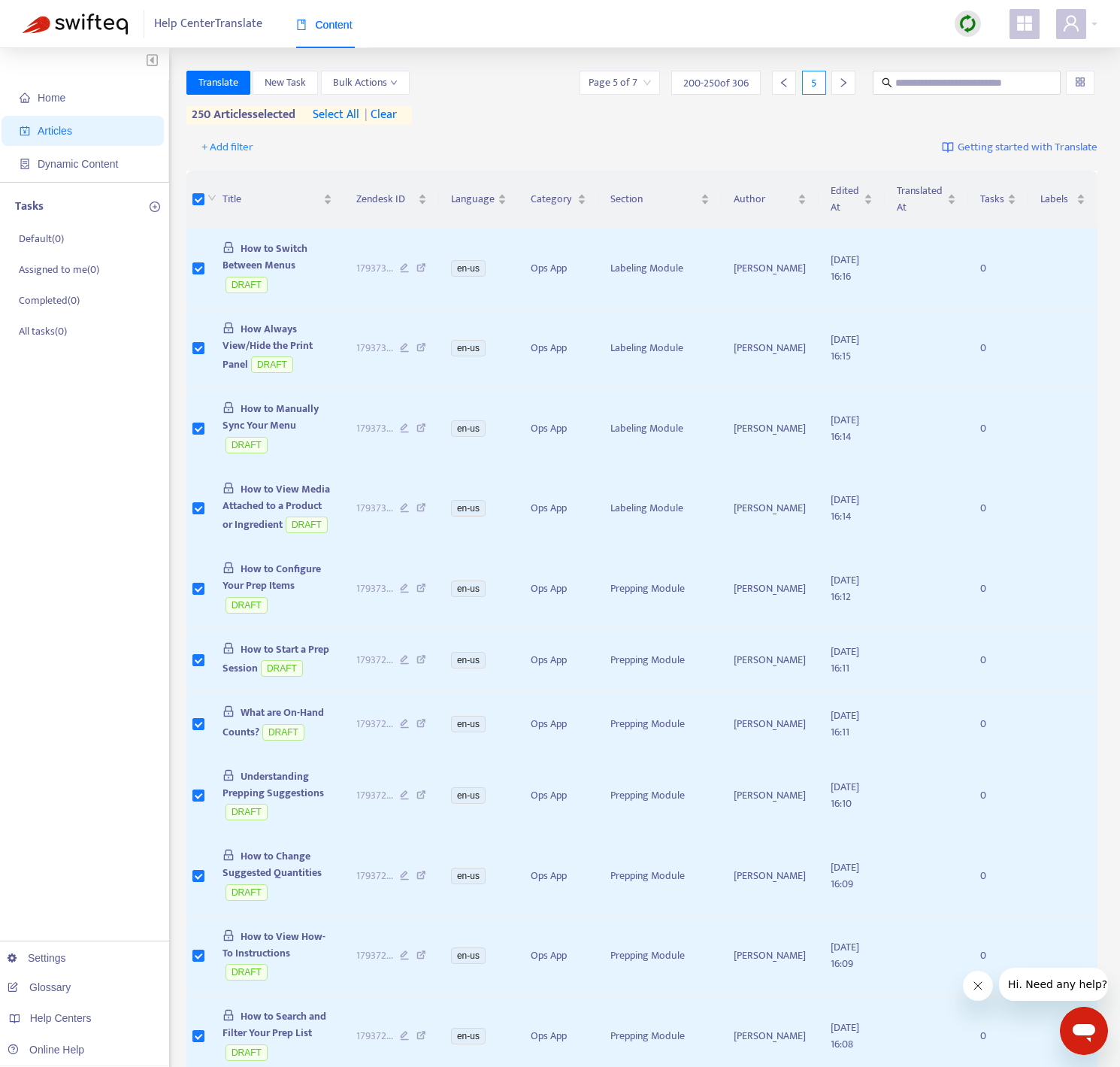
click at [390, 115] on span "| clear" at bounding box center [378, 115] width 38 height 18
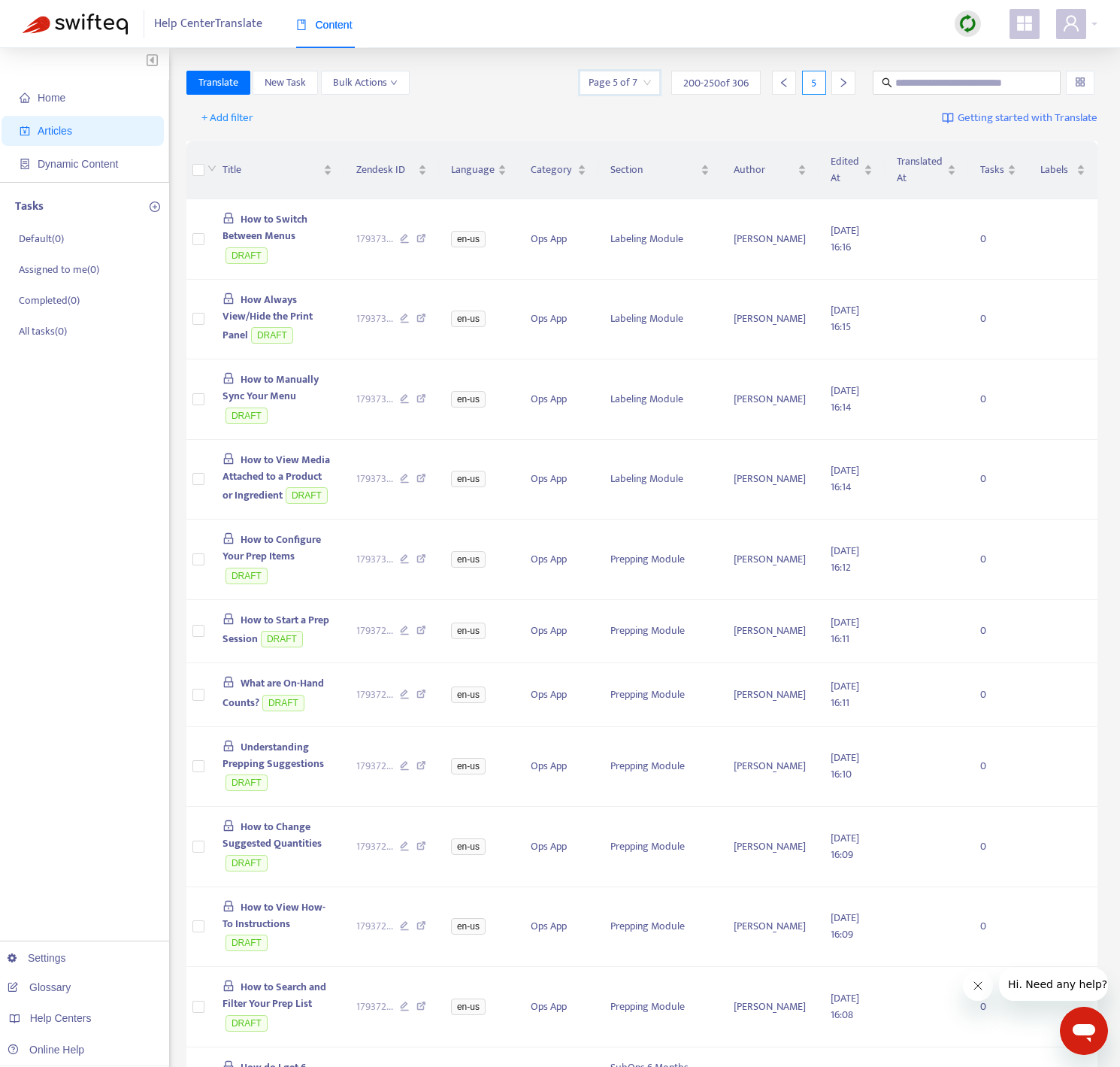
click at [639, 82] on input "search" at bounding box center [620, 82] width 63 height 23
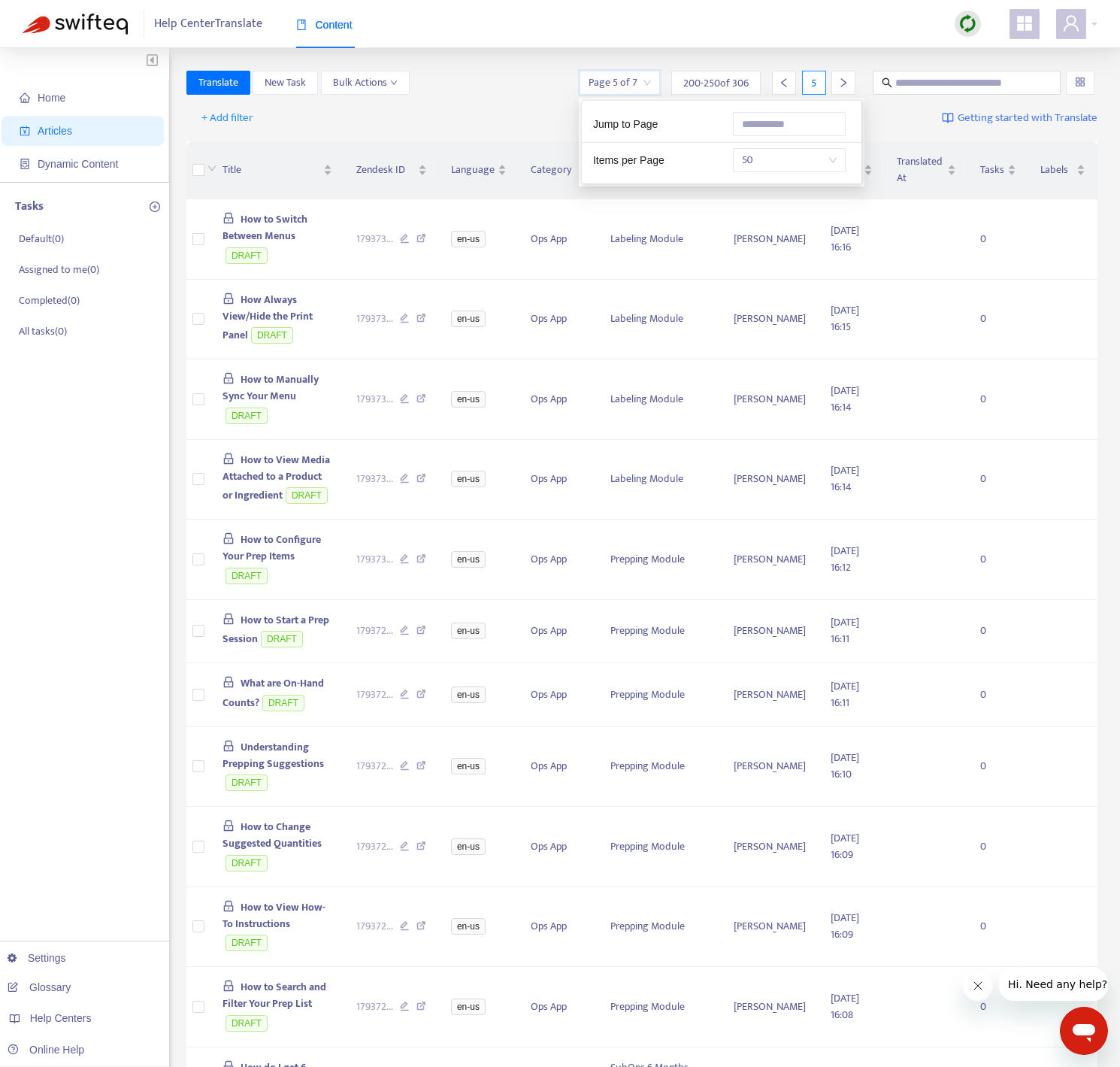
click at [790, 86] on div at bounding box center [784, 82] width 24 height 24
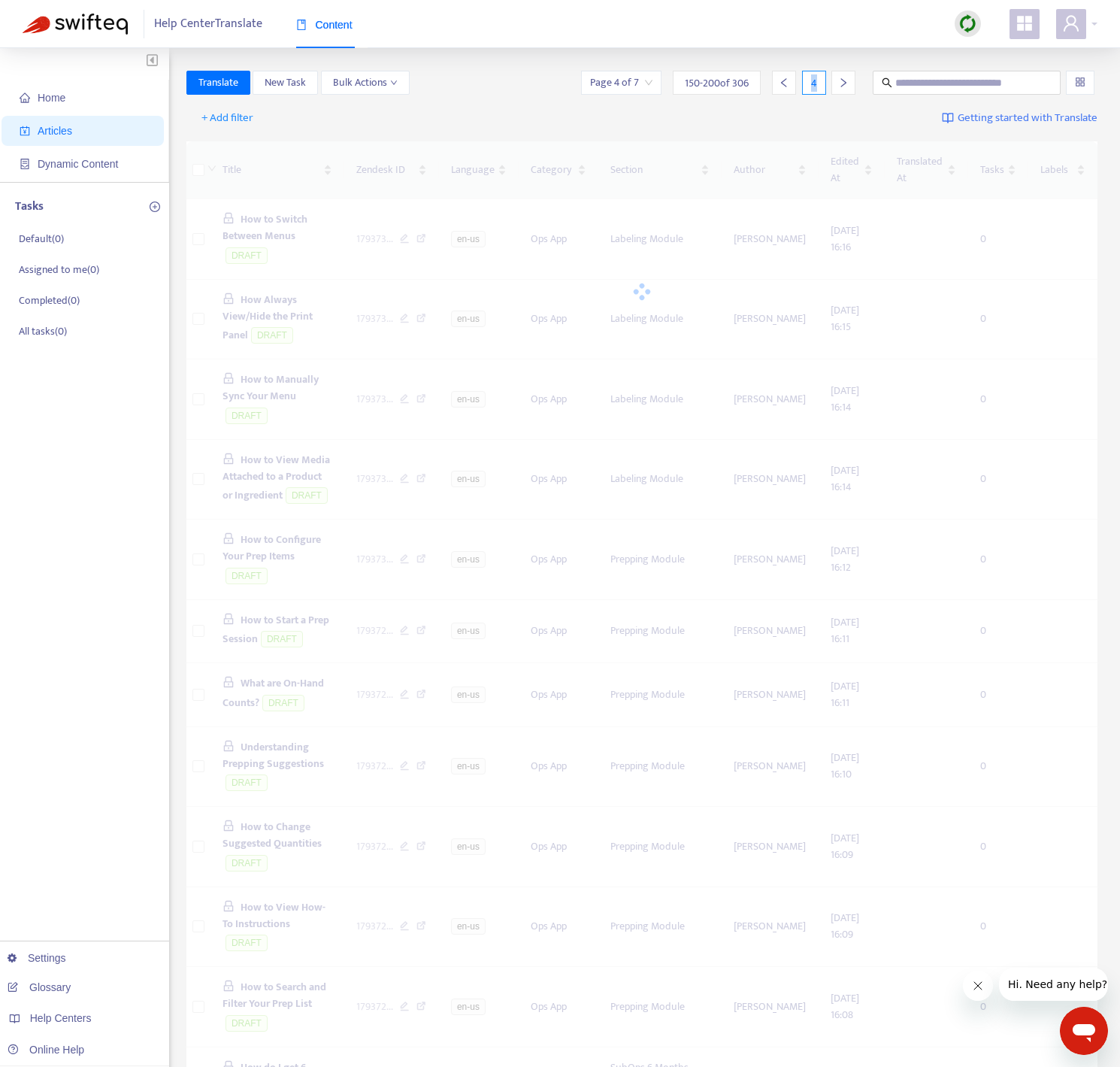
click at [790, 86] on div at bounding box center [784, 82] width 24 height 24
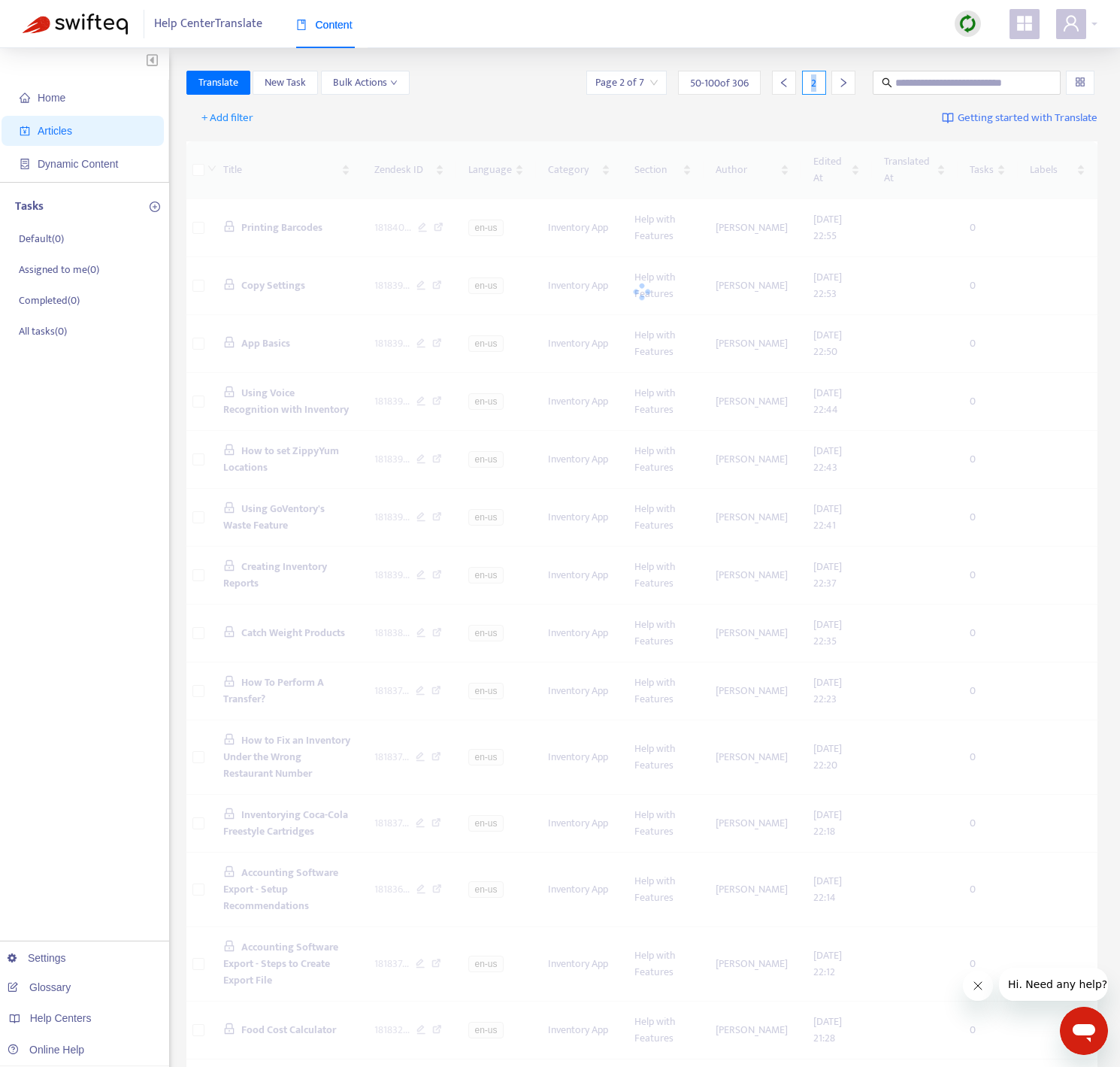
click at [790, 86] on div at bounding box center [784, 82] width 24 height 24
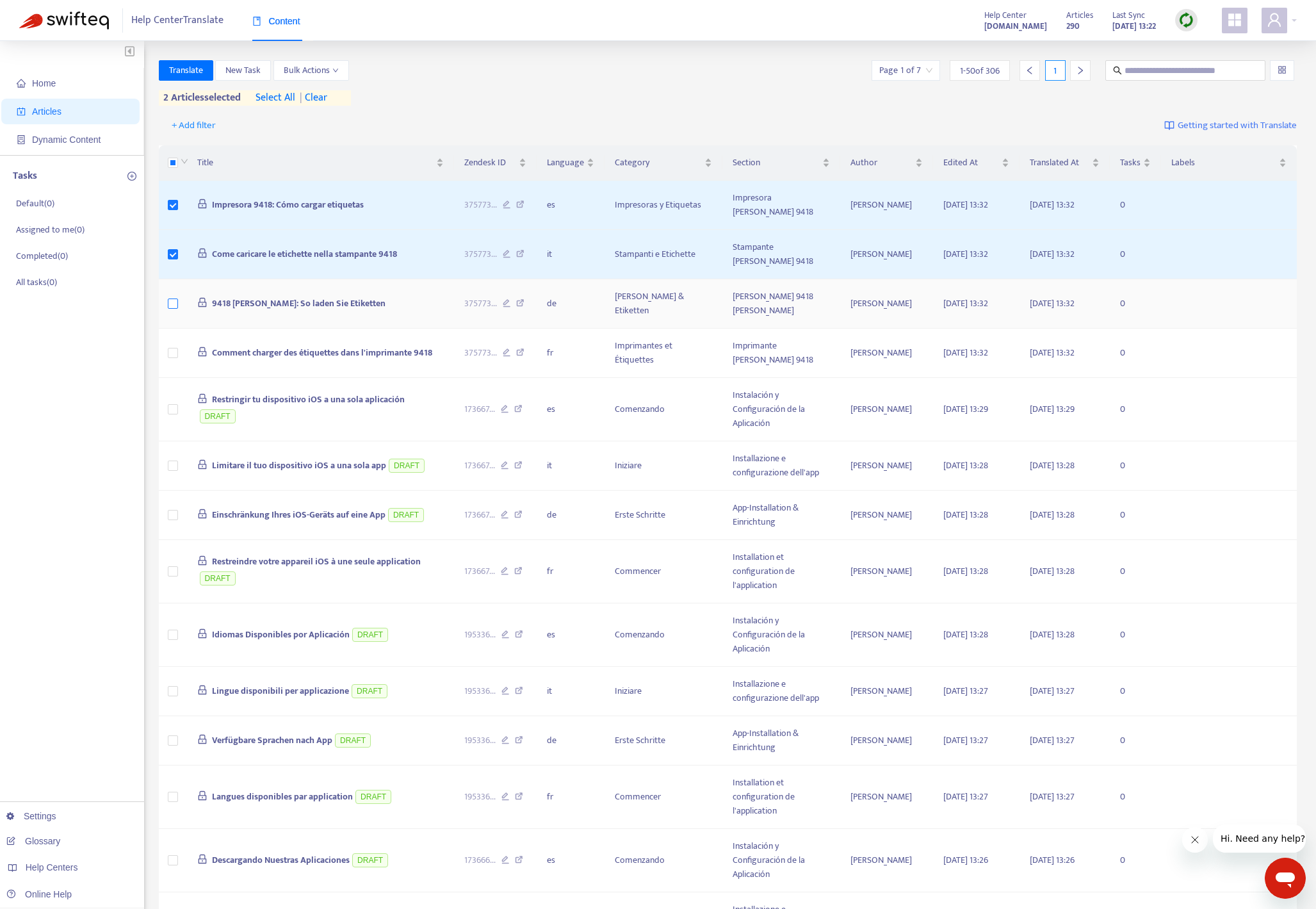
click at [171, 309] on label at bounding box center [172, 303] width 10 height 14
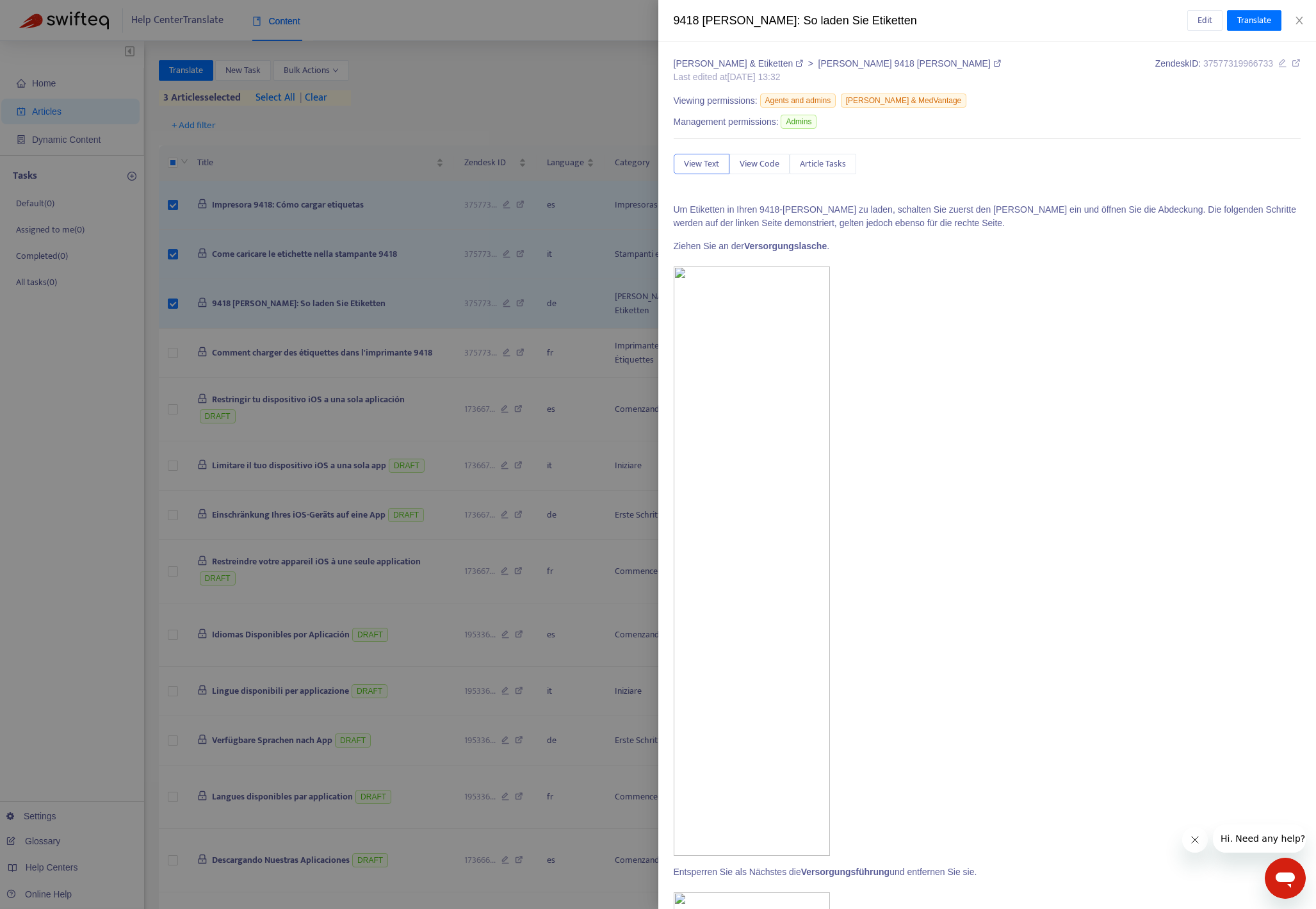
click at [174, 356] on div at bounding box center [658, 454] width 1316 height 909
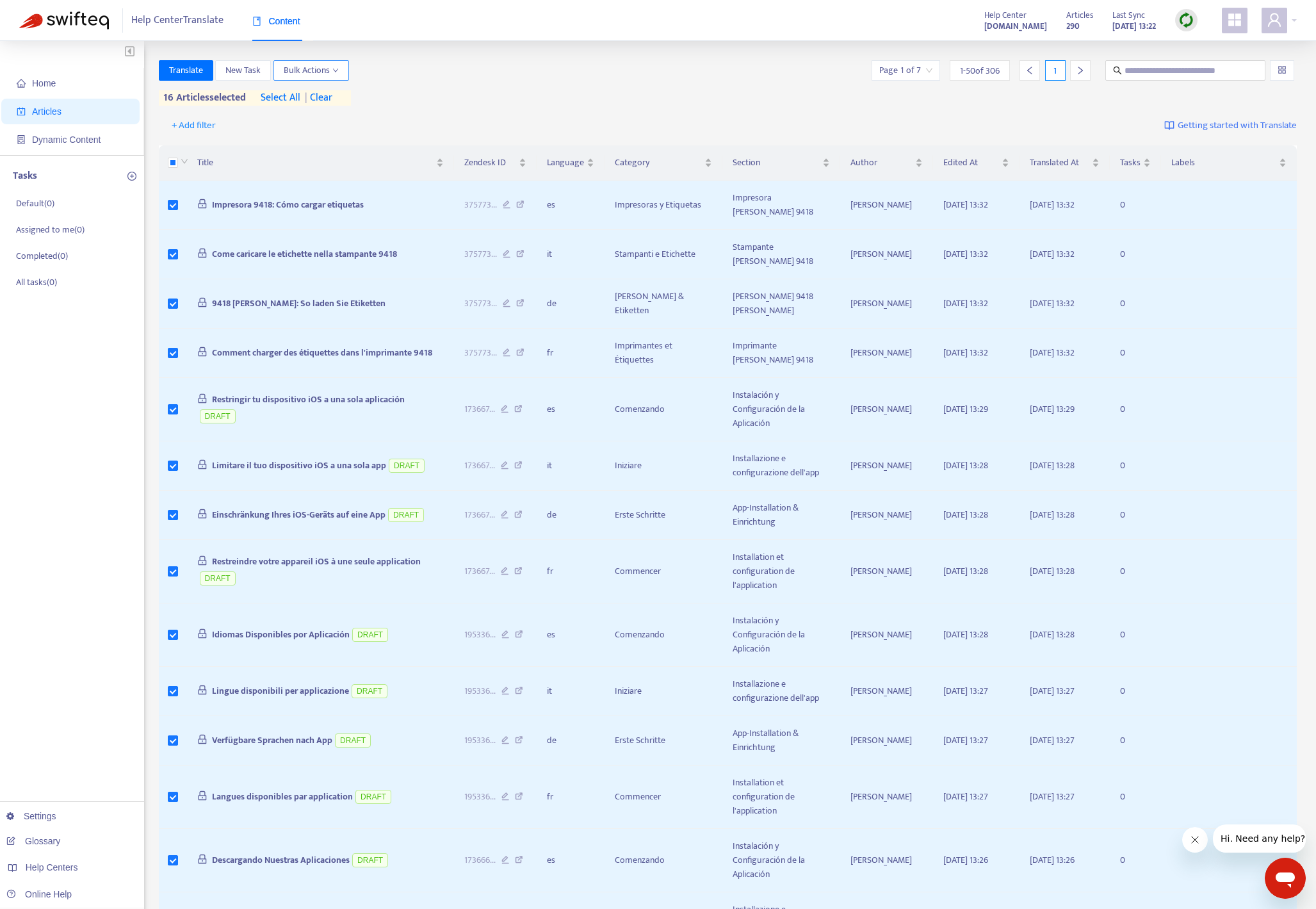
click at [301, 75] on span "Bulk Actions" at bounding box center [311, 70] width 55 height 14
click at [319, 153] on span "Delete from Zendesk" at bounding box center [323, 157] width 79 height 15
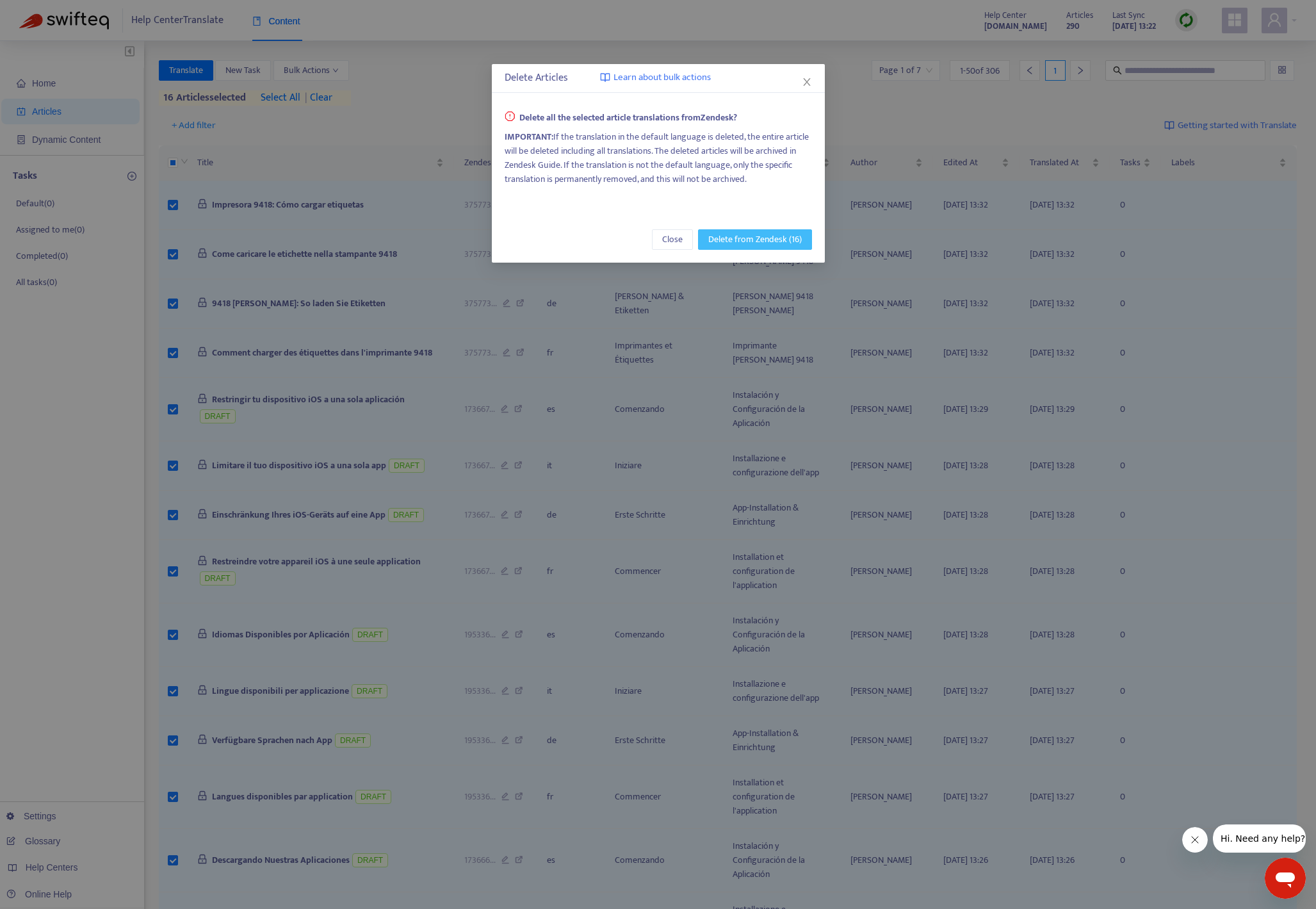
click at [716, 235] on span "Delete from Zendesk (16)" at bounding box center [755, 239] width 94 height 14
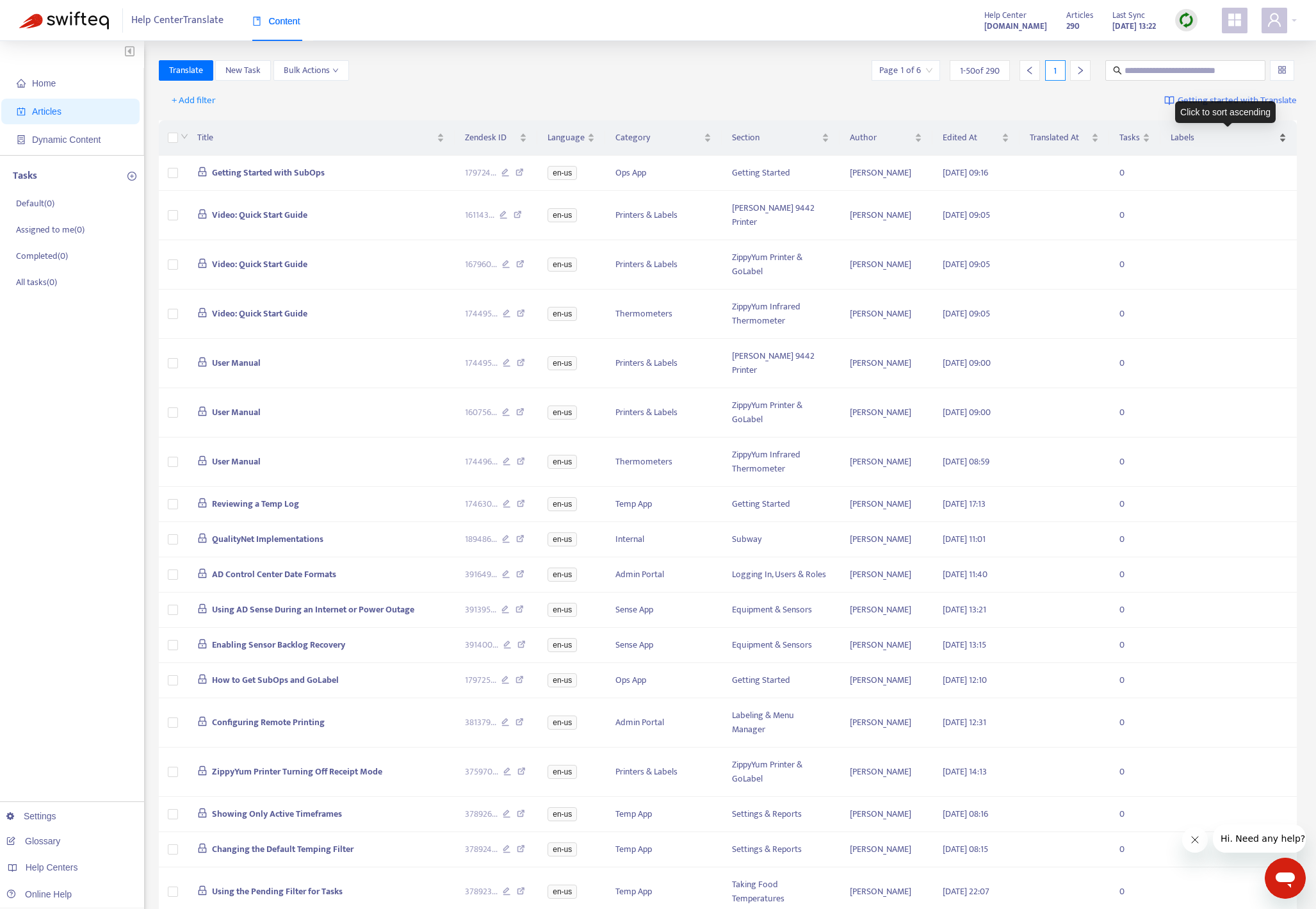
click at [954, 136] on div "Labels" at bounding box center [1228, 137] width 116 height 14
click at [954, 63] on div at bounding box center [1282, 70] width 24 height 21
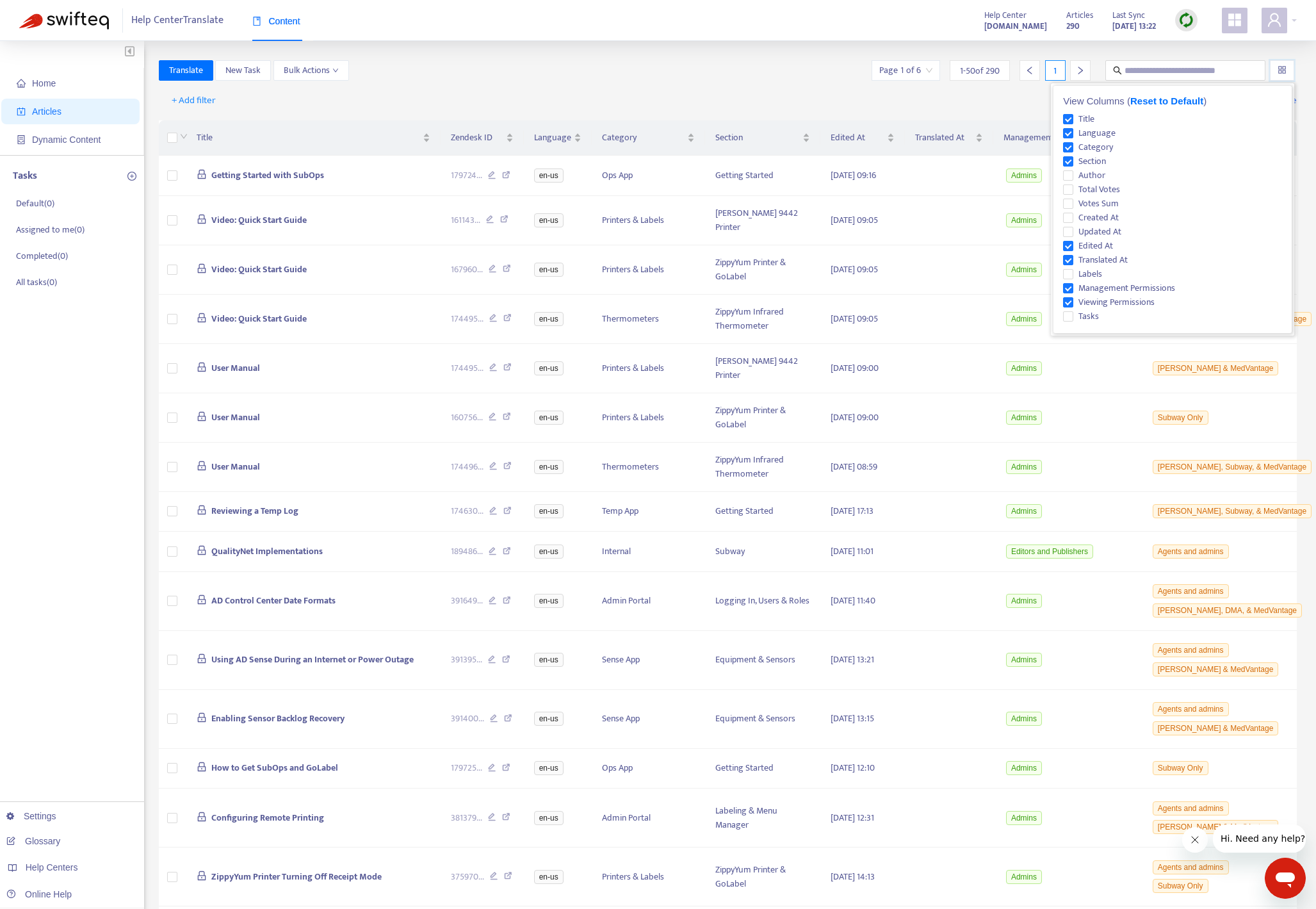
click at [954, 104] on div "+ Add filter Getting started with Translate" at bounding box center [729, 100] width 1139 height 30
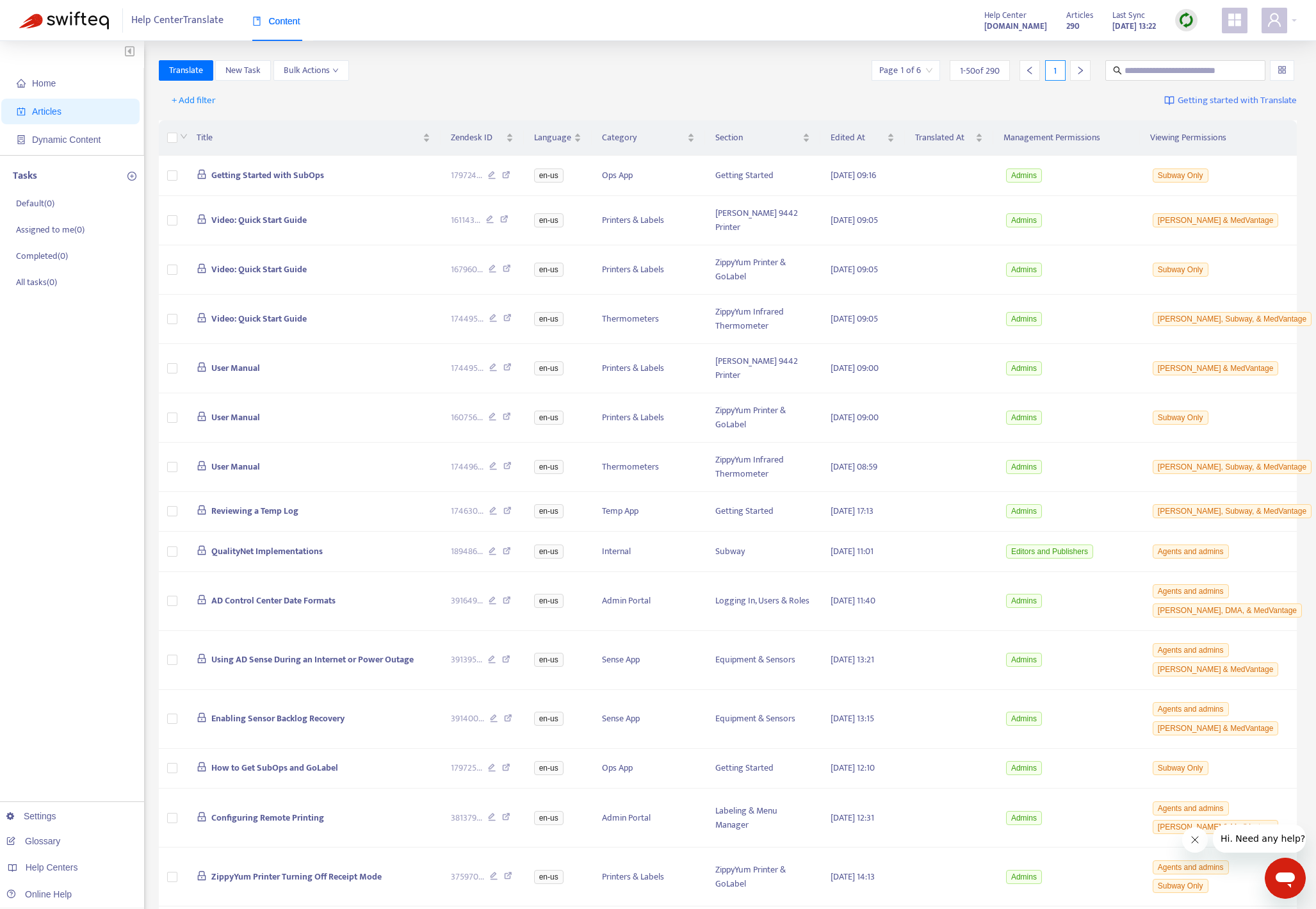
click at [954, 69] on span "1 - 50 of 290" at bounding box center [979, 71] width 39 height 13
click at [933, 69] on div "Page 1 of 6" at bounding box center [906, 70] width 69 height 21
click at [753, 65] on div "Translate New Task Bulk Actions Page 1 of 6 1 - 50 of 290 1" at bounding box center [729, 70] width 1139 height 21
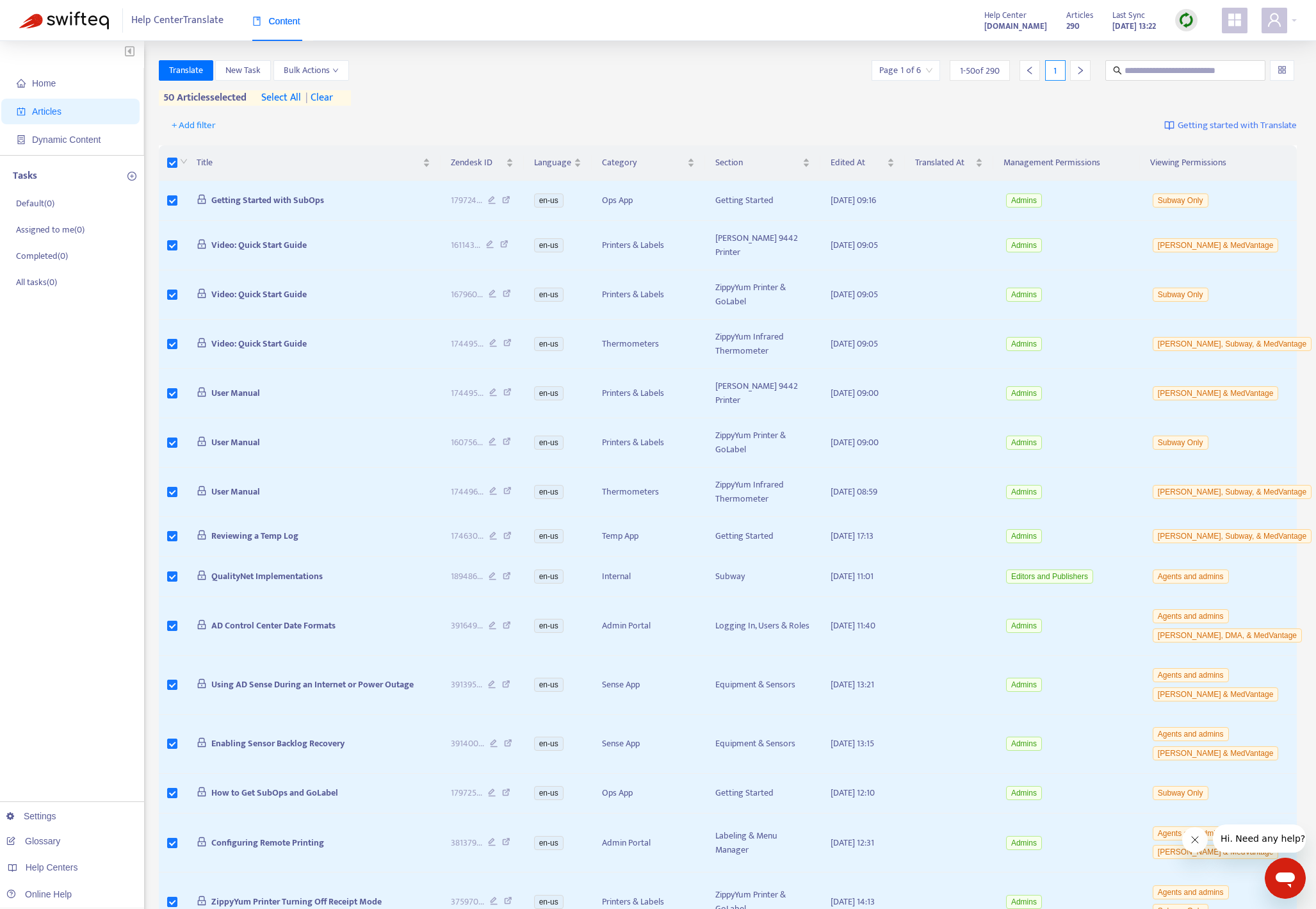
click at [954, 72] on div at bounding box center [1080, 70] width 21 height 21
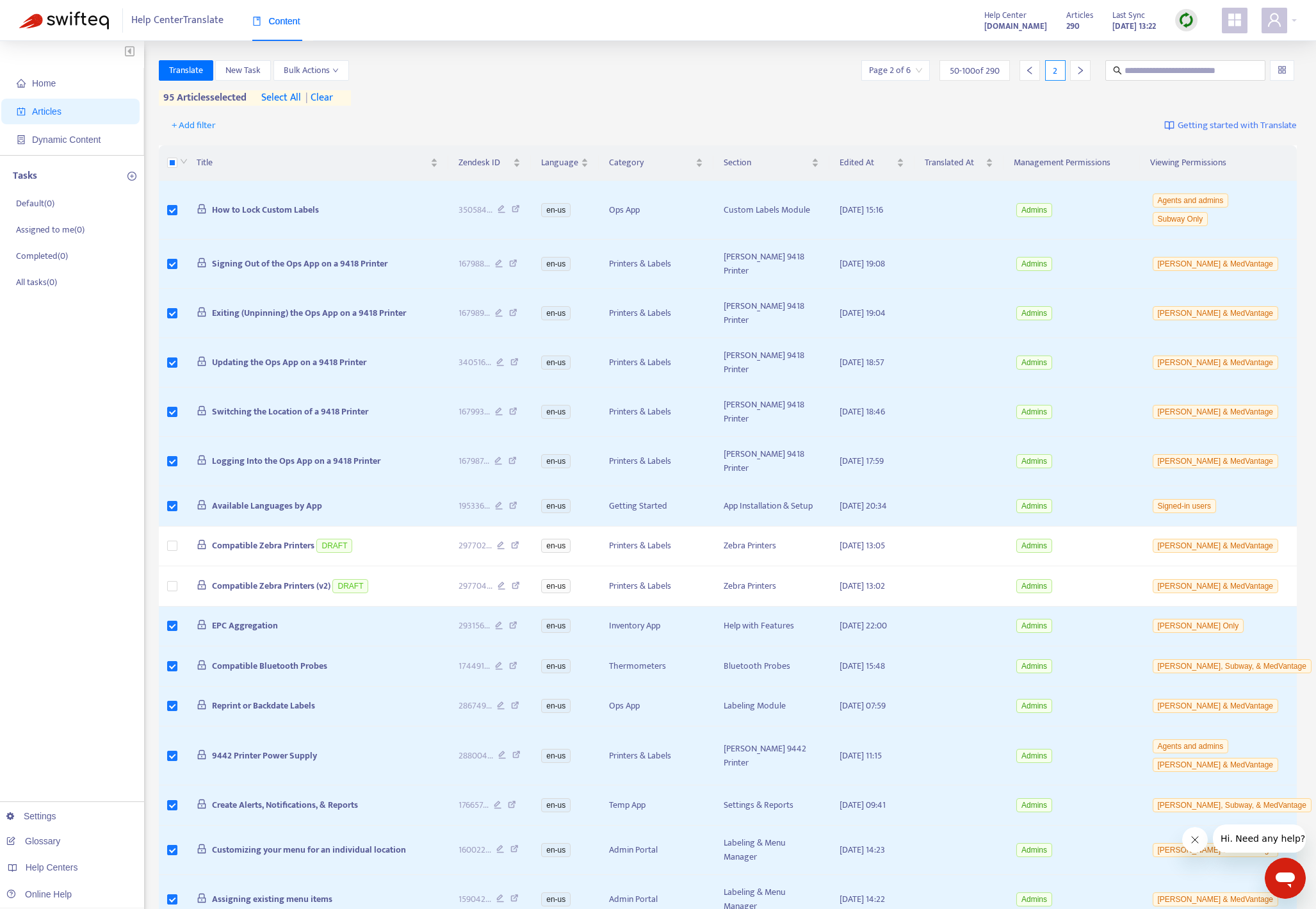
click at [954, 76] on div at bounding box center [1080, 70] width 21 height 21
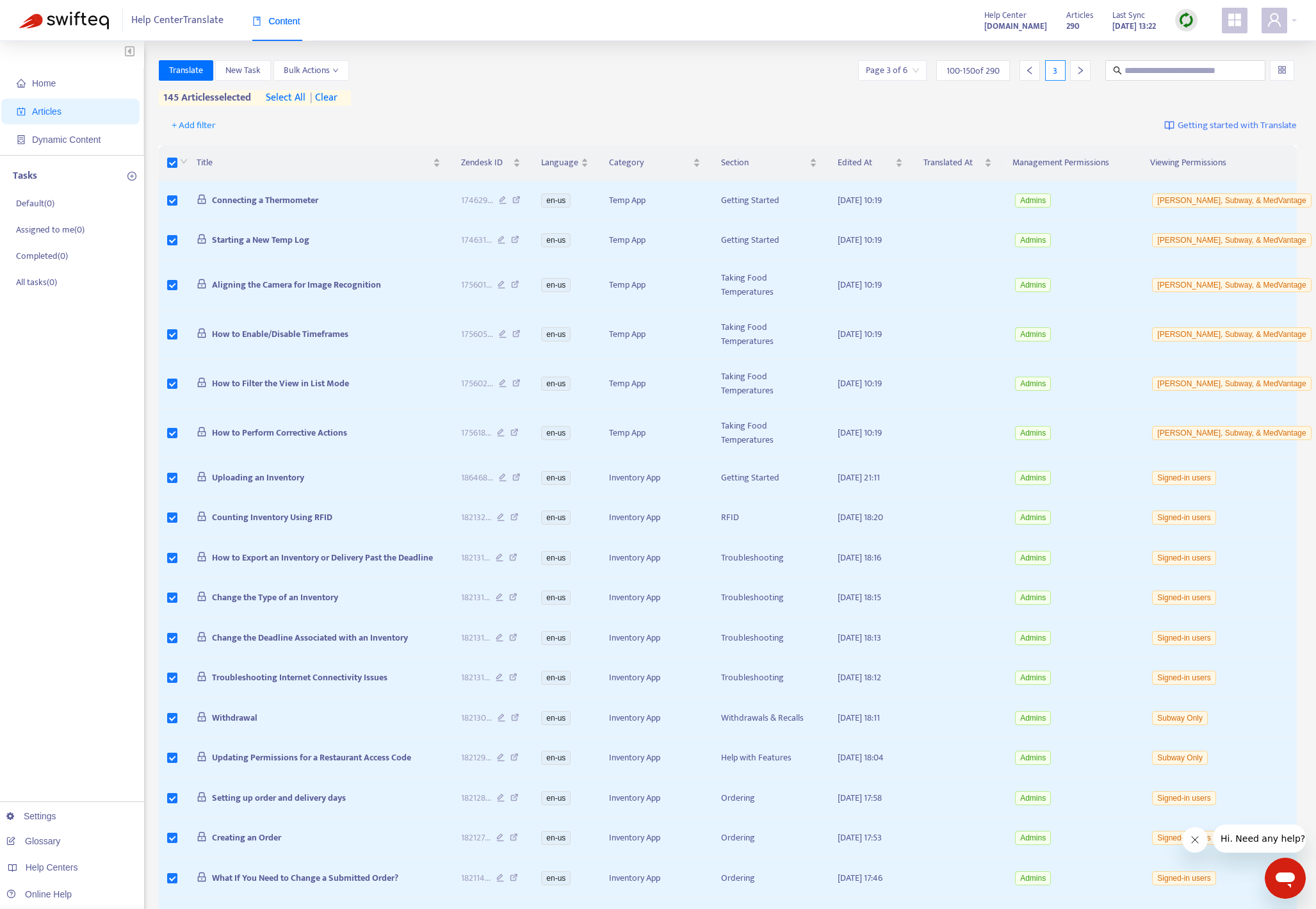
click at [954, 72] on div at bounding box center [1080, 70] width 21 height 21
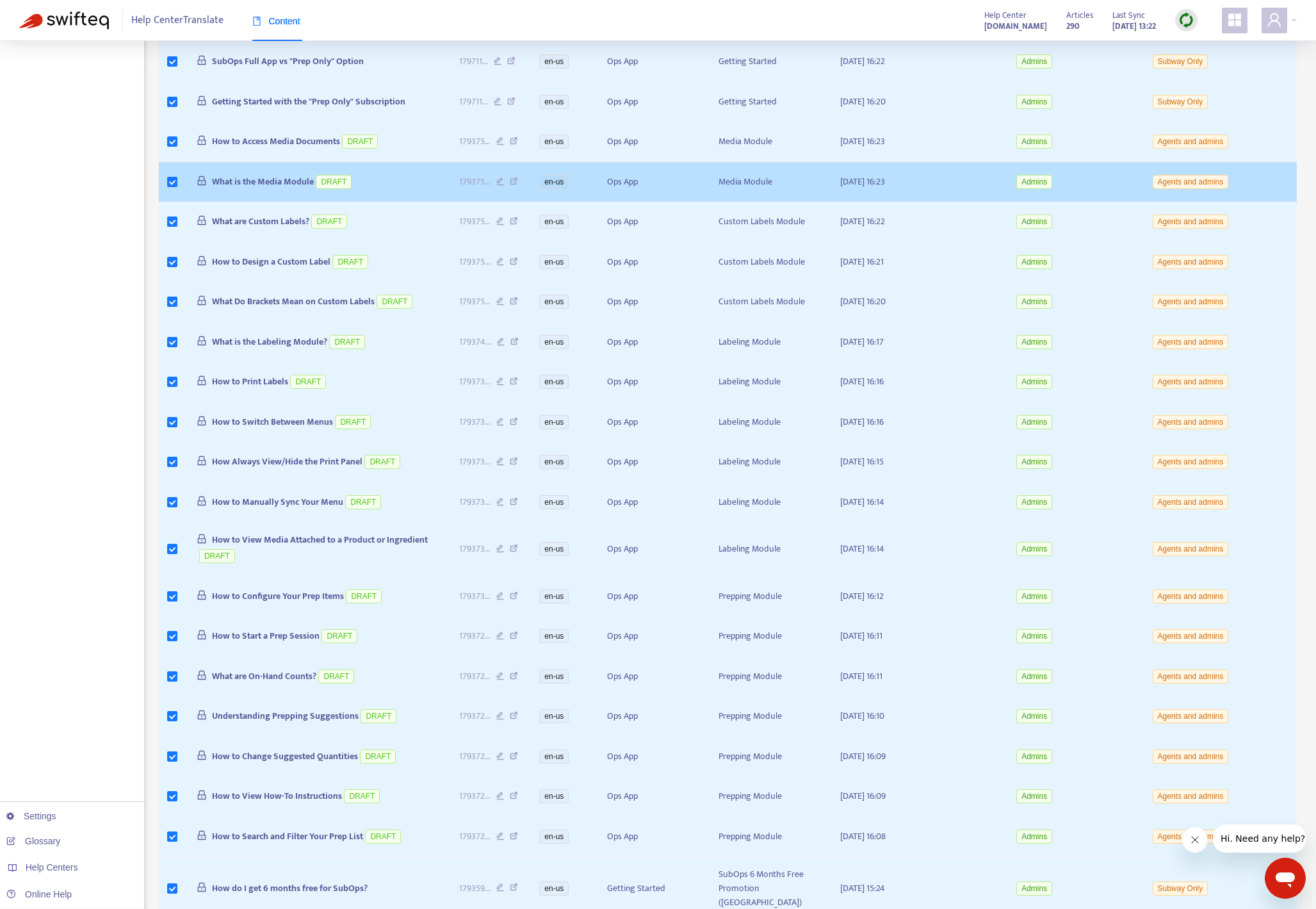
scroll to position [1136, 0]
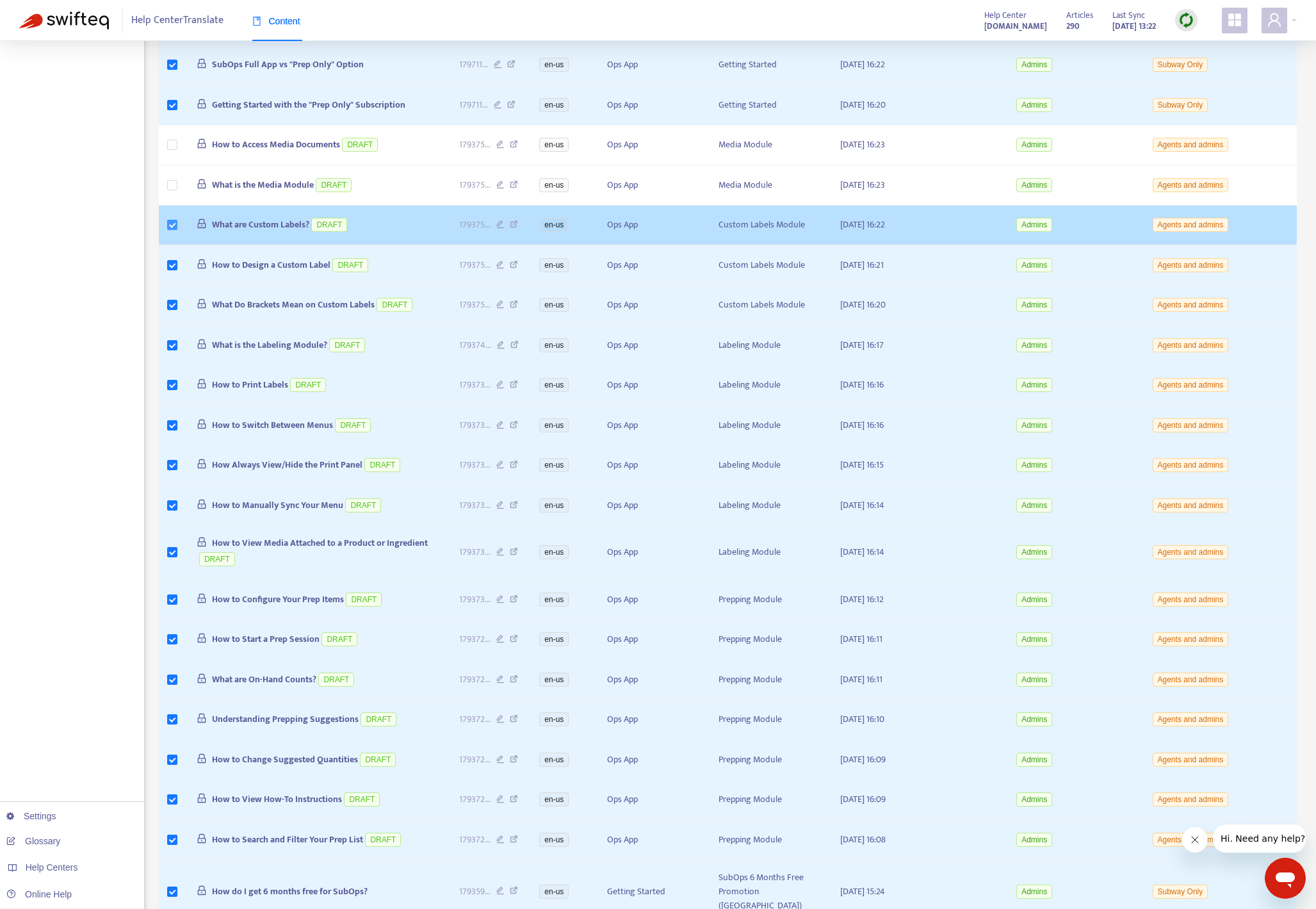
click at [173, 219] on label at bounding box center [172, 225] width 10 height 14
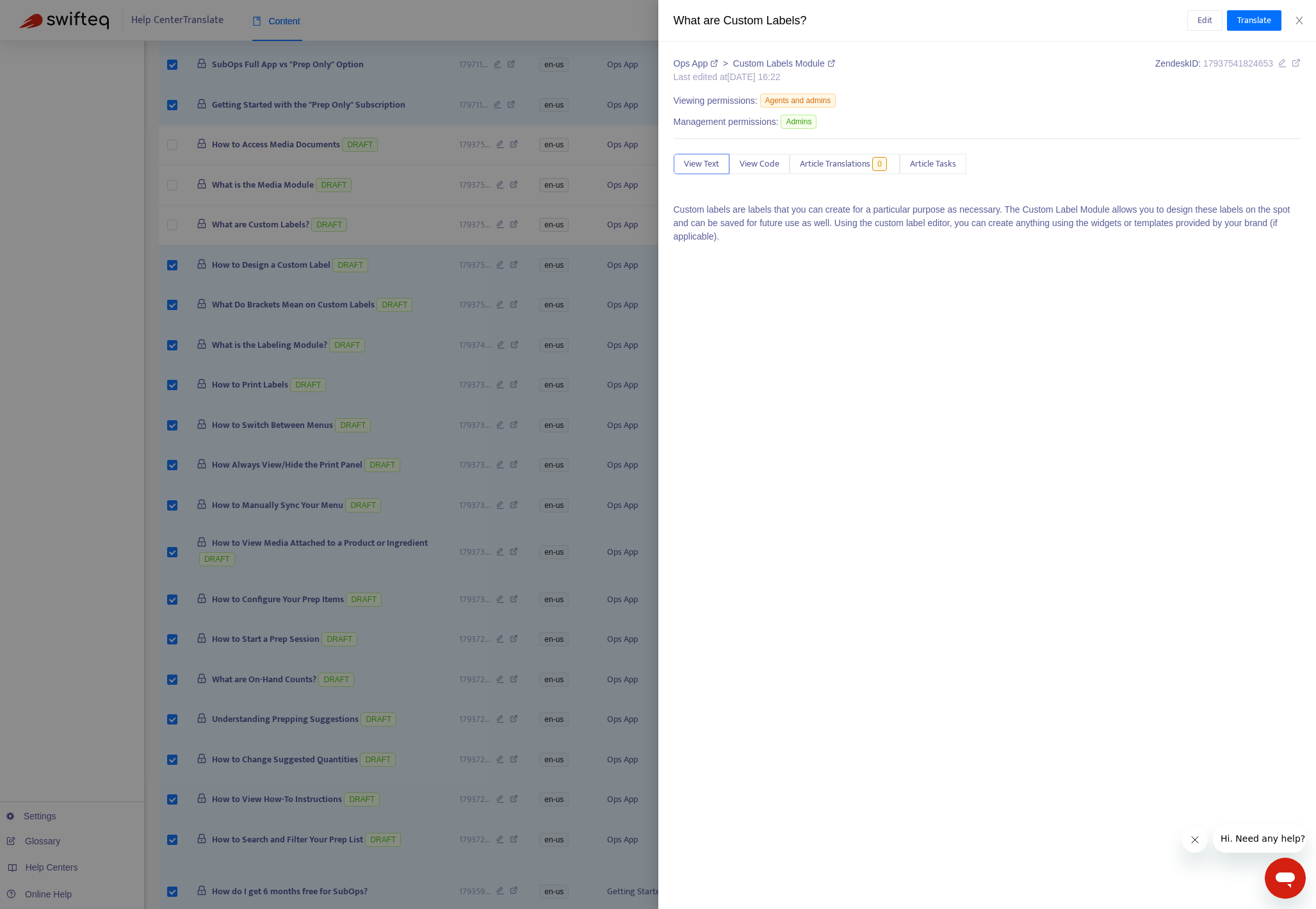
click at [174, 263] on div at bounding box center [658, 454] width 1316 height 909
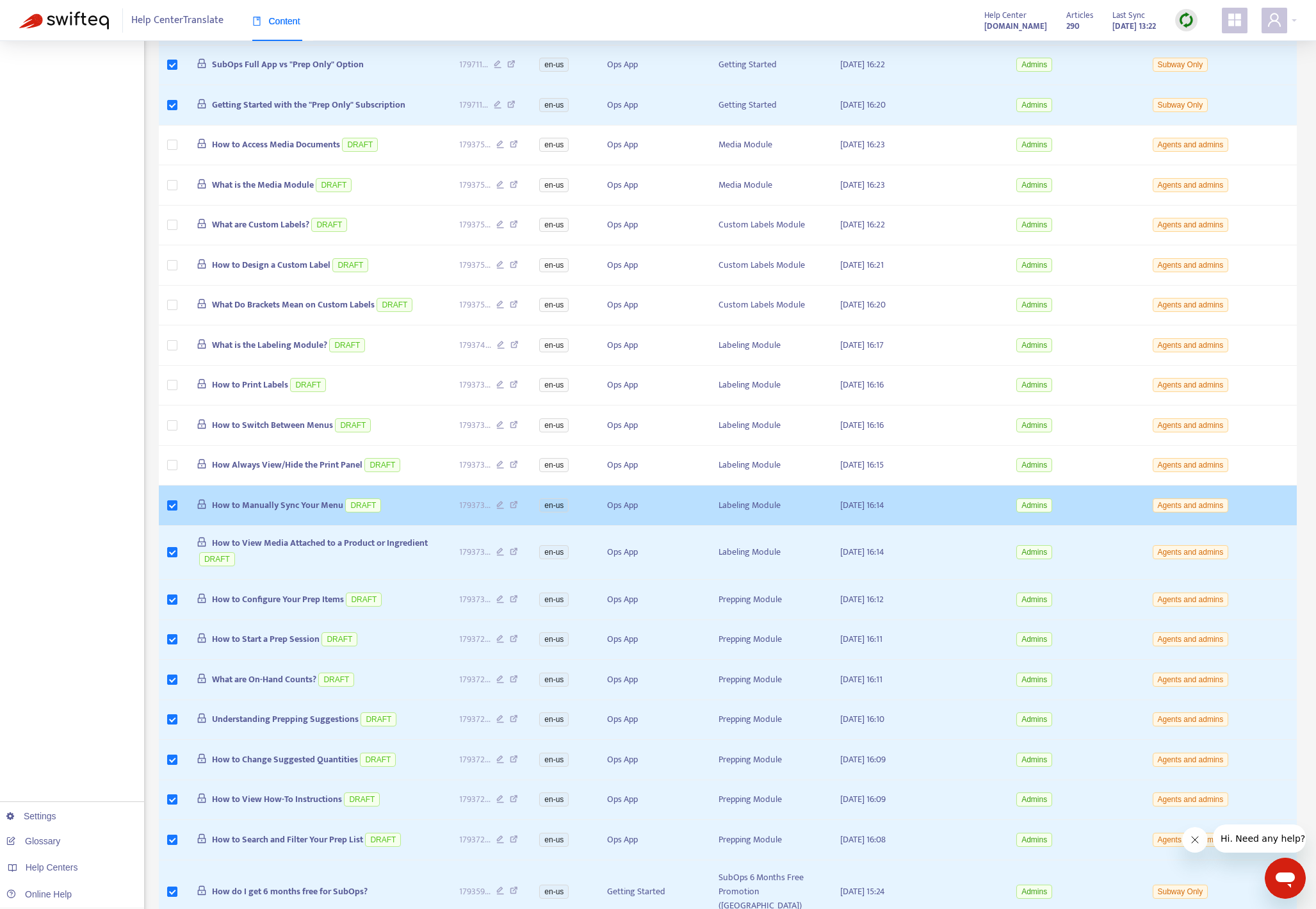
drag, startPoint x: 175, startPoint y: 511, endPoint x: 173, endPoint y: 519, distance: 8.2
click at [174, 511] on label at bounding box center [172, 505] width 10 height 14
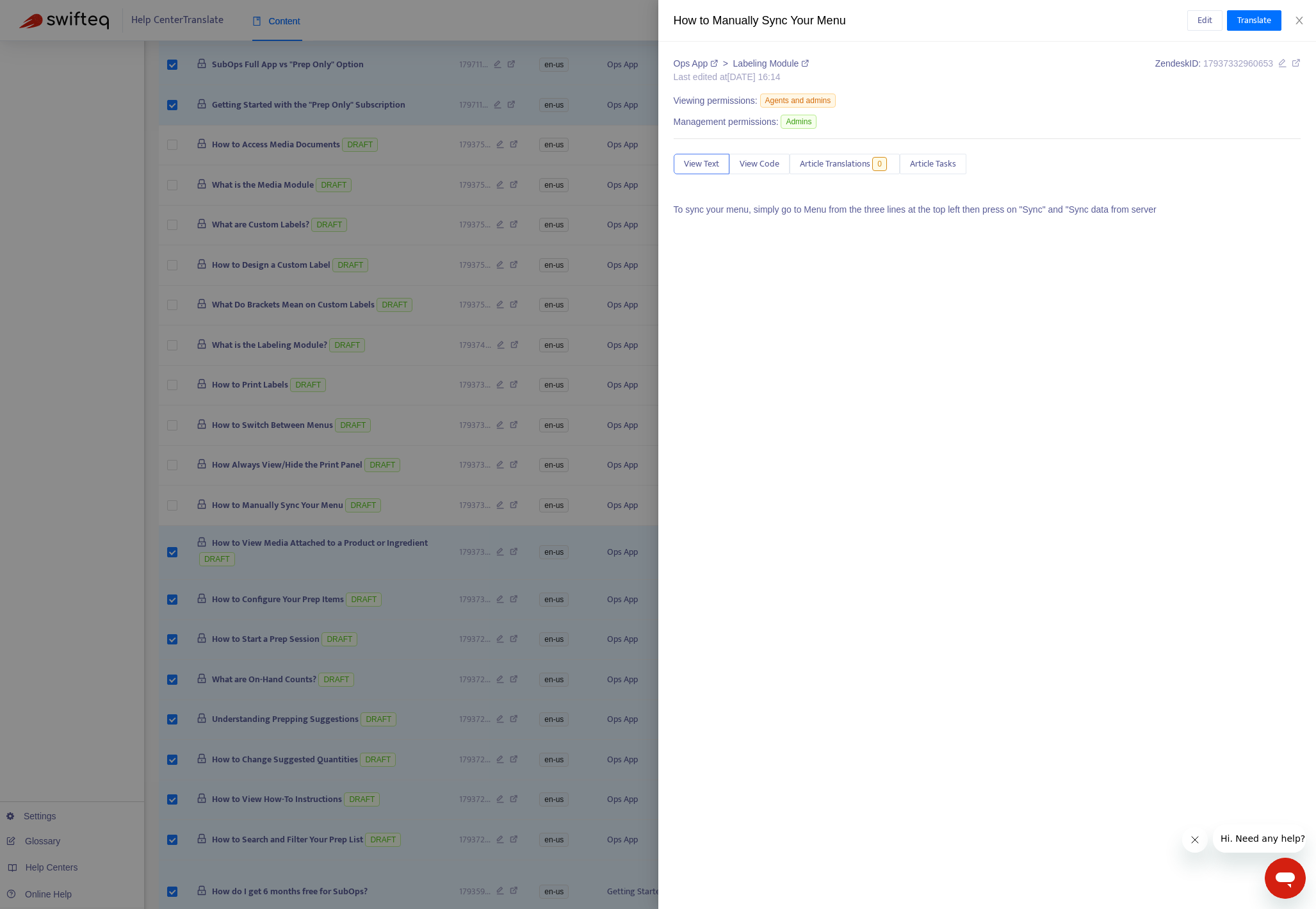
click at [170, 555] on div at bounding box center [658, 454] width 1316 height 909
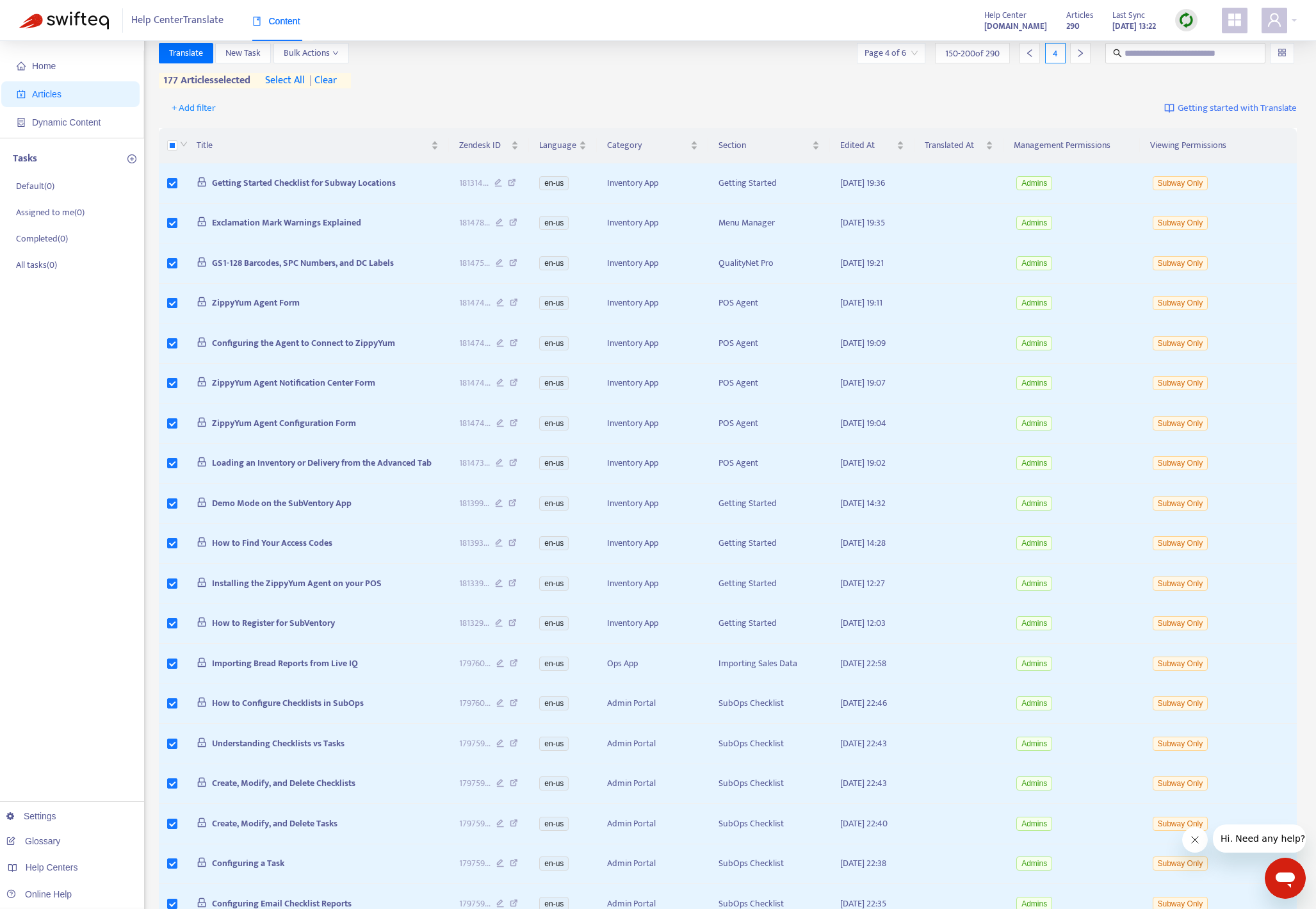
scroll to position [0, 0]
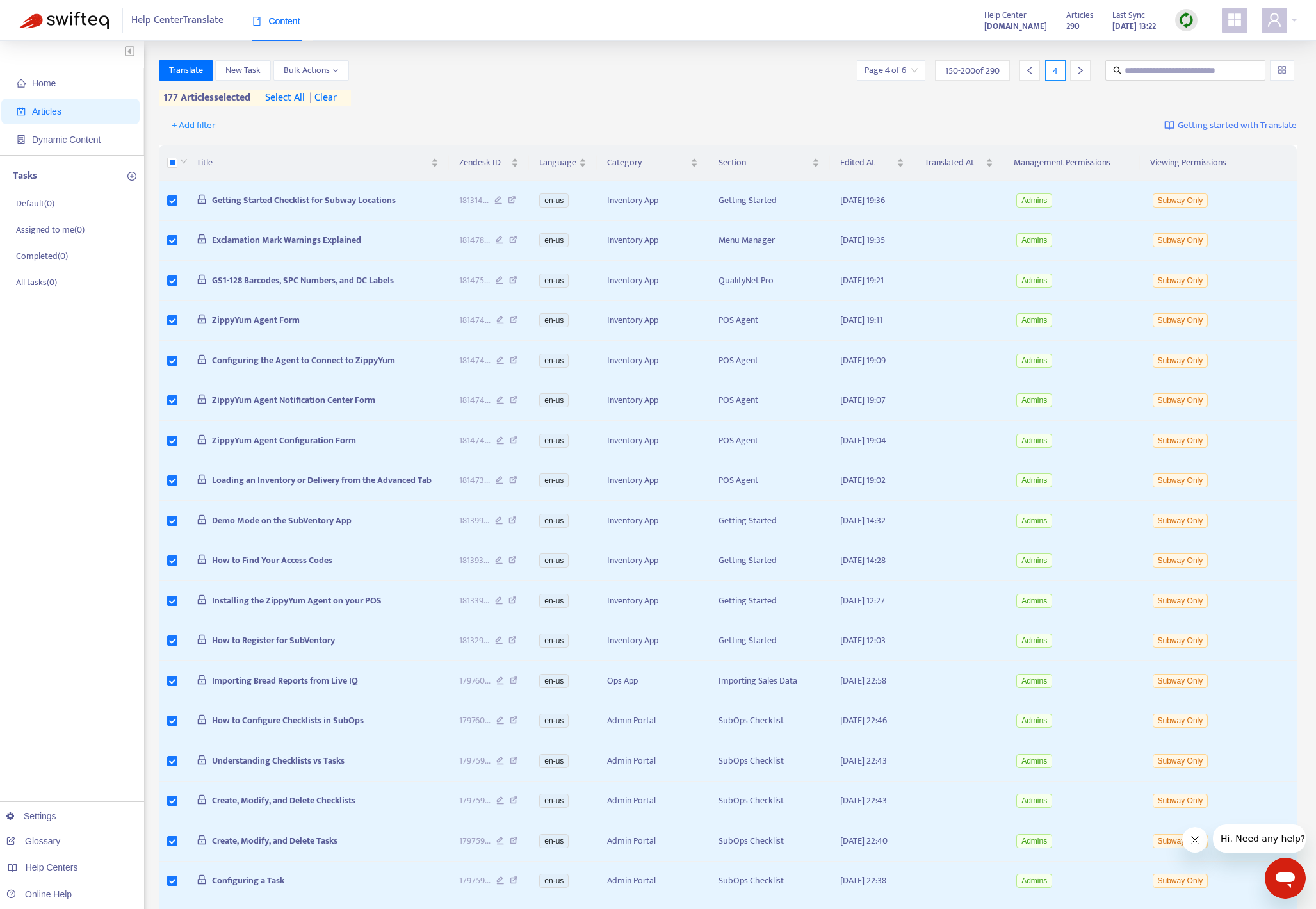
click at [954, 80] on div at bounding box center [1080, 70] width 21 height 21
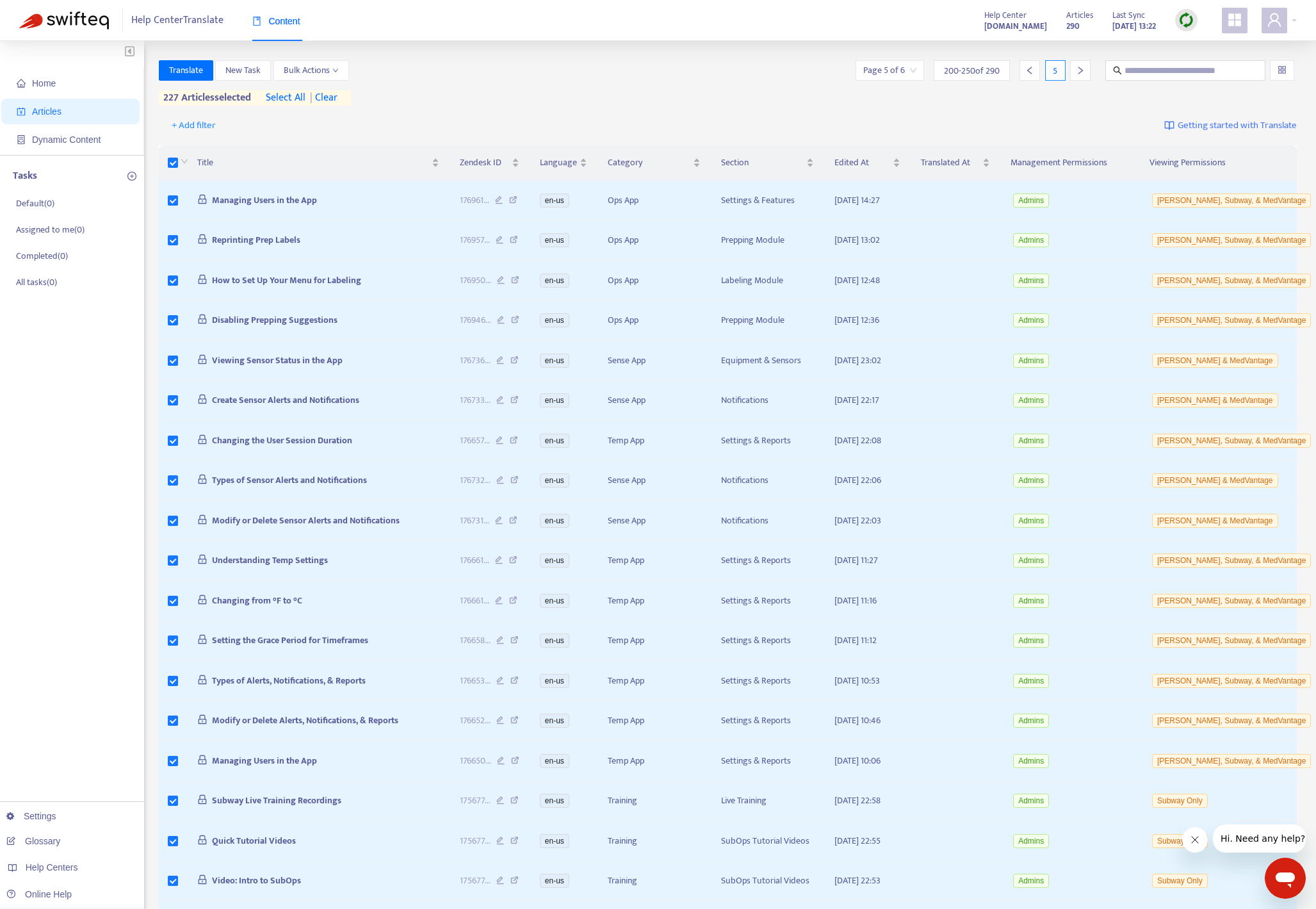
click at [954, 76] on div at bounding box center [1080, 70] width 21 height 21
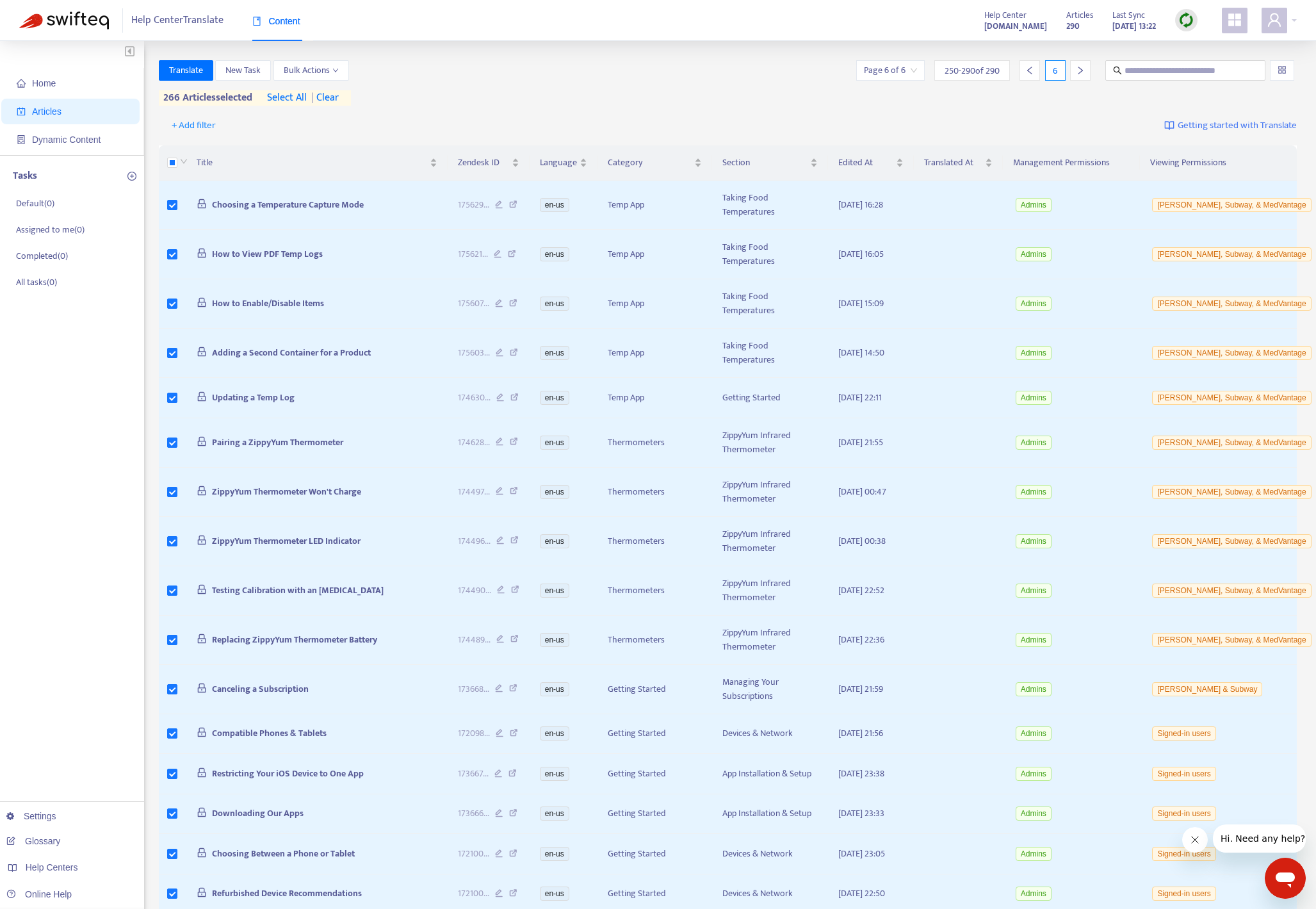
click at [954, 70] on icon "left" at bounding box center [1029, 70] width 9 height 9
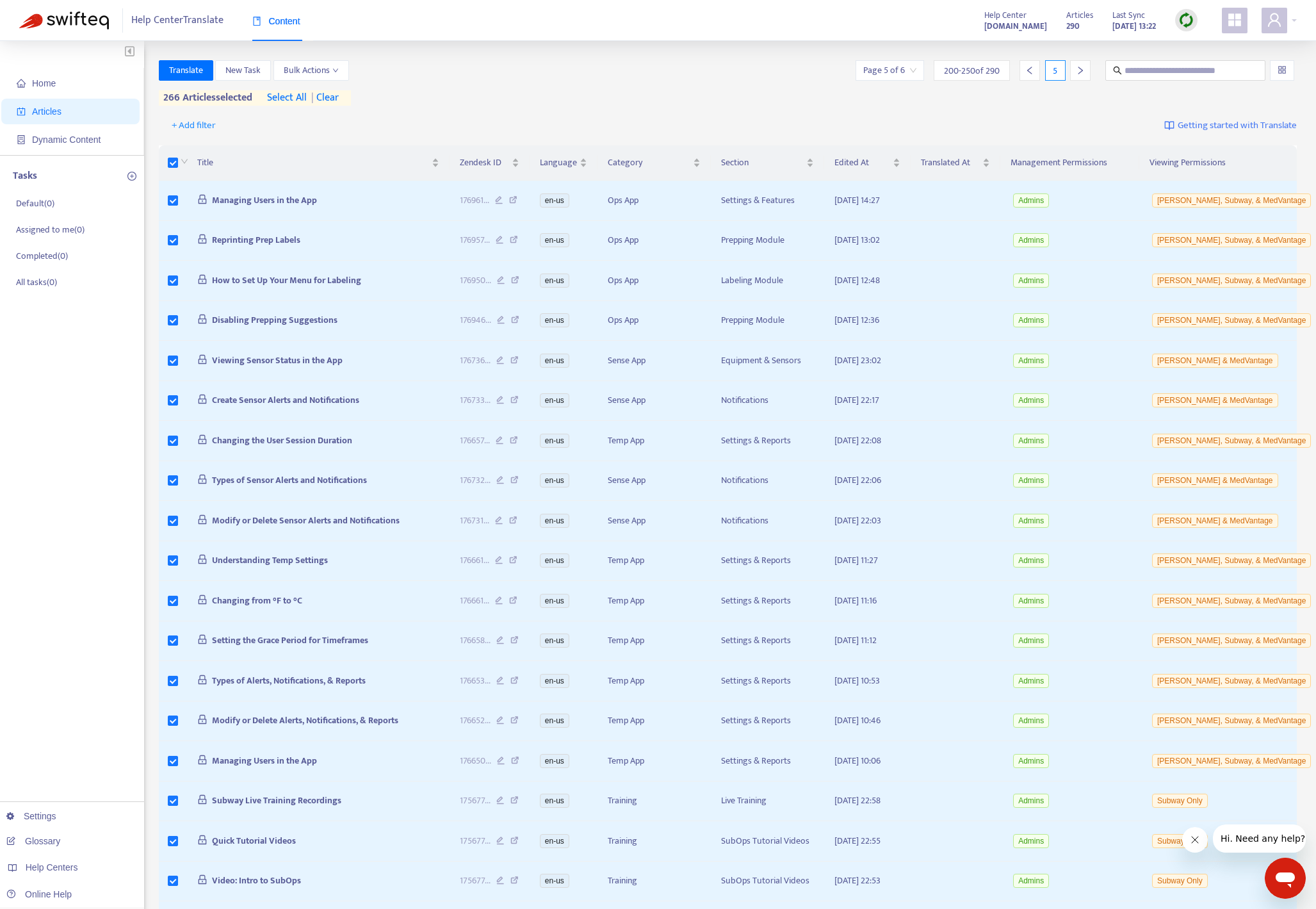
click at [954, 70] on icon "left" at bounding box center [1029, 70] width 9 height 9
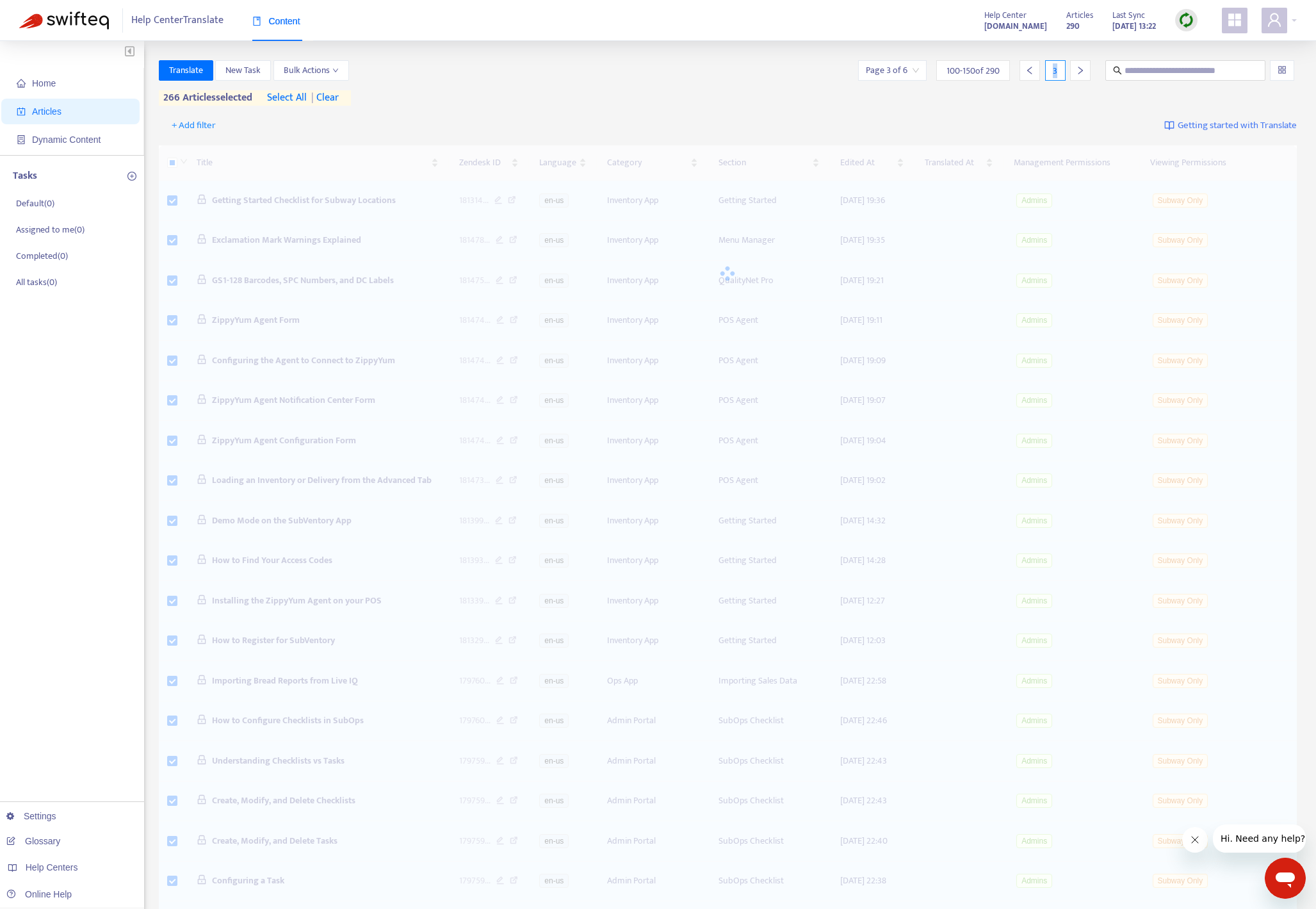
click at [954, 70] on icon "left" at bounding box center [1029, 70] width 9 height 9
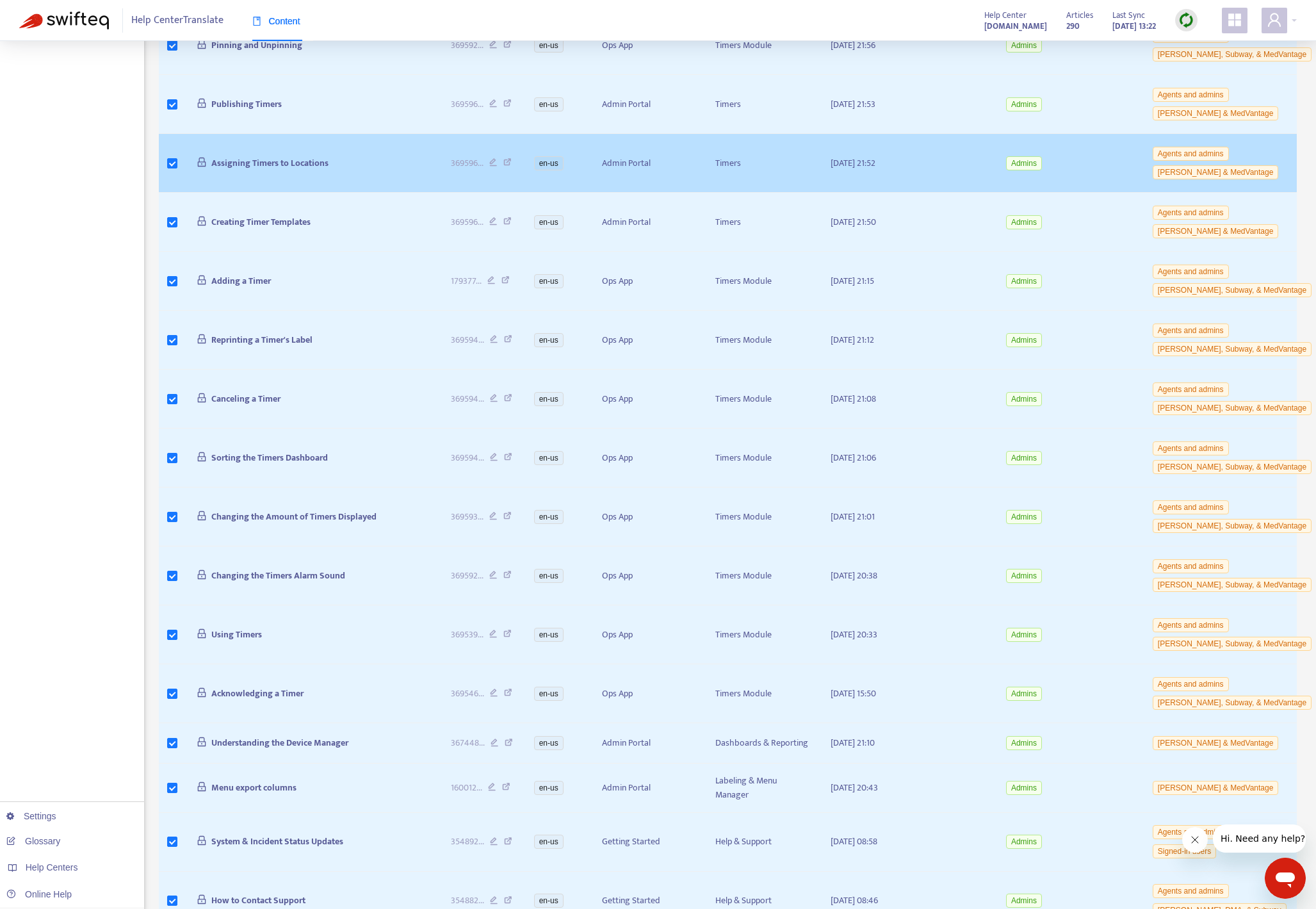
scroll to position [2051, 0]
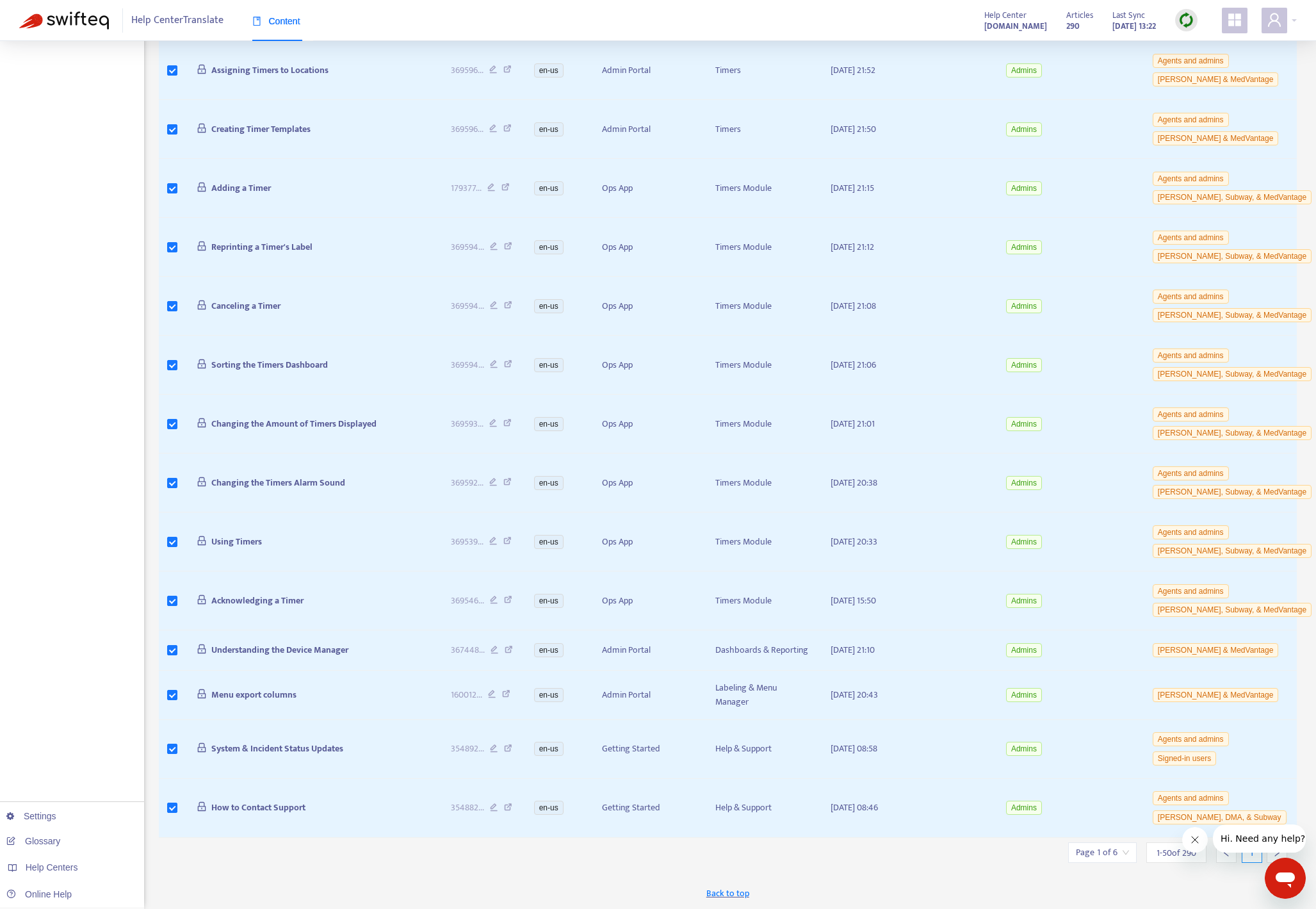
click at [954, 839] on icon "Close message from company" at bounding box center [1194, 839] width 10 height 10
click at [954, 849] on icon "right" at bounding box center [1277, 852] width 9 height 9
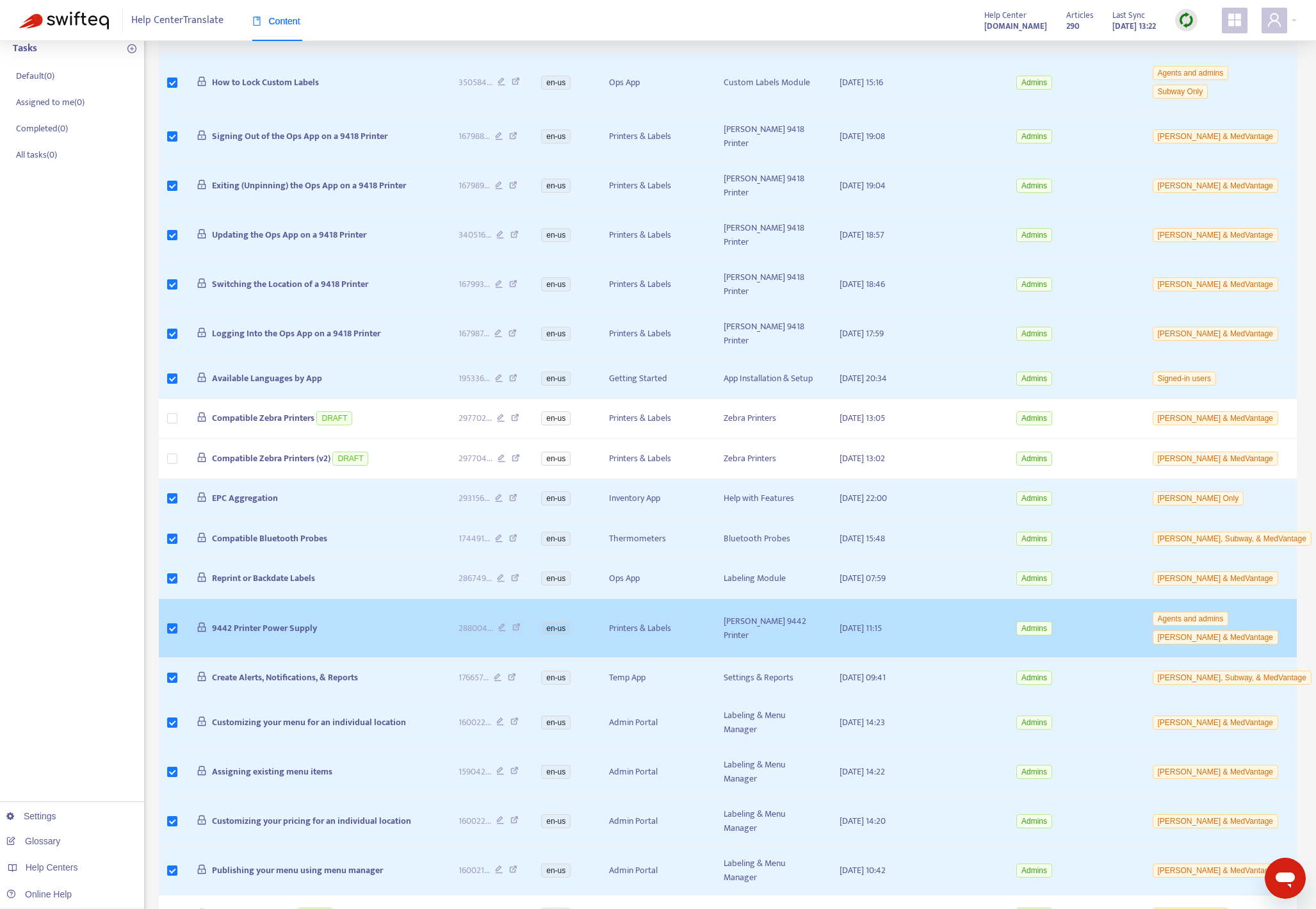
scroll to position [0, 0]
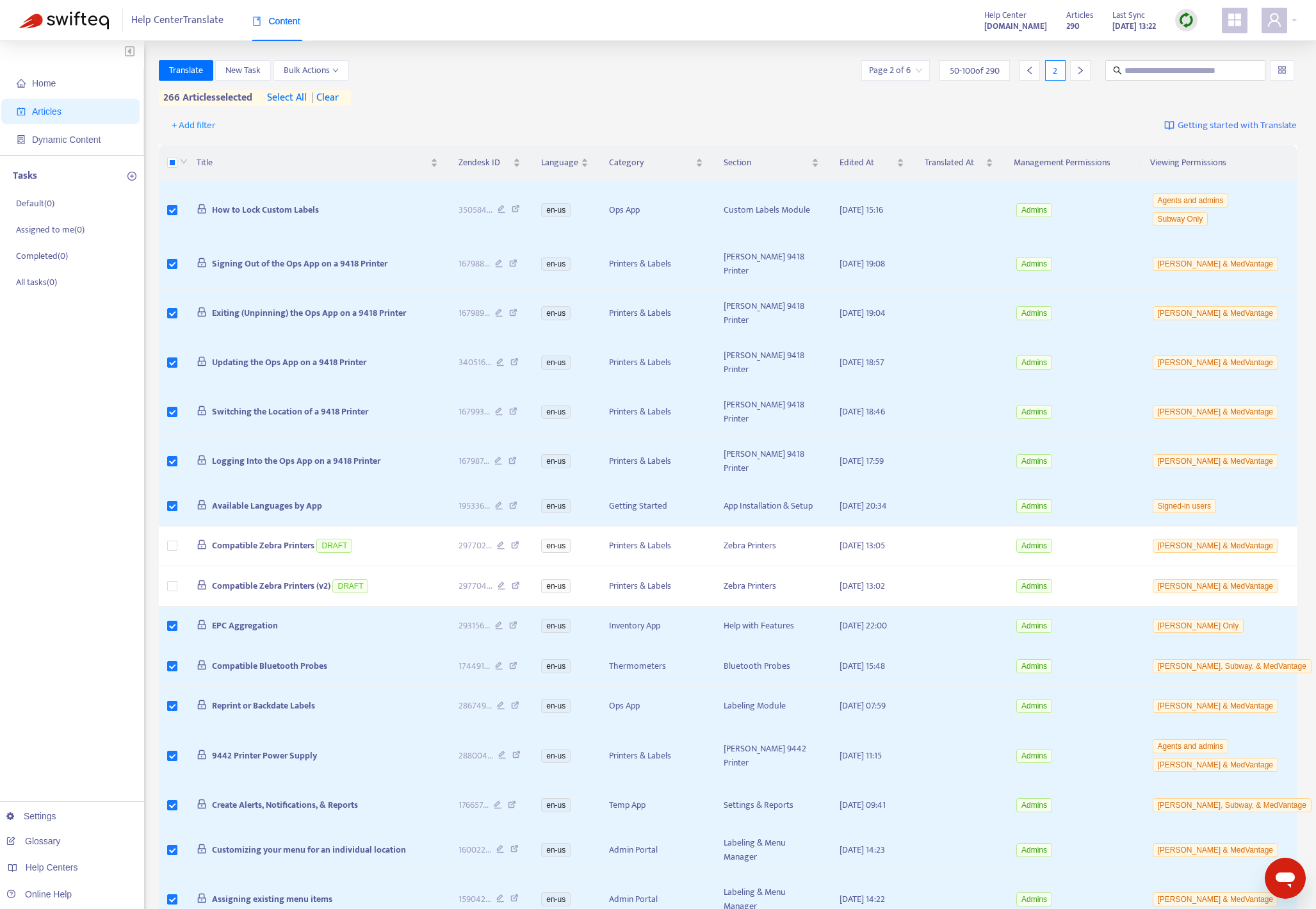
click at [954, 70] on icon "right" at bounding box center [1080, 70] width 5 height 7
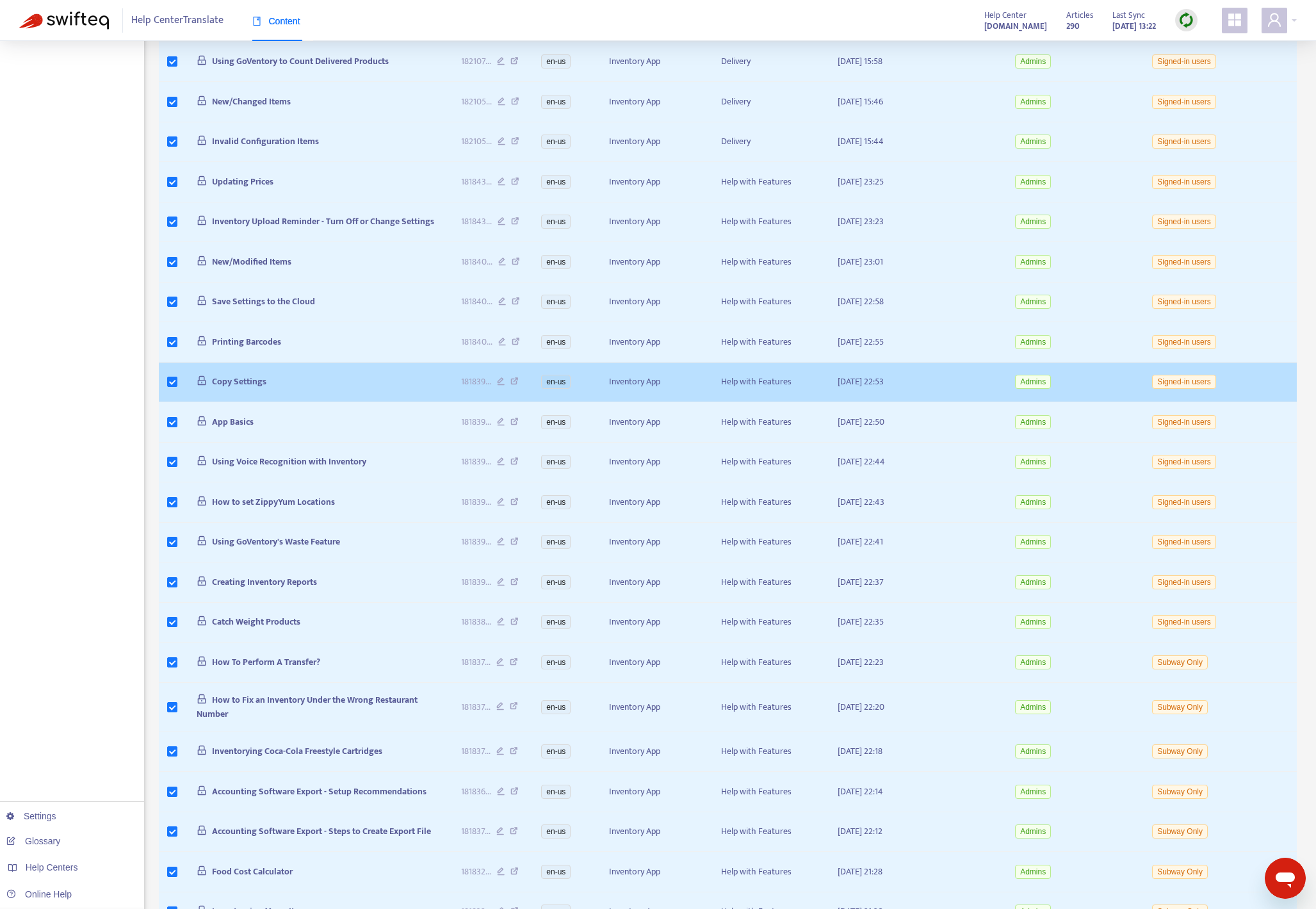
scroll to position [1410, 0]
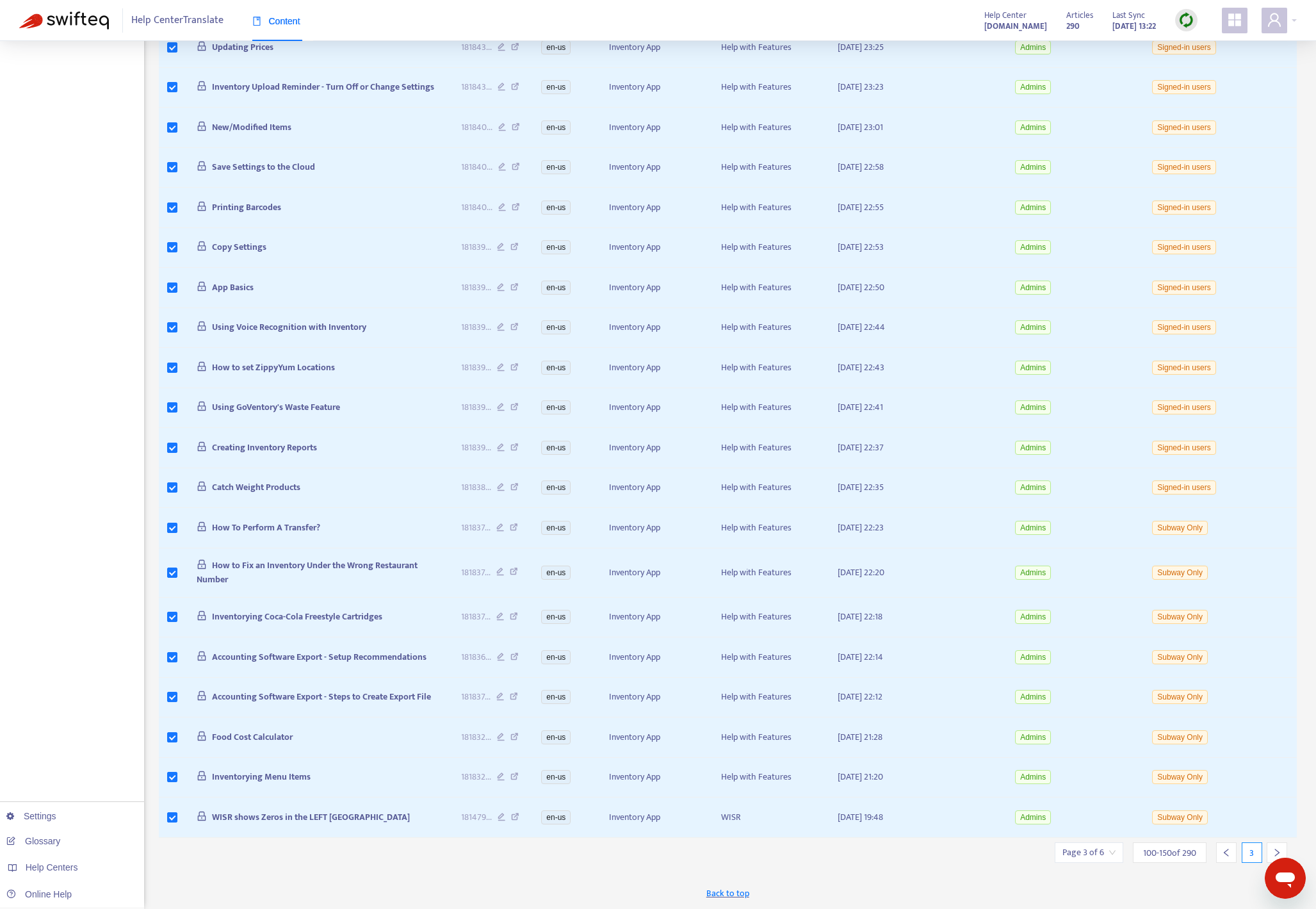
click at [954, 848] on icon "right" at bounding box center [1277, 852] width 9 height 9
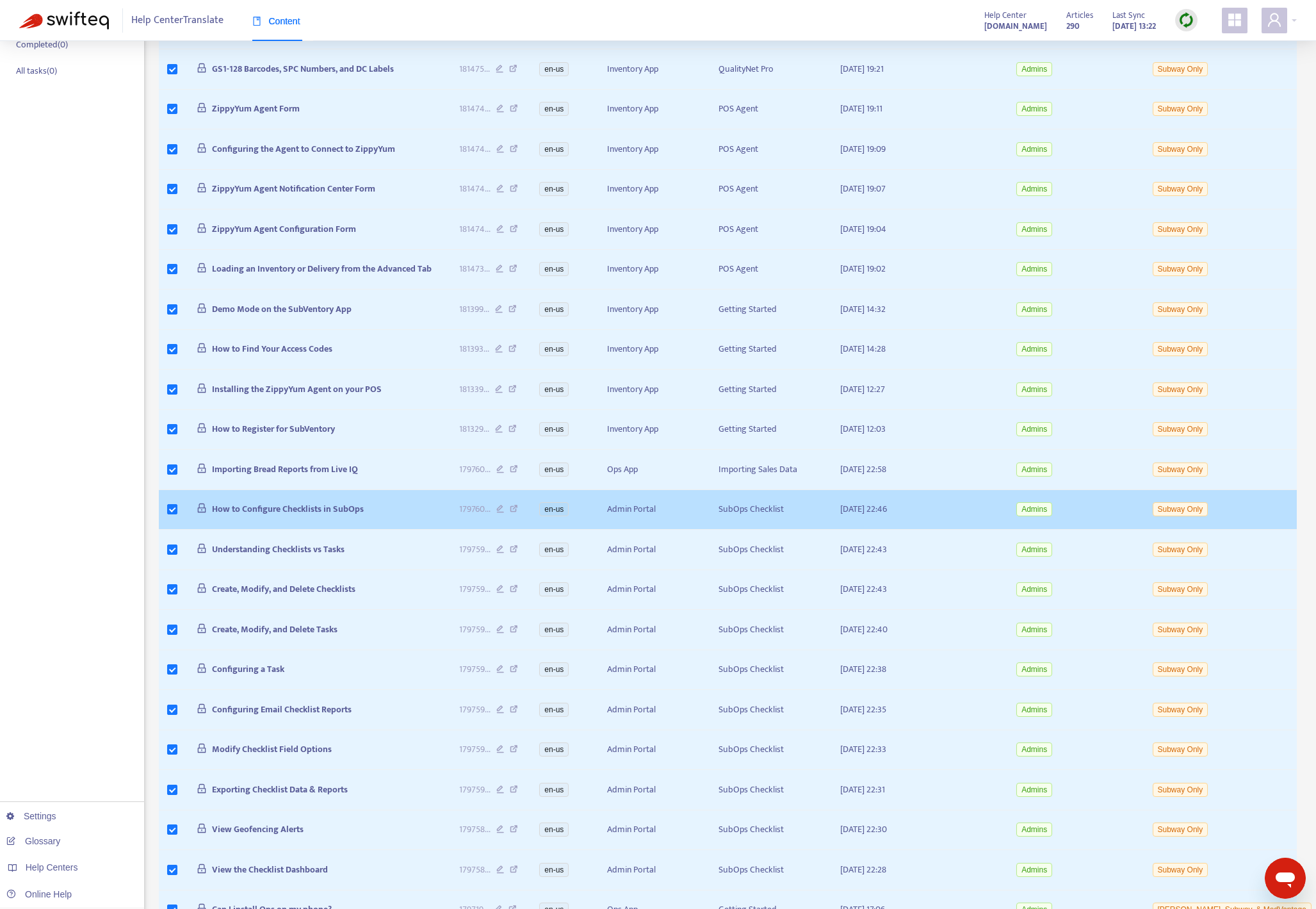
scroll to position [0, 0]
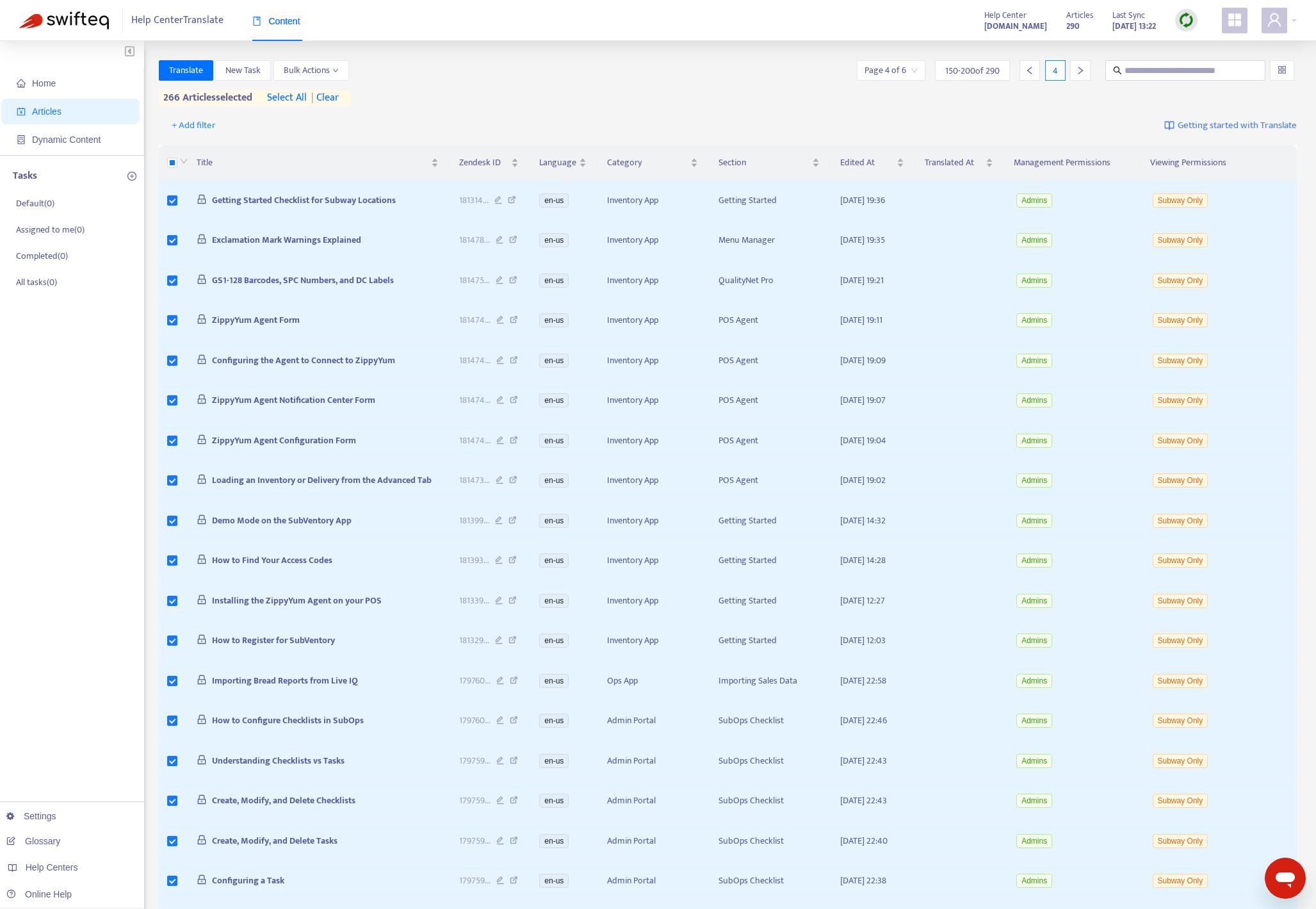
click at [954, 70] on icon "right" at bounding box center [1080, 70] width 9 height 9
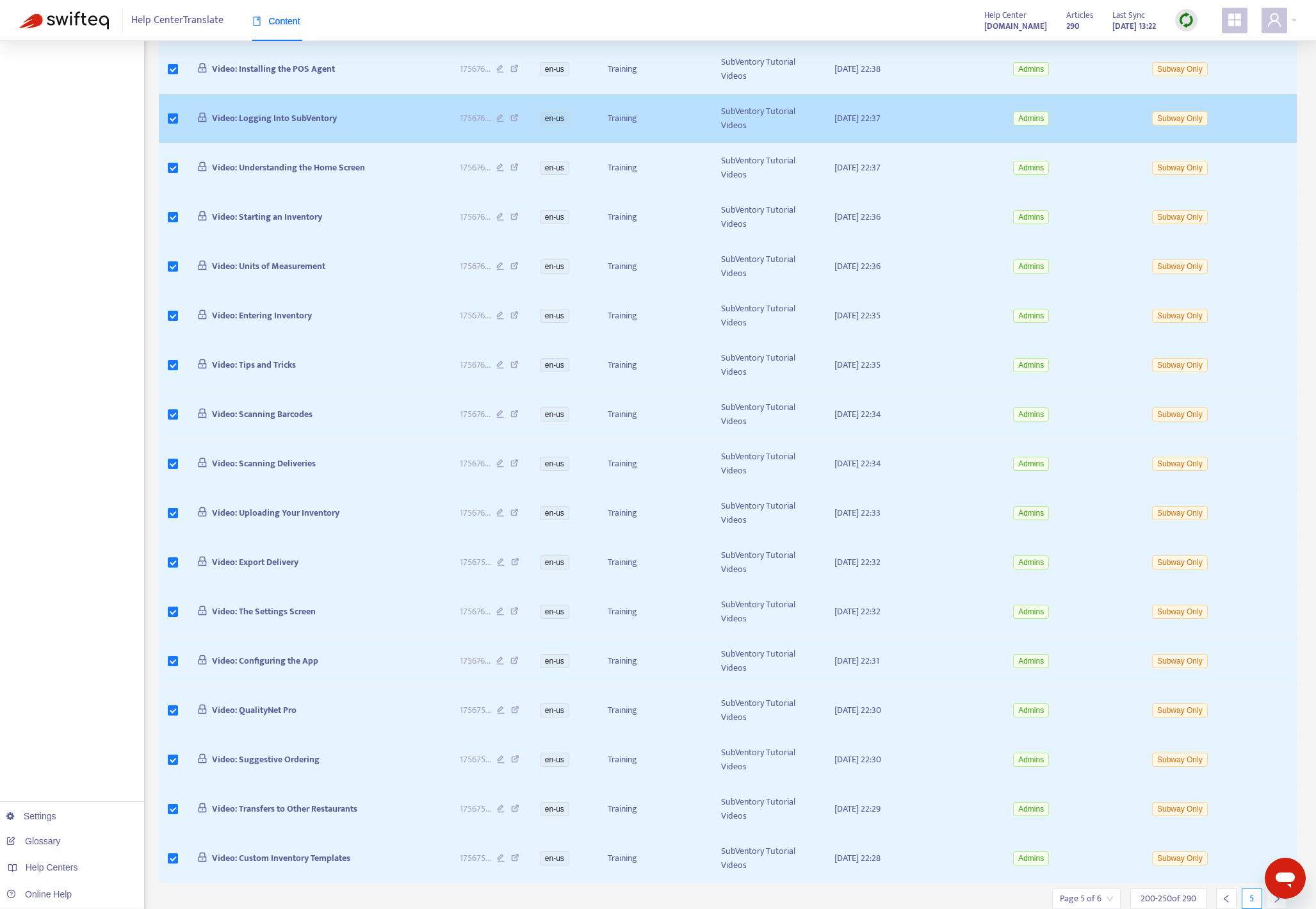
scroll to position [1531, 0]
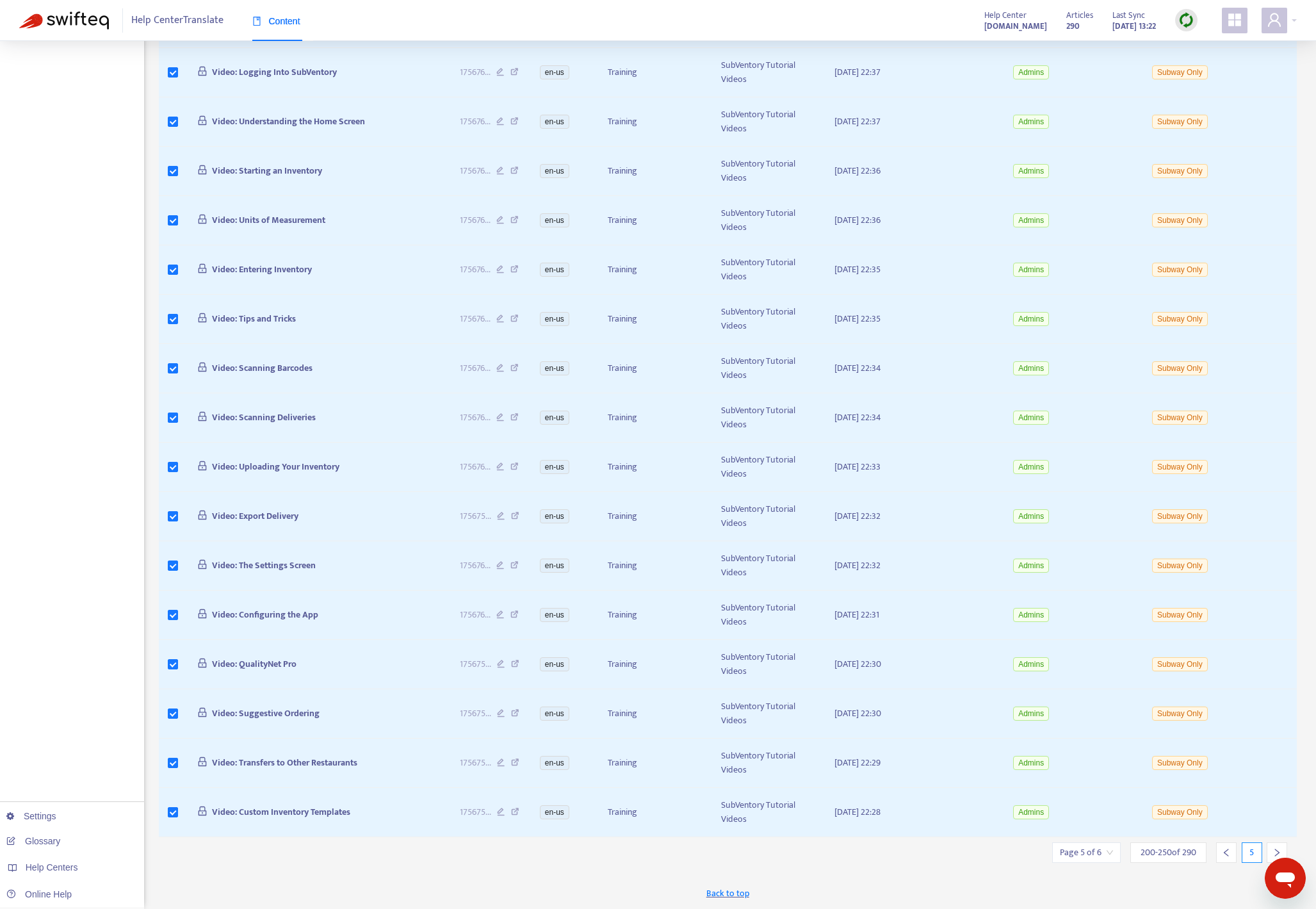
click at [954, 849] on icon "right" at bounding box center [1277, 852] width 9 height 9
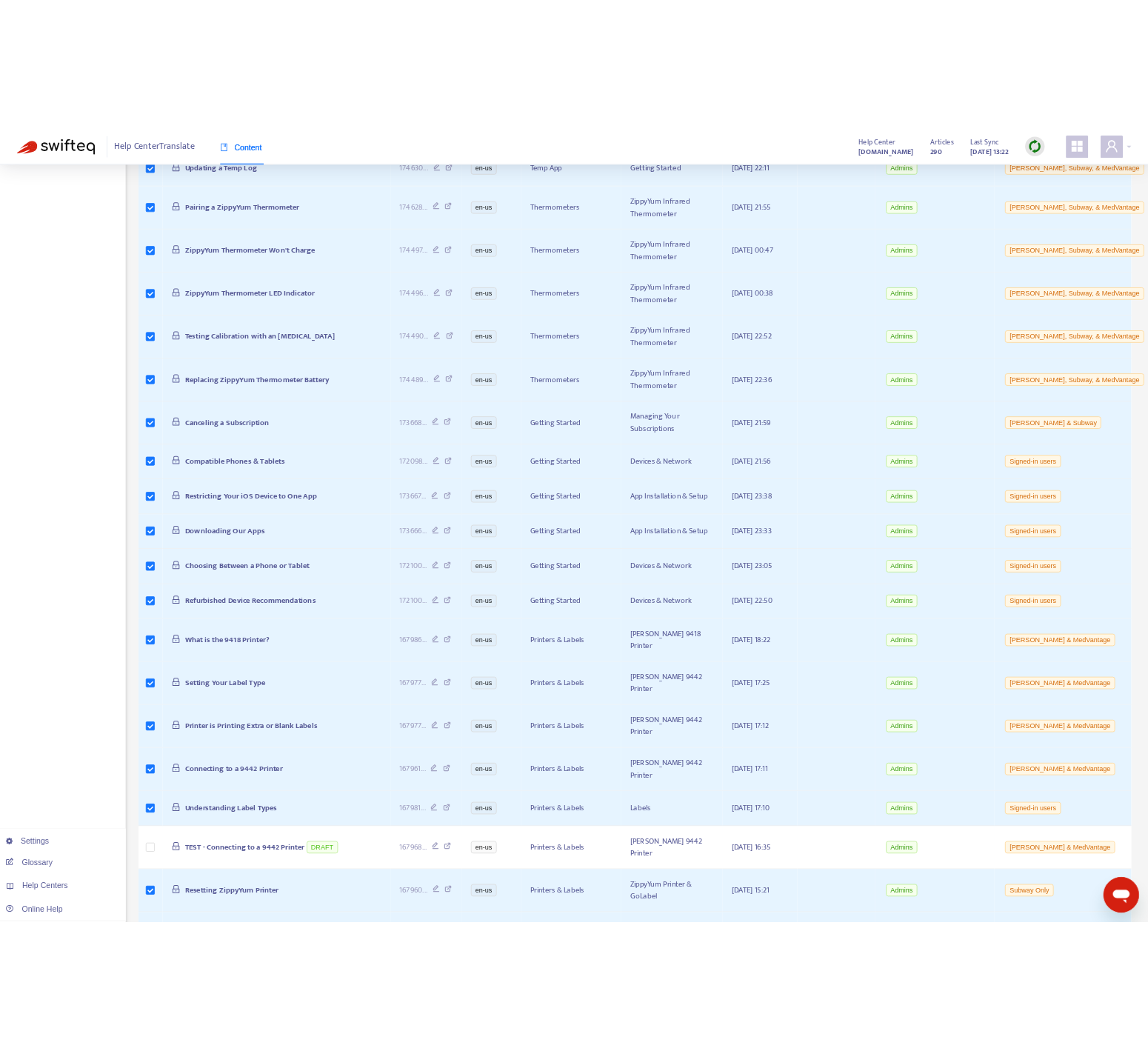
scroll to position [0, 0]
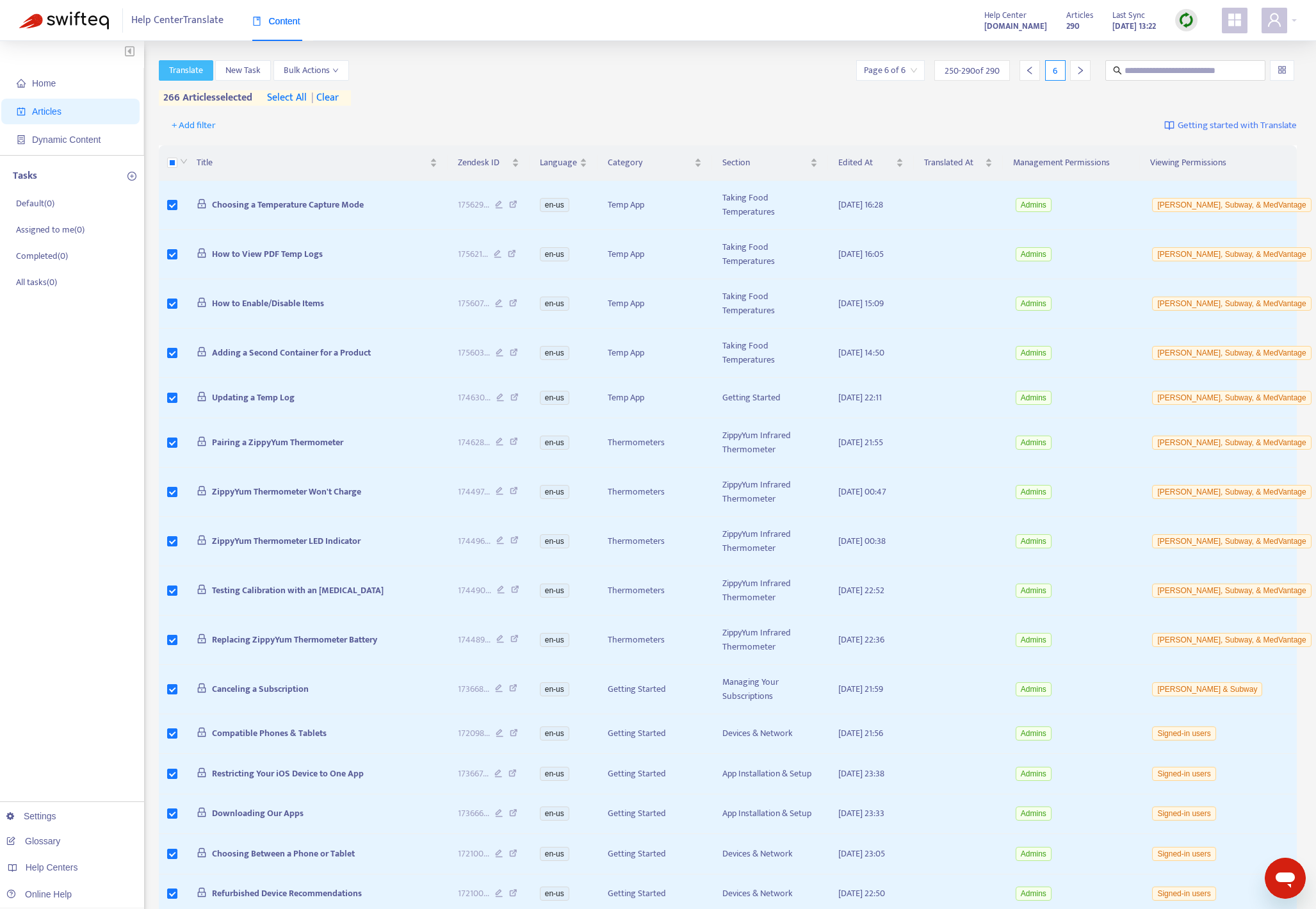
click at [182, 67] on span "Translate" at bounding box center [186, 70] width 34 height 14
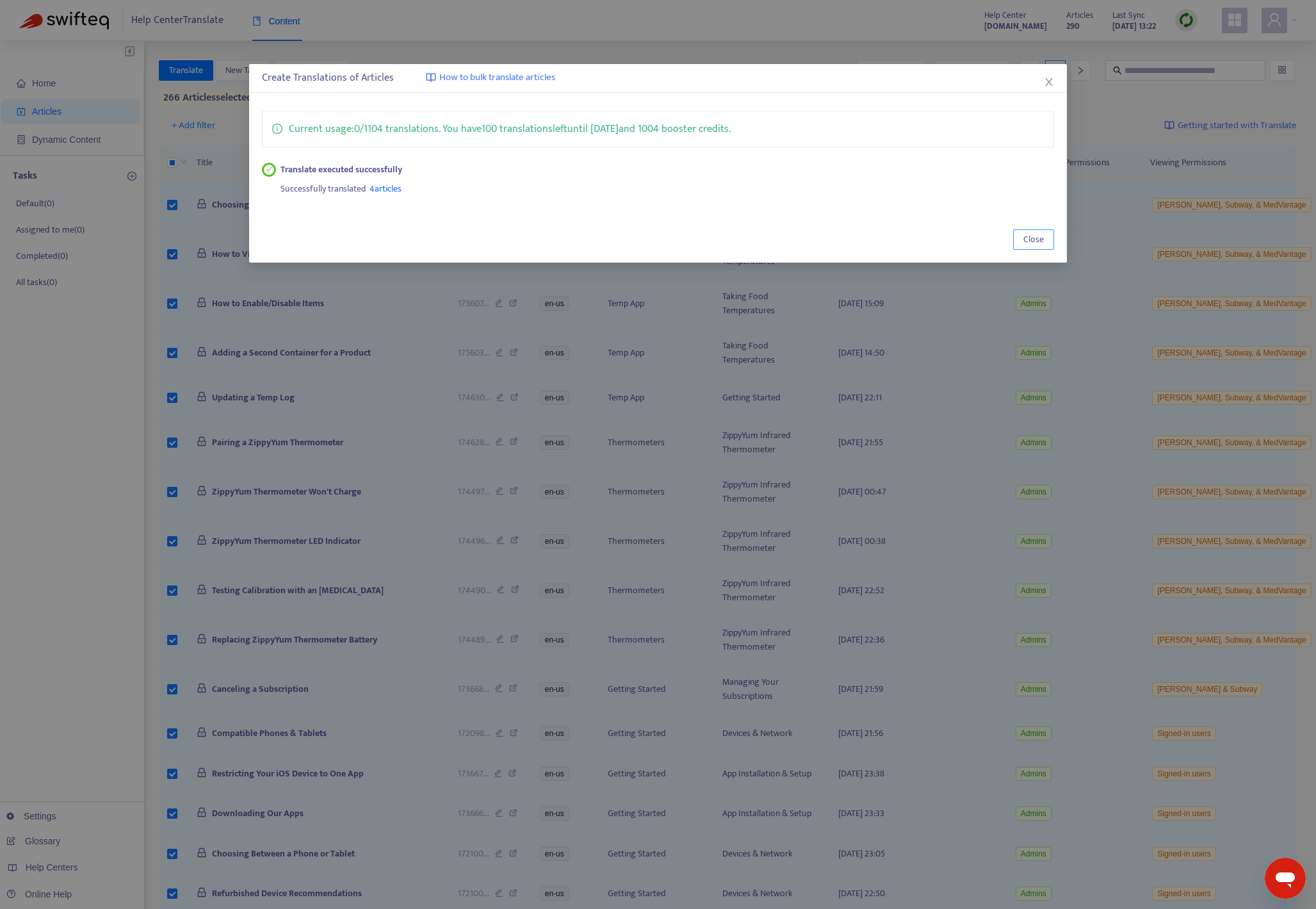
click at [954, 241] on span "Close" at bounding box center [1033, 239] width 21 height 14
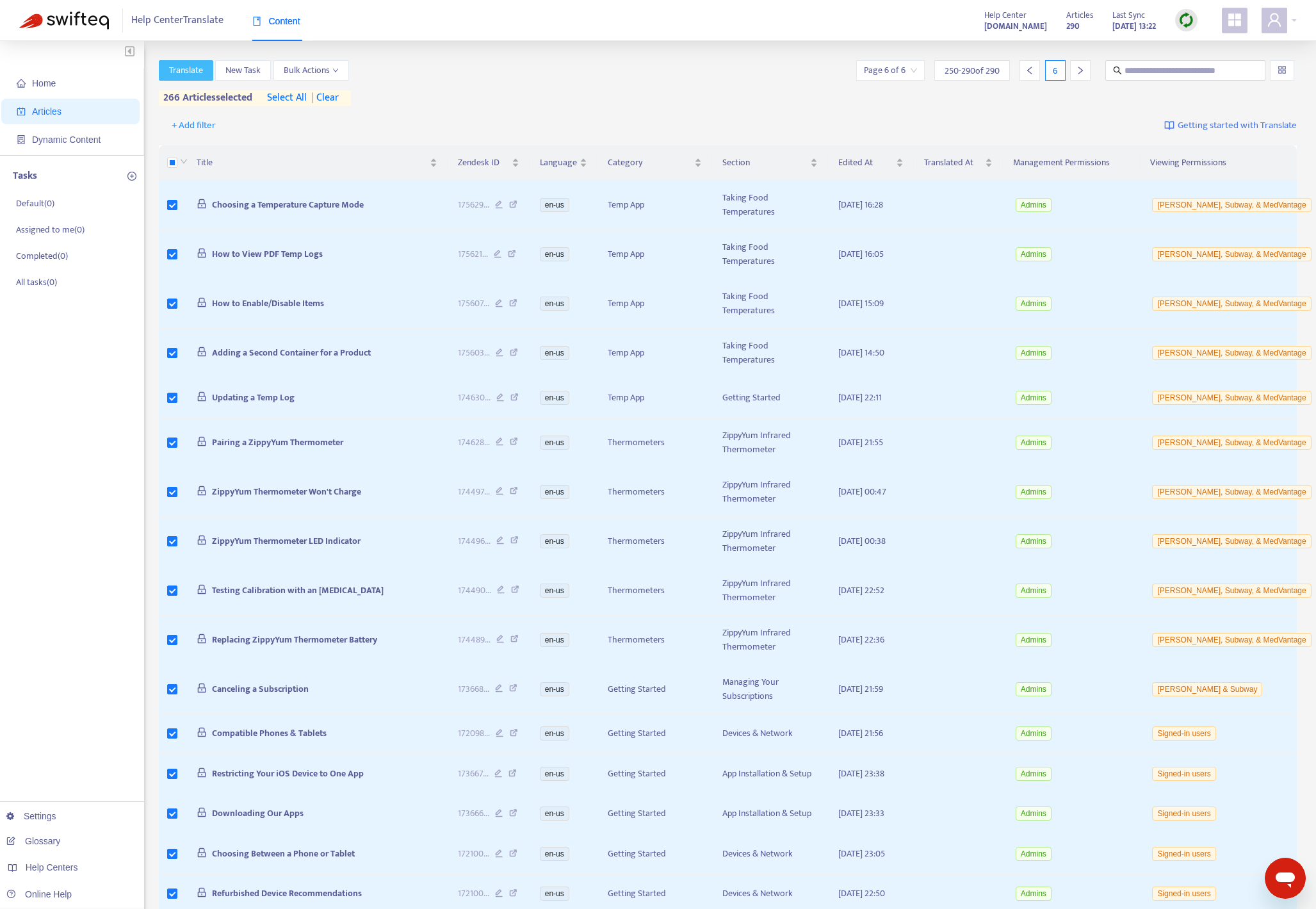
click at [176, 68] on span "Translate" at bounding box center [186, 70] width 34 height 14
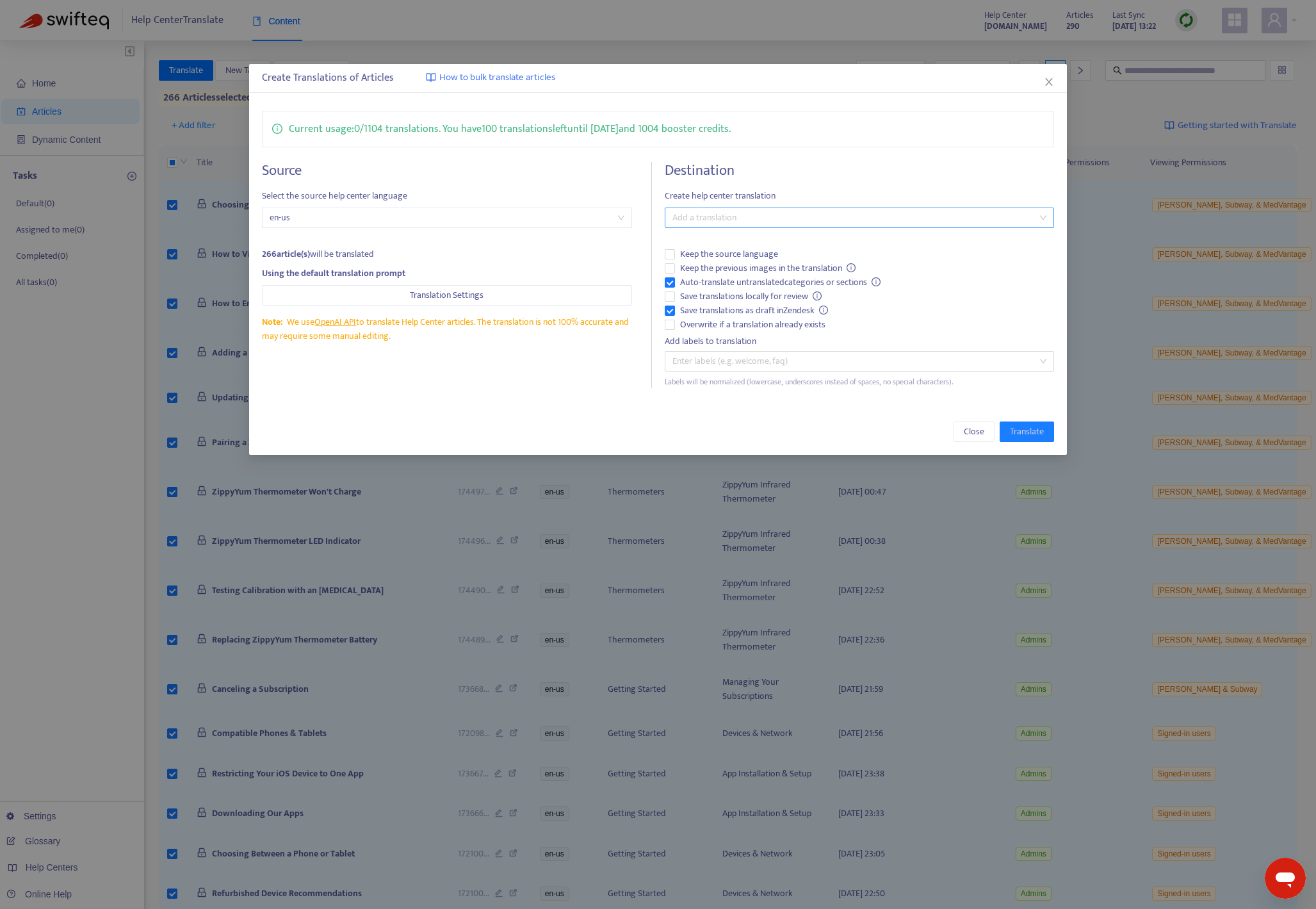
click at [692, 222] on div at bounding box center [853, 217] width 370 height 15
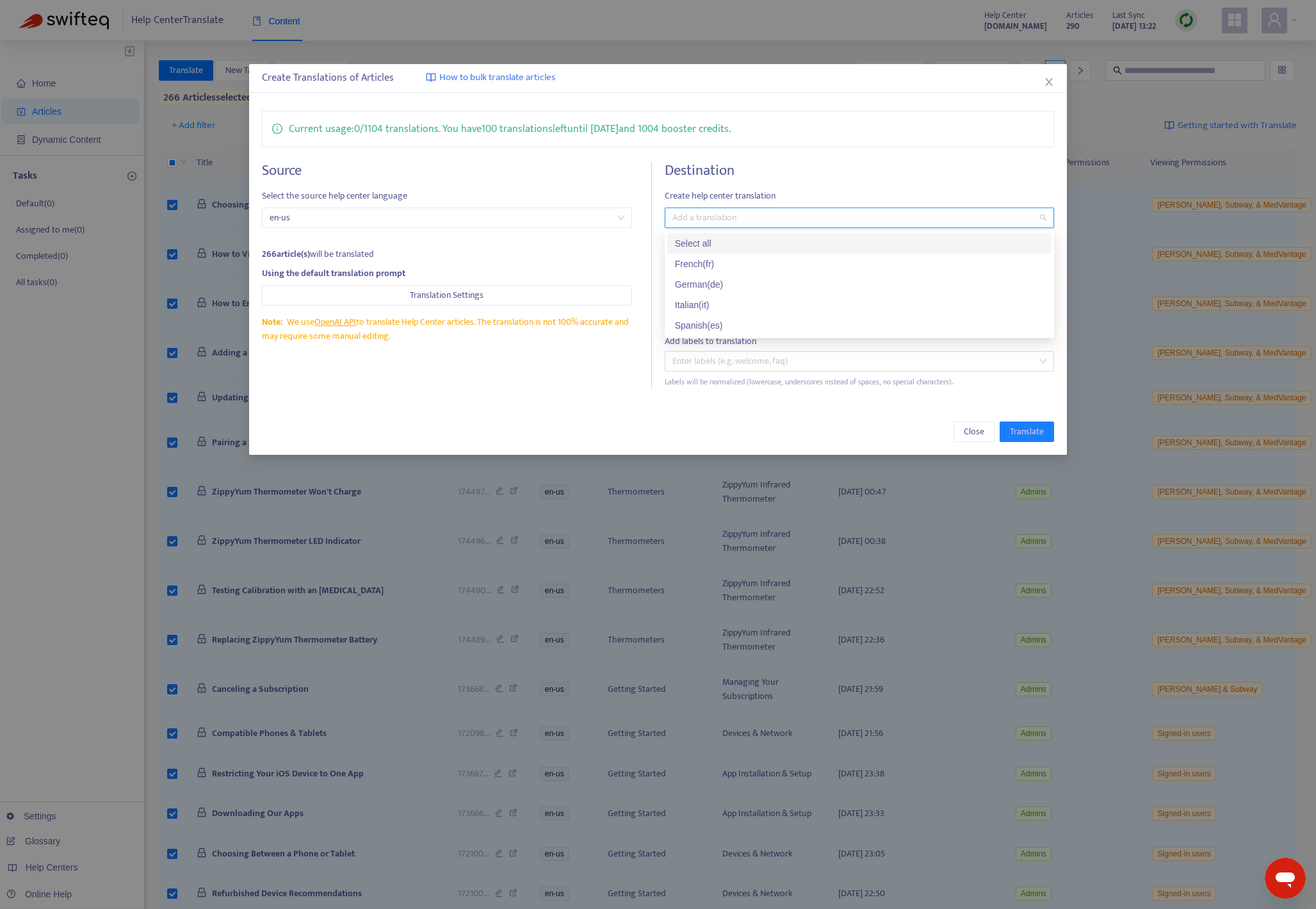
click at [706, 239] on div "Select all" at bounding box center [860, 243] width 369 height 14
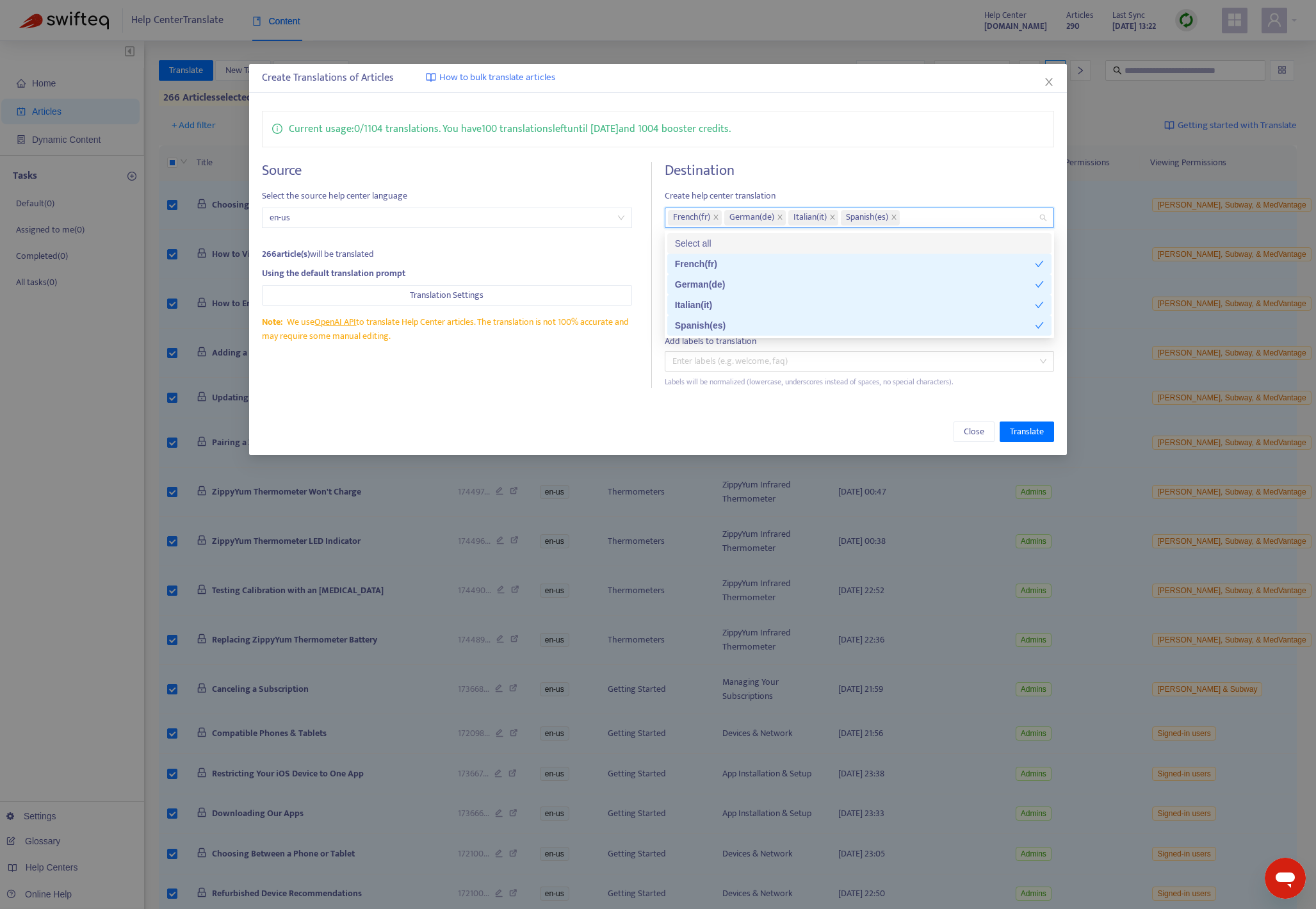
click at [654, 246] on div "Source Select the source help center language en-us 266 article(s) will be tran…" at bounding box center [658, 275] width 792 height 226
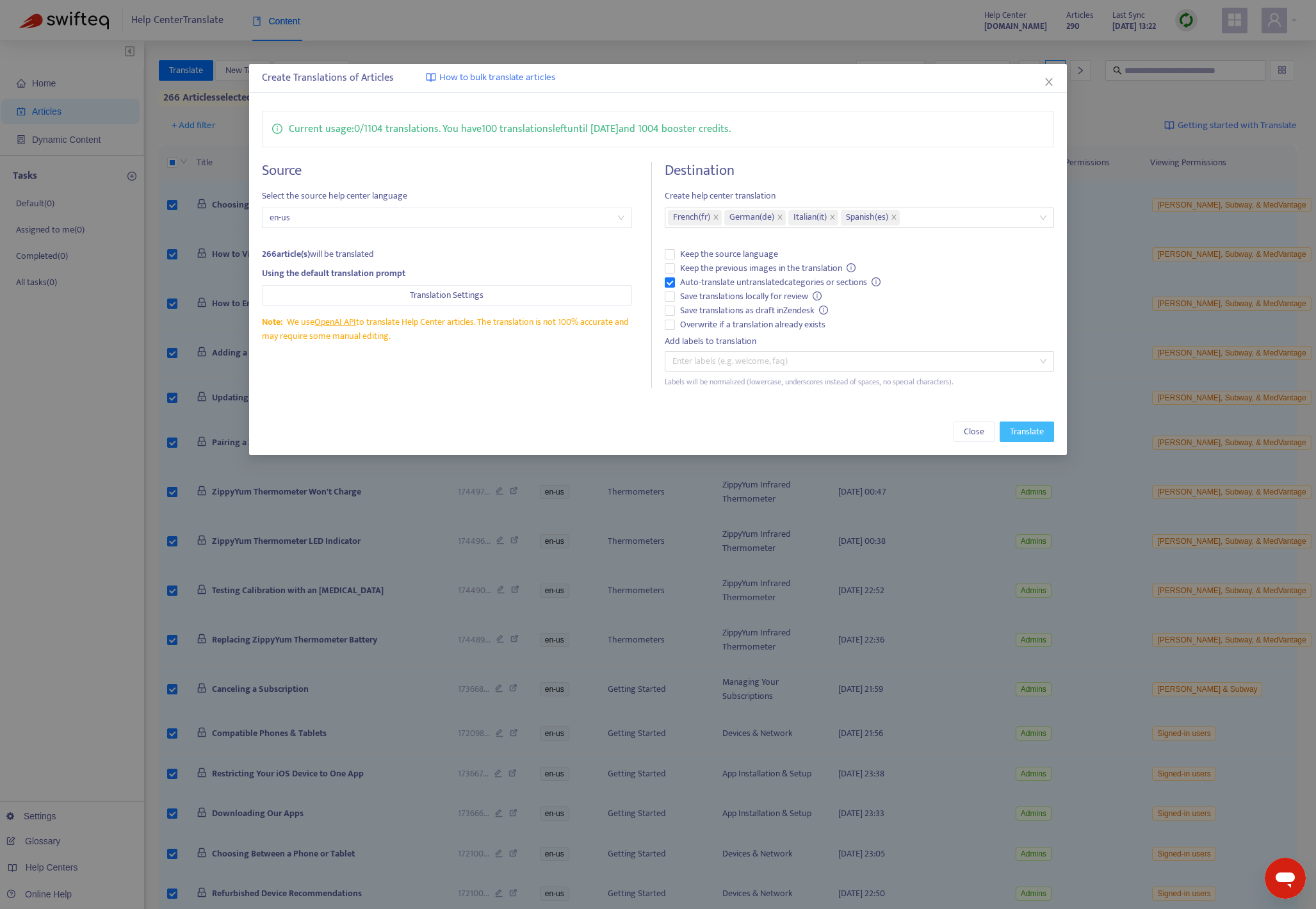
click at [954, 428] on span "Translate" at bounding box center [1027, 431] width 34 height 14
